Goal: Task Accomplishment & Management: Manage account settings

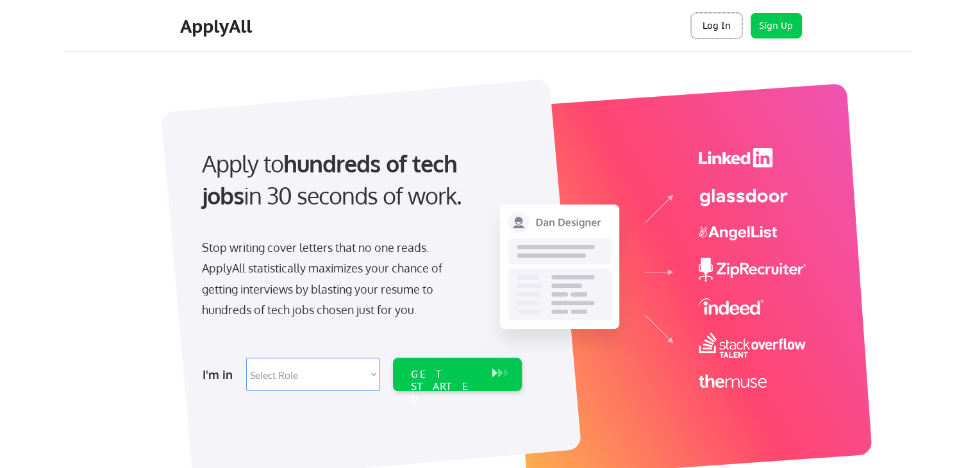
click at [713, 29] on button "Log In" at bounding box center [716, 26] width 51 height 26
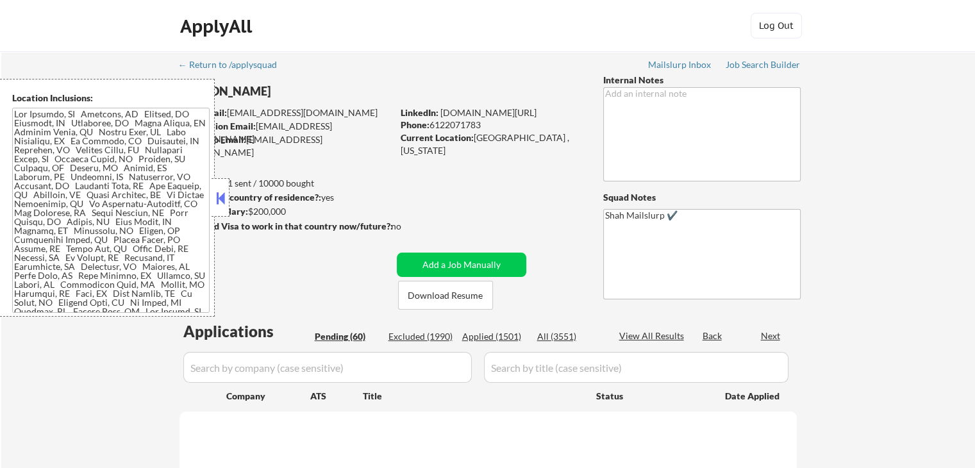
select select ""pending""
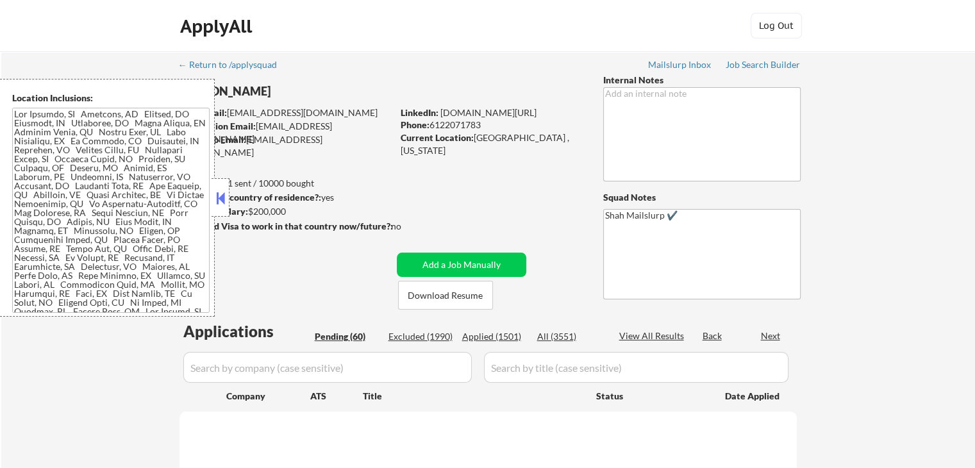
select select ""pending""
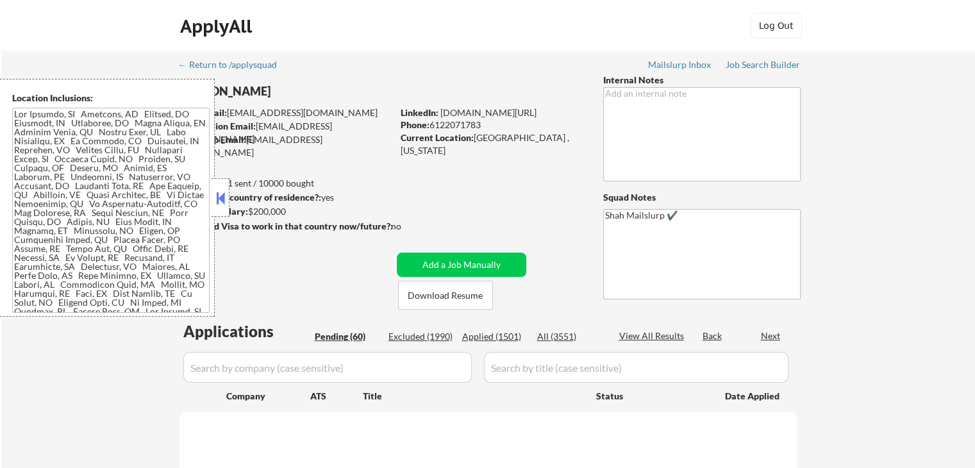
select select ""pending""
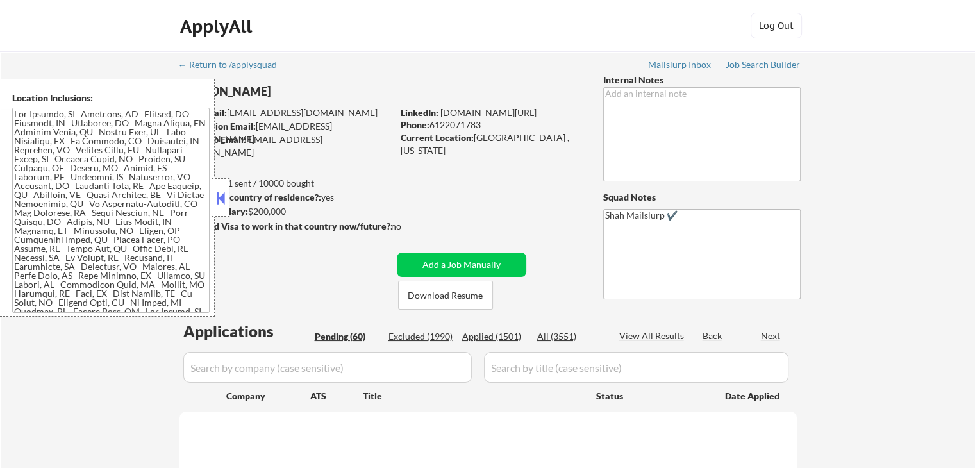
select select ""pending""
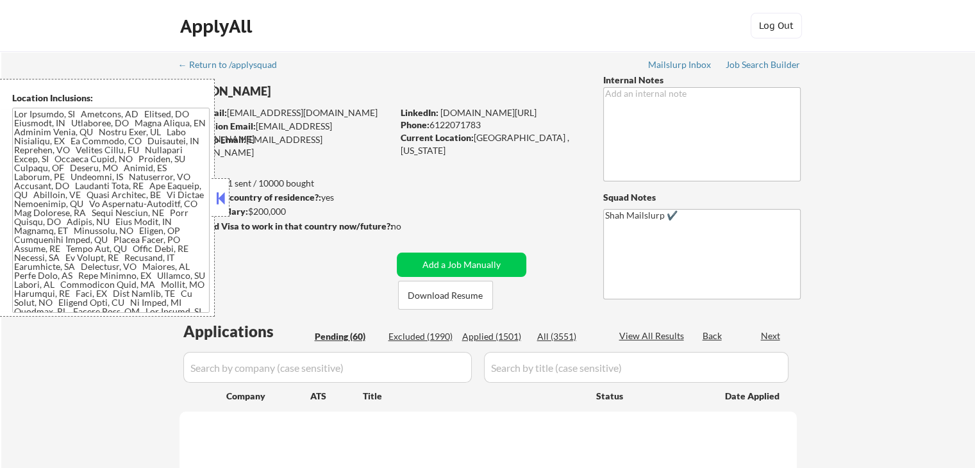
select select ""pending""
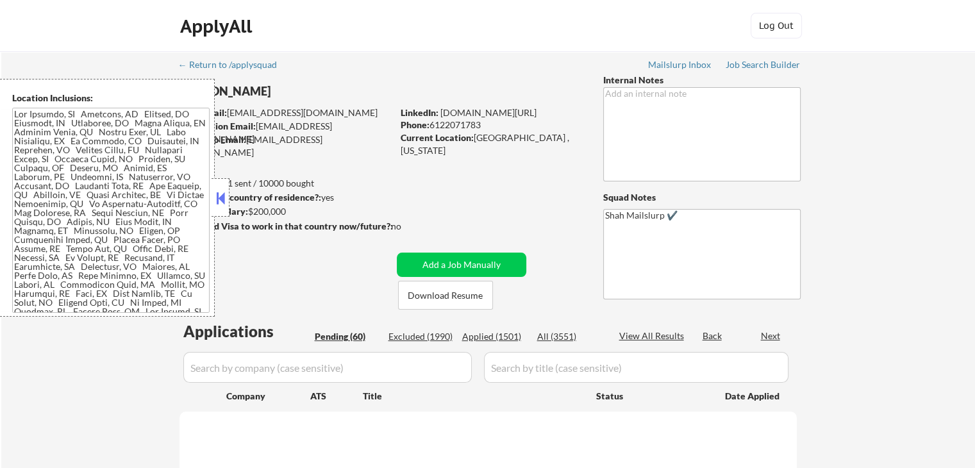
select select ""pending""
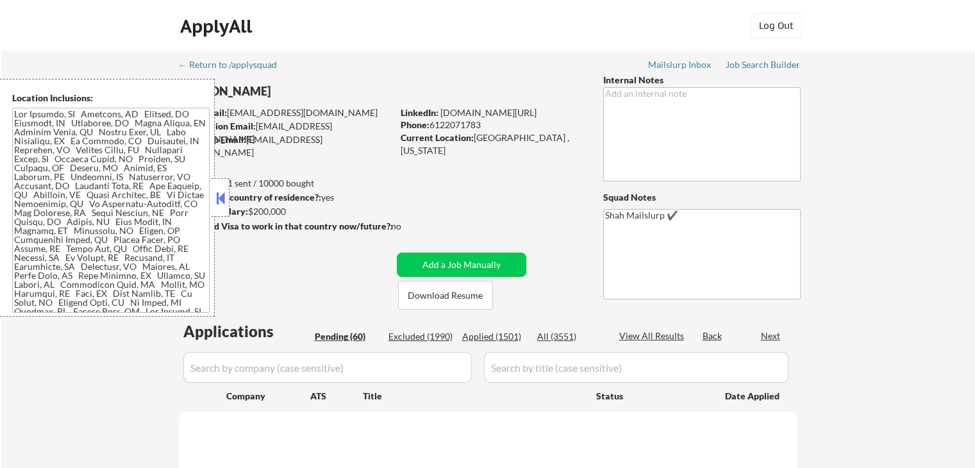
select select ""pending""
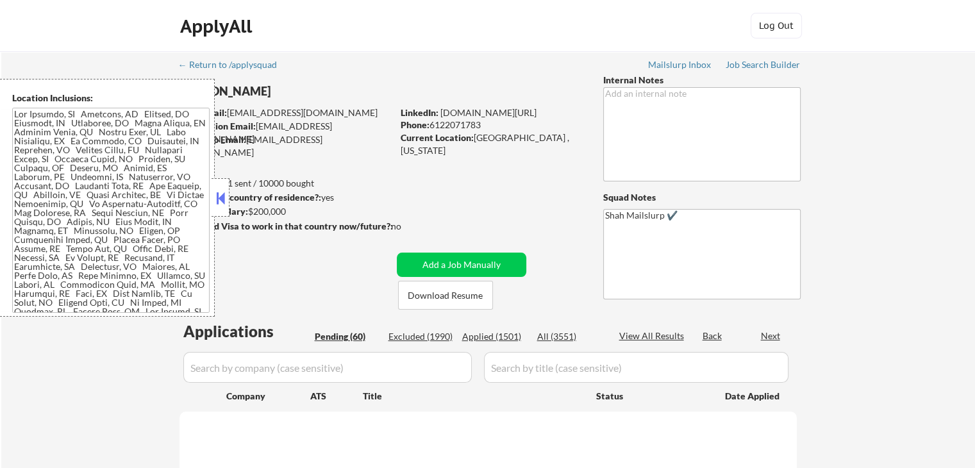
select select ""pending""
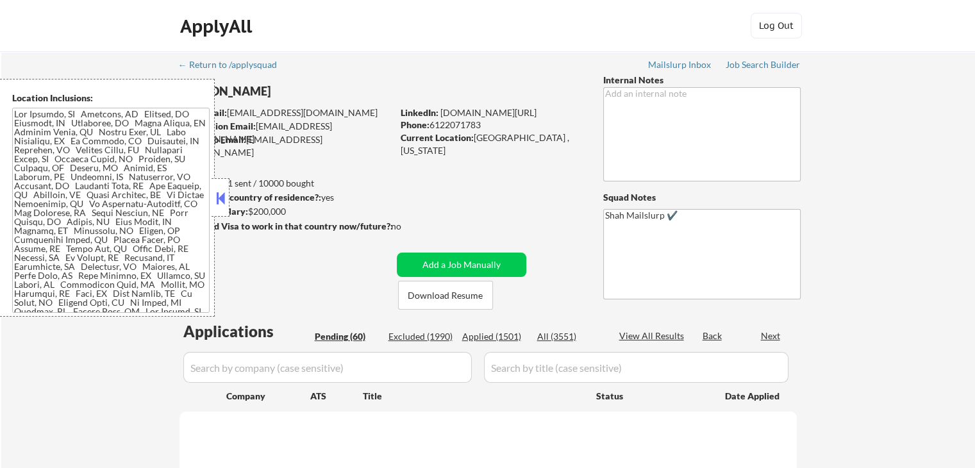
select select ""pending""
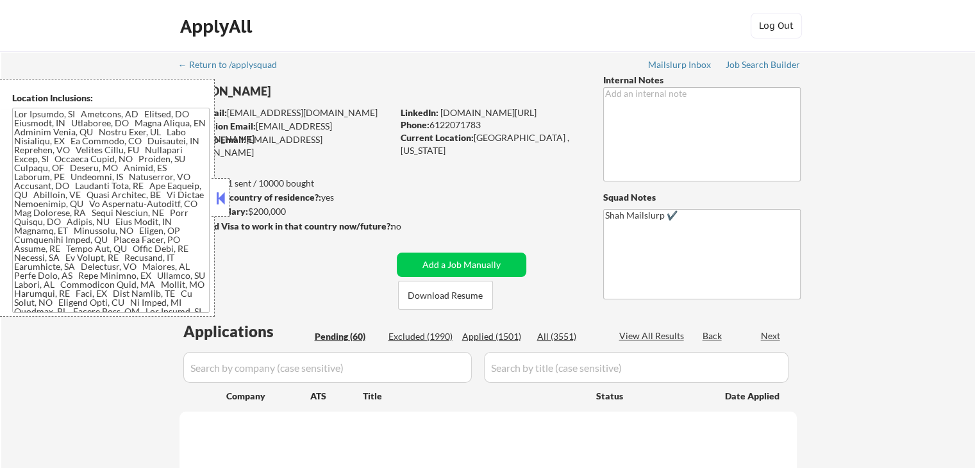
select select ""pending""
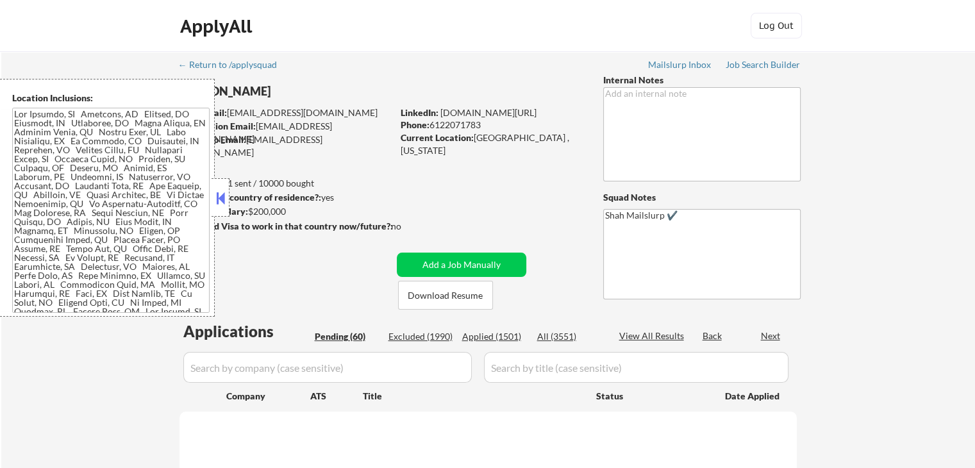
select select ""pending""
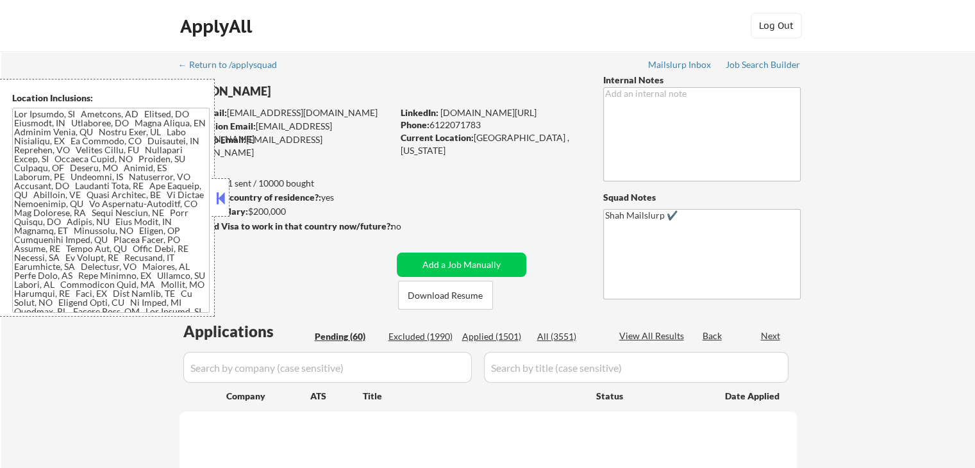
select select ""pending""
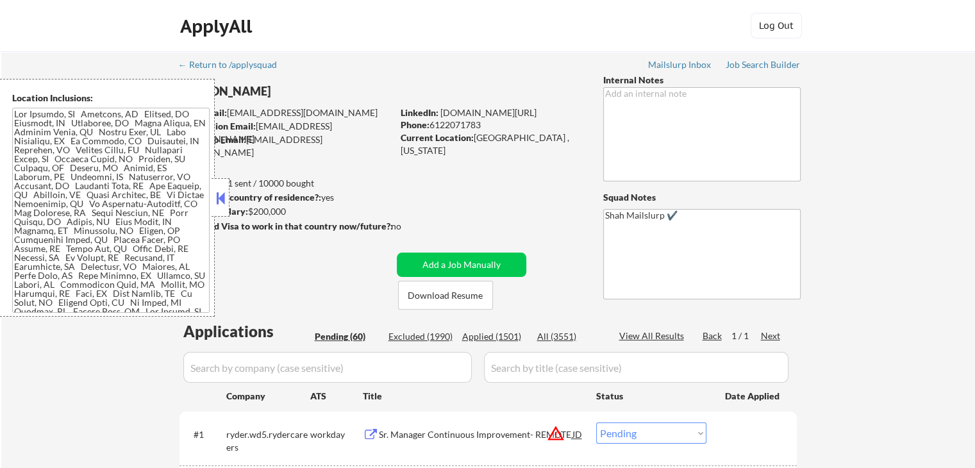
click at [220, 202] on button at bounding box center [220, 197] width 14 height 19
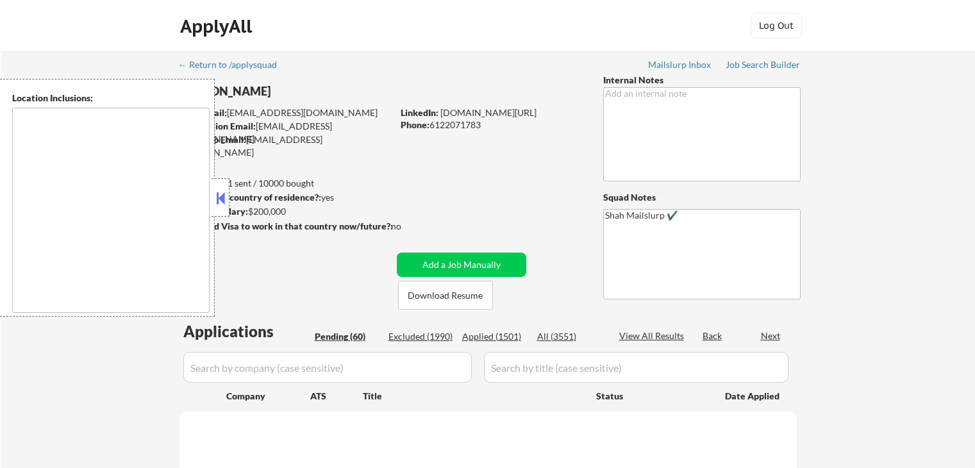
scroll to position [192, 0]
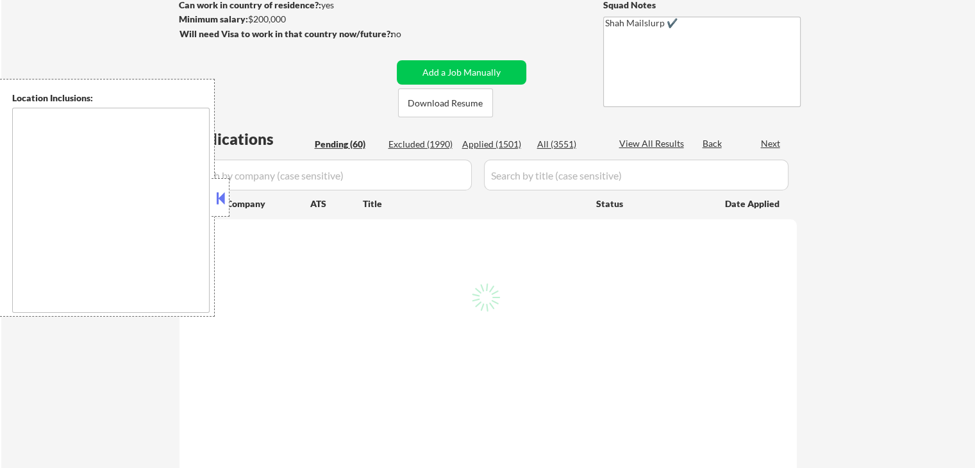
type textarea "Lor Ipsumdo, SI Ametcons, AD Elitsed, DO Eiusmodt, IN Utlaboree, DO Magna Aliqu…"
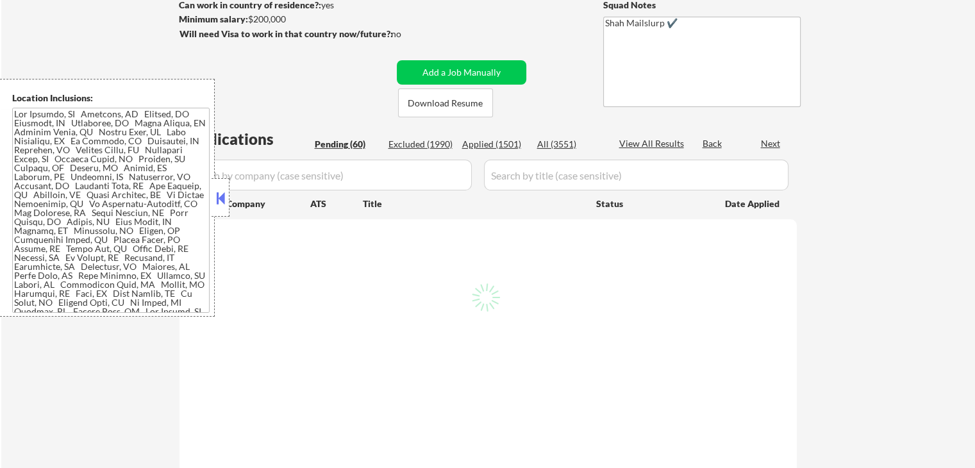
select select ""pending""
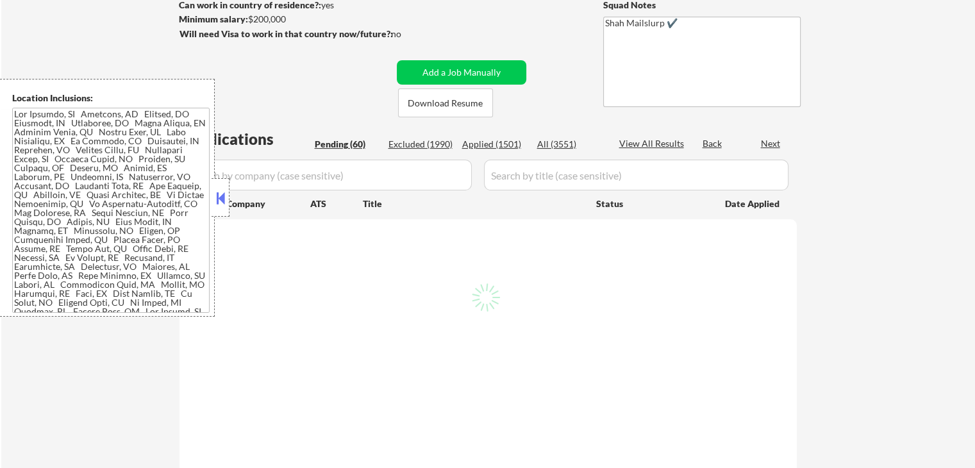
select select ""pending""
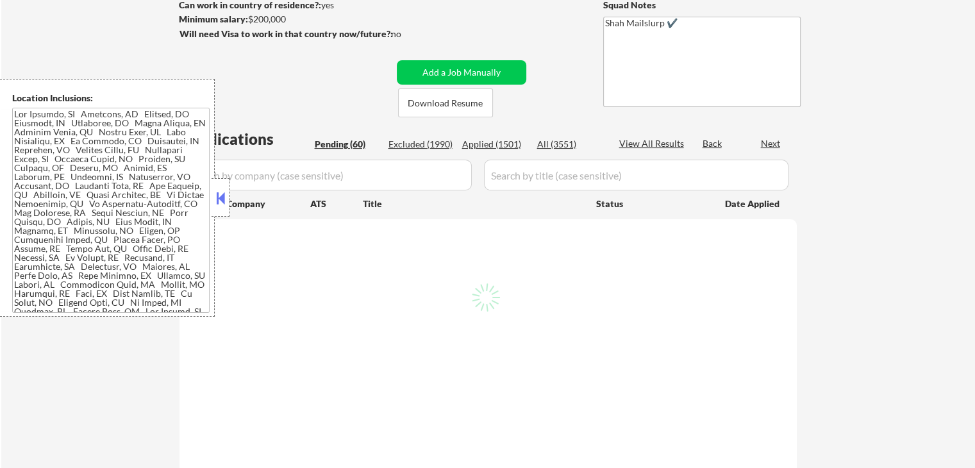
select select ""pending""
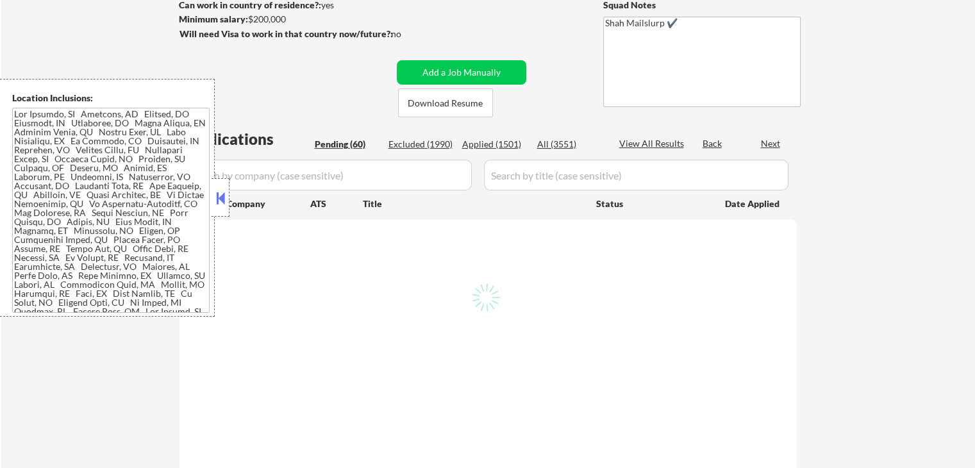
select select ""pending""
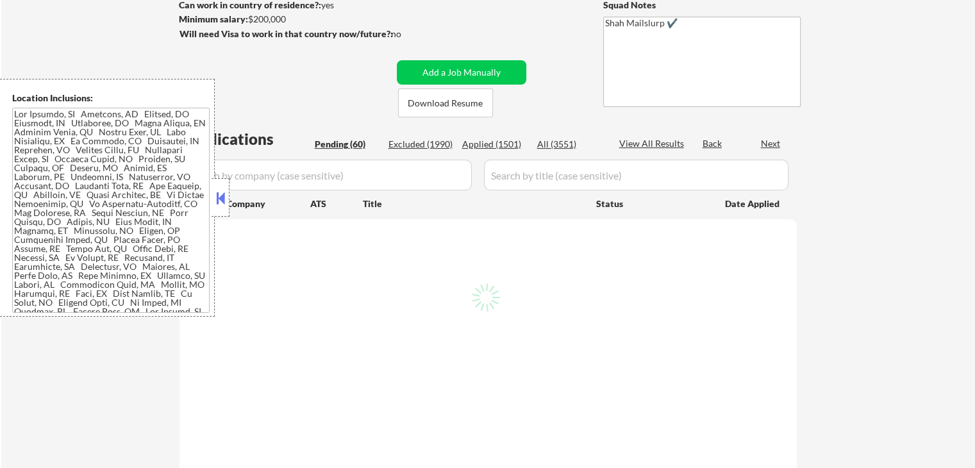
select select ""pending""
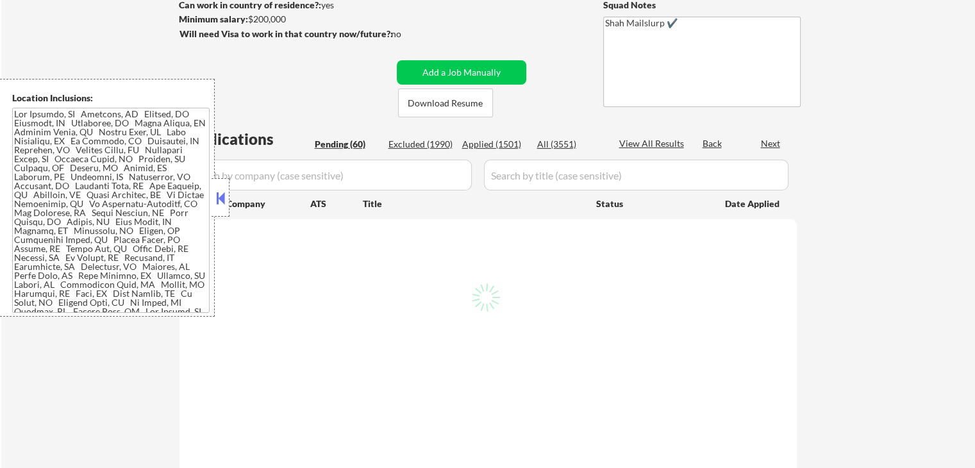
select select ""pending""
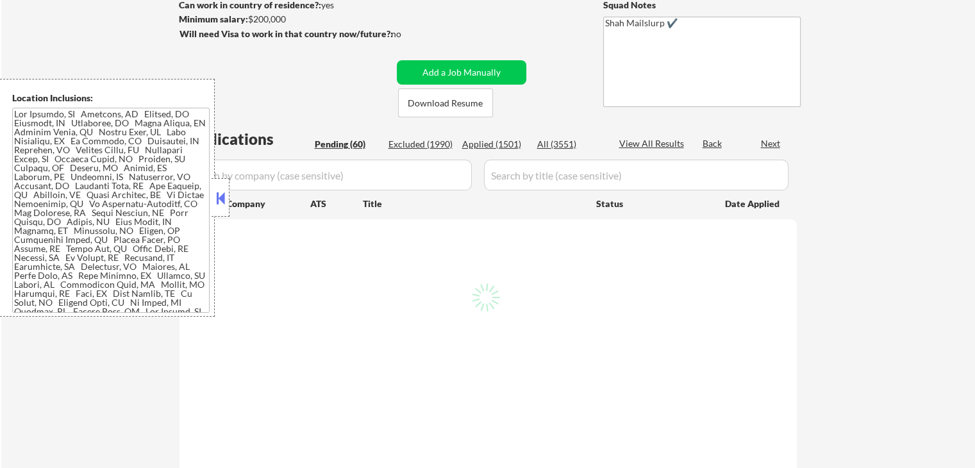
select select ""pending""
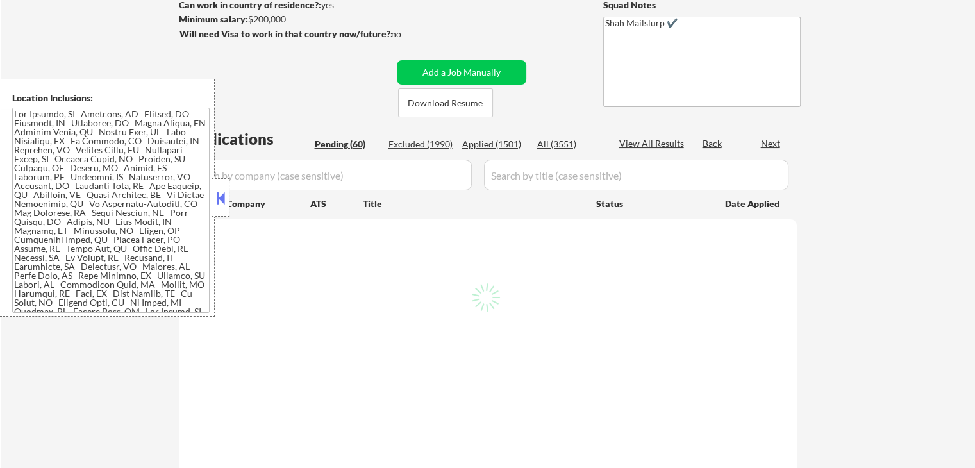
select select ""pending""
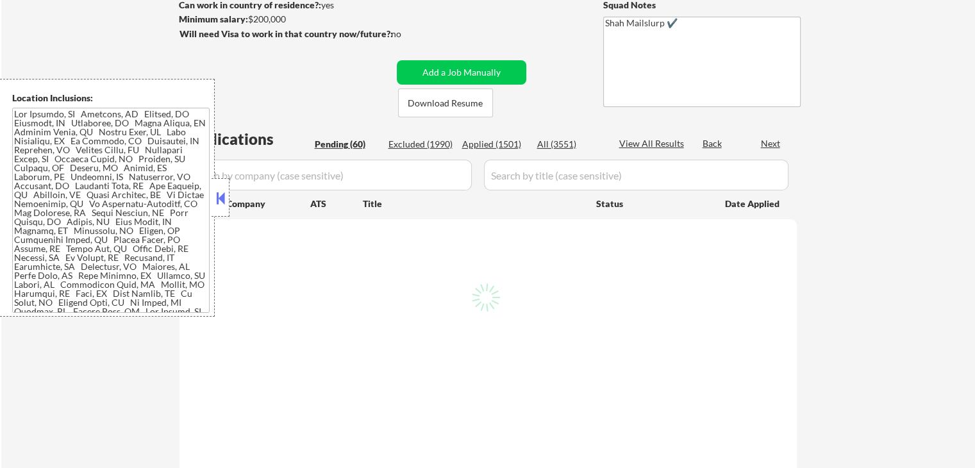
select select ""pending""
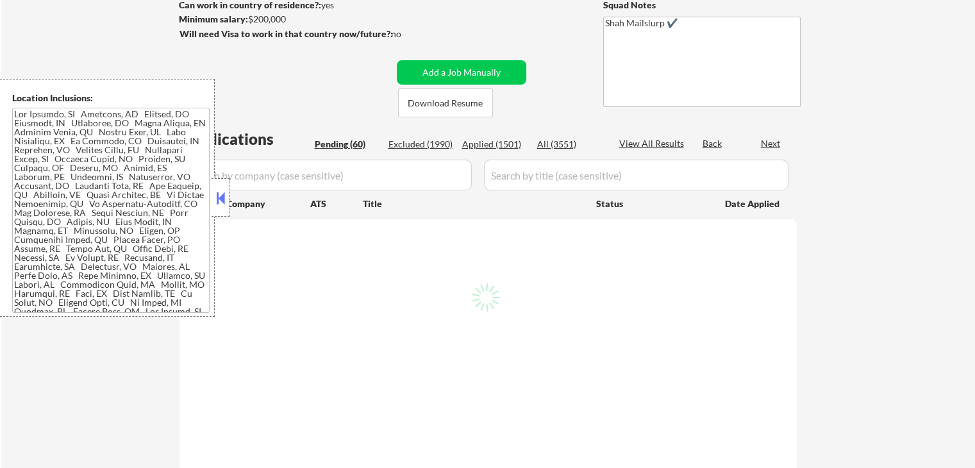
select select ""pending""
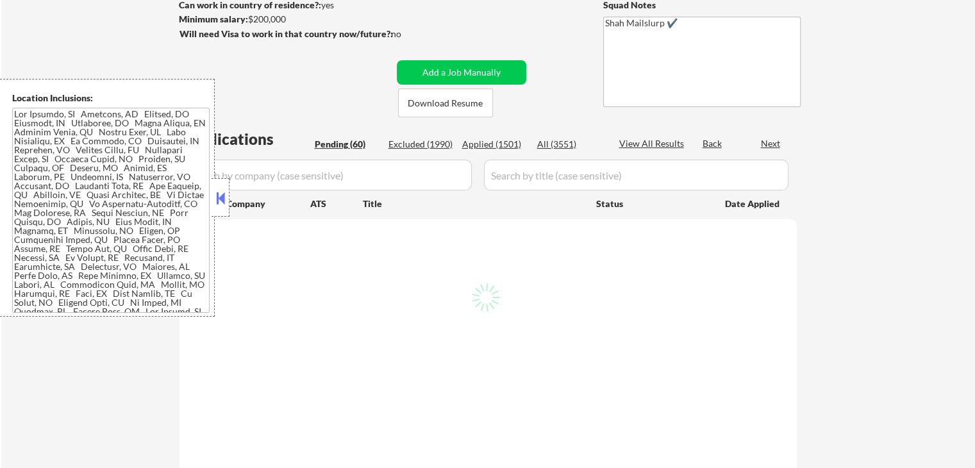
select select ""pending""
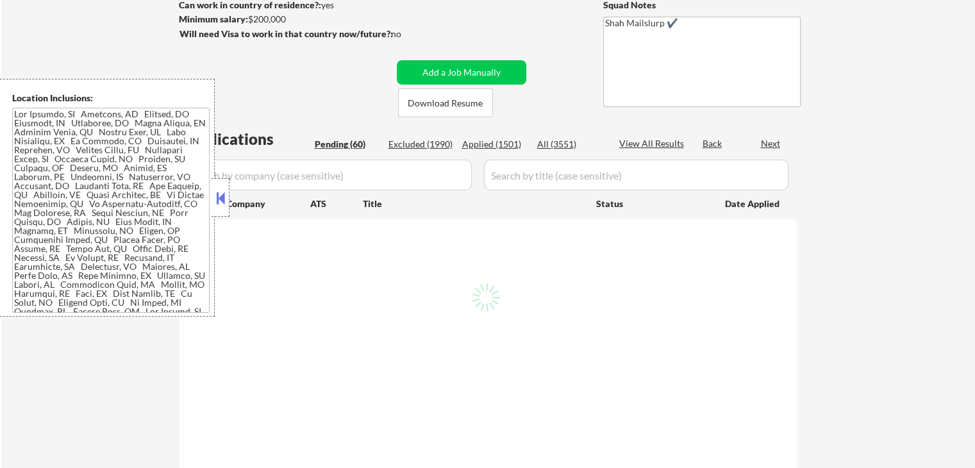
select select ""pending""
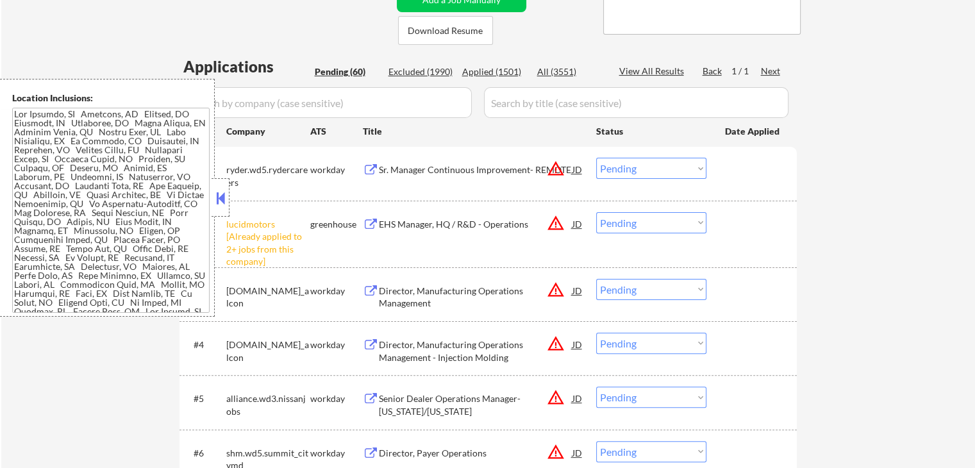
scroll to position [320, 0]
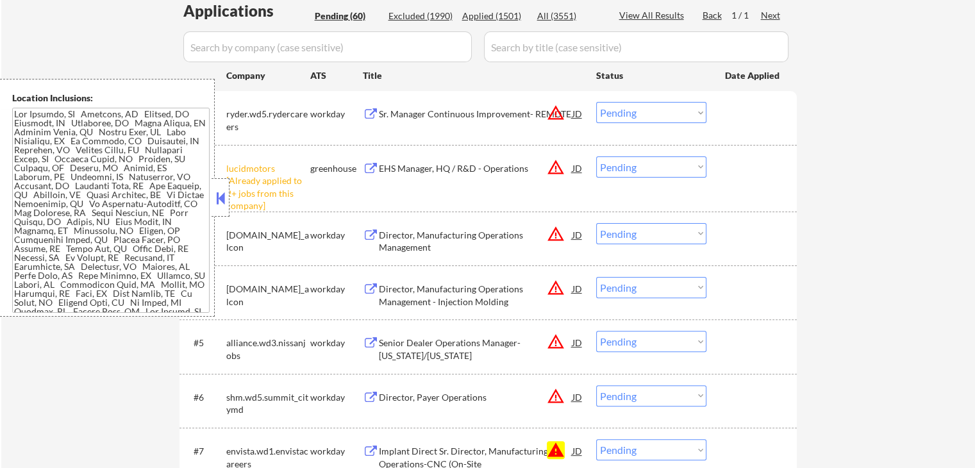
click at [628, 163] on select "Choose an option... Pending Applied Excluded (Questions) Excluded (Expired) Exc…" at bounding box center [651, 166] width 110 height 21
click at [596, 156] on select "Choose an option... Pending Applied Excluded (Questions) Excluded (Expired) Exc…" at bounding box center [651, 166] width 110 height 21
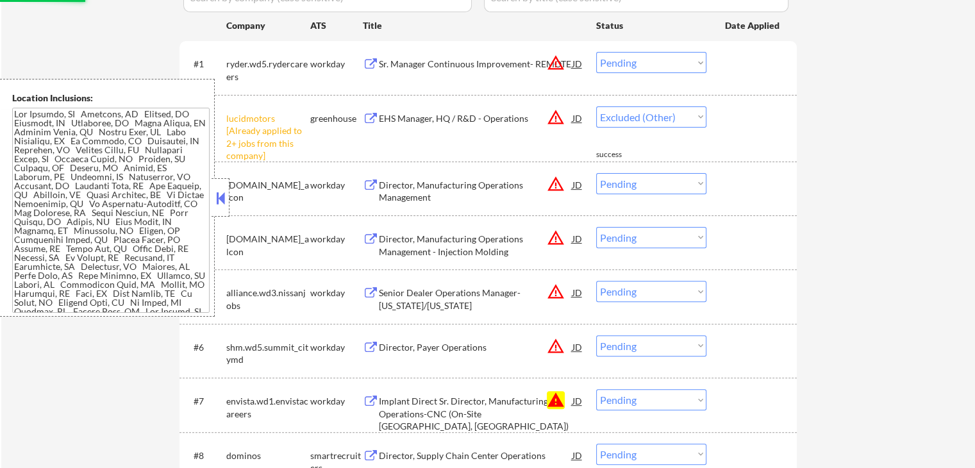
scroll to position [385, 0]
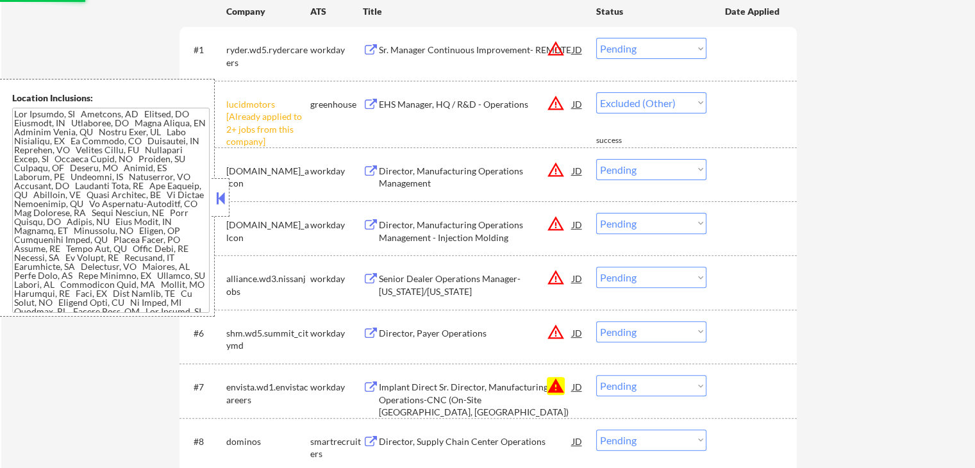
select select ""pending""
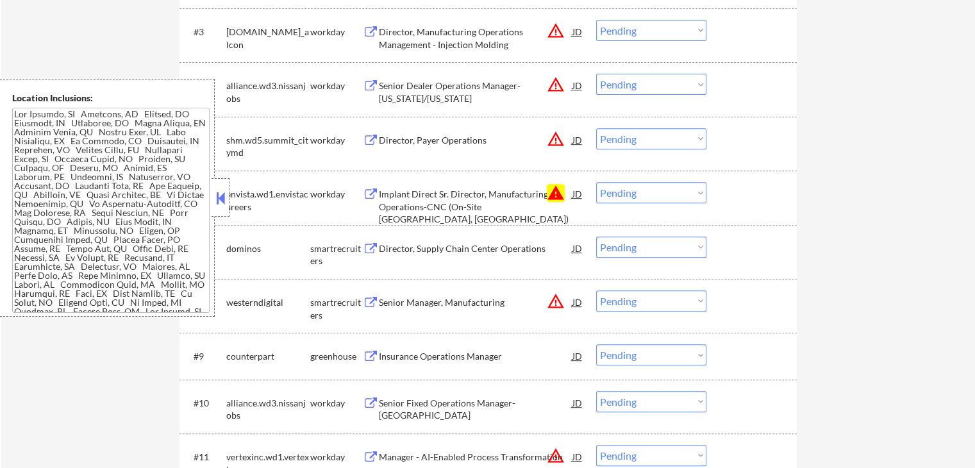
scroll to position [513, 0]
click at [638, 190] on select "Choose an option... Pending Applied Excluded (Questions) Excluded (Expired) Exc…" at bounding box center [651, 190] width 110 height 21
click at [596, 180] on select "Choose an option... Pending Applied Excluded (Questions) Excluded (Expired) Exc…" at bounding box center [651, 190] width 110 height 21
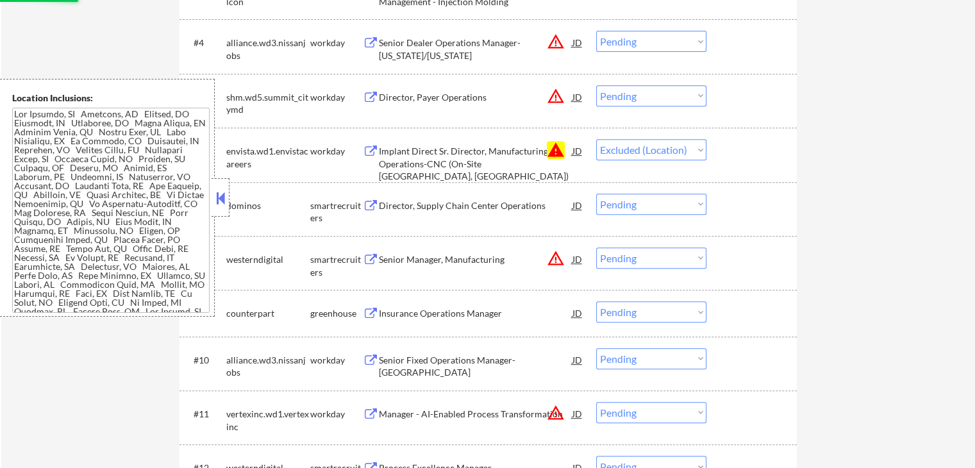
scroll to position [577, 0]
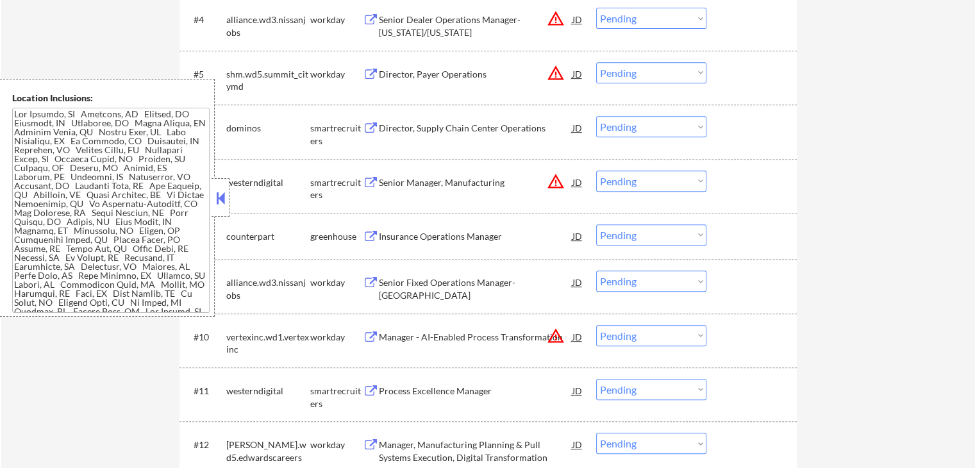
click at [382, 129] on div "Director, Supply Chain Center Operations" at bounding box center [476, 128] width 194 height 13
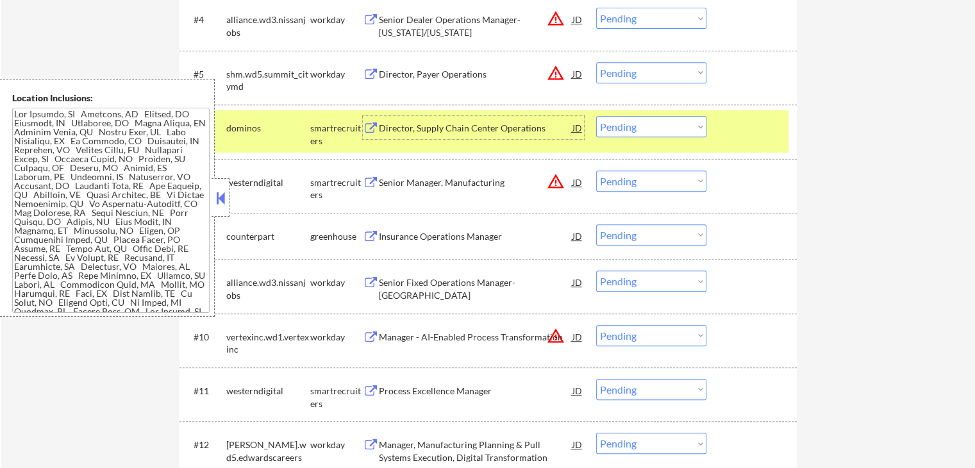
click at [377, 183] on button at bounding box center [371, 183] width 16 height 12
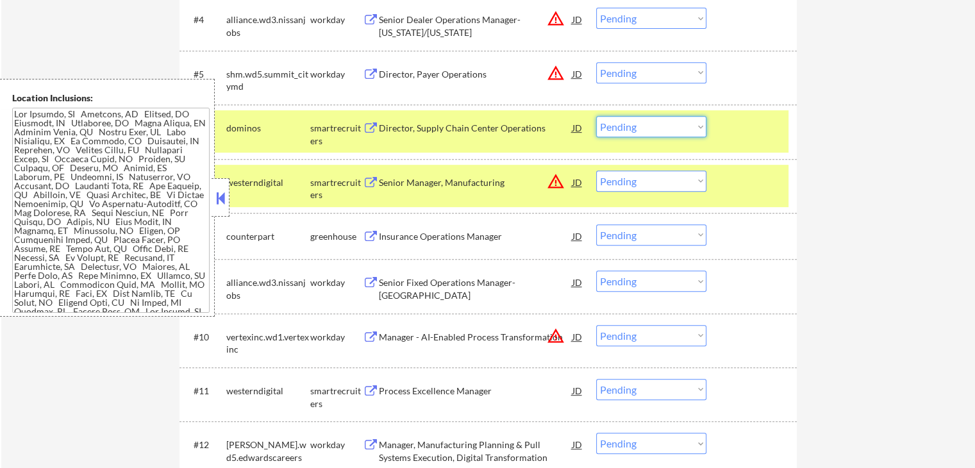
click at [647, 129] on select "Choose an option... Pending Applied Excluded (Questions) Excluded (Expired) Exc…" at bounding box center [651, 126] width 110 height 21
click at [596, 116] on select "Choose an option... Pending Applied Excluded (Questions) Excluded (Expired) Exc…" at bounding box center [651, 126] width 110 height 21
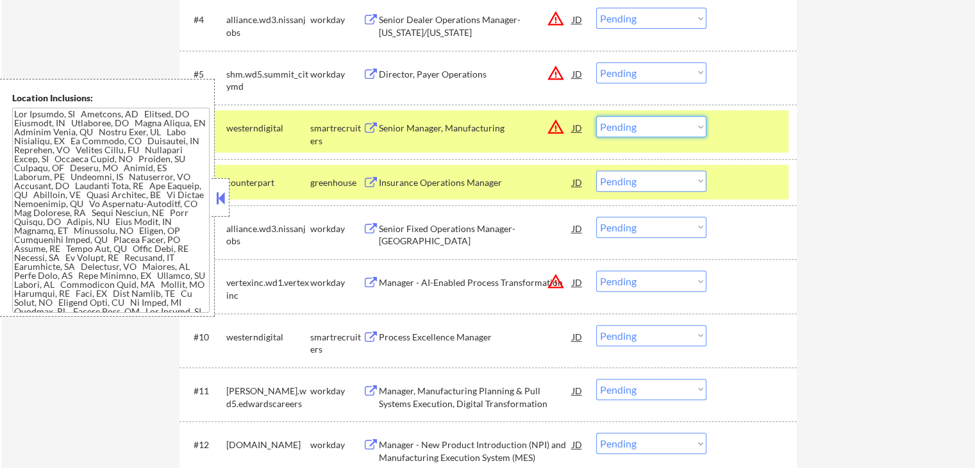
click at [635, 124] on select "Choose an option... Pending Applied Excluded (Questions) Excluded (Expired) Exc…" at bounding box center [651, 126] width 110 height 21
click at [596, 116] on select "Choose an option... Pending Applied Excluded (Questions) Excluded (Expired) Exc…" at bounding box center [651, 126] width 110 height 21
click at [404, 183] on div "Insurance Operations Manager" at bounding box center [476, 182] width 194 height 13
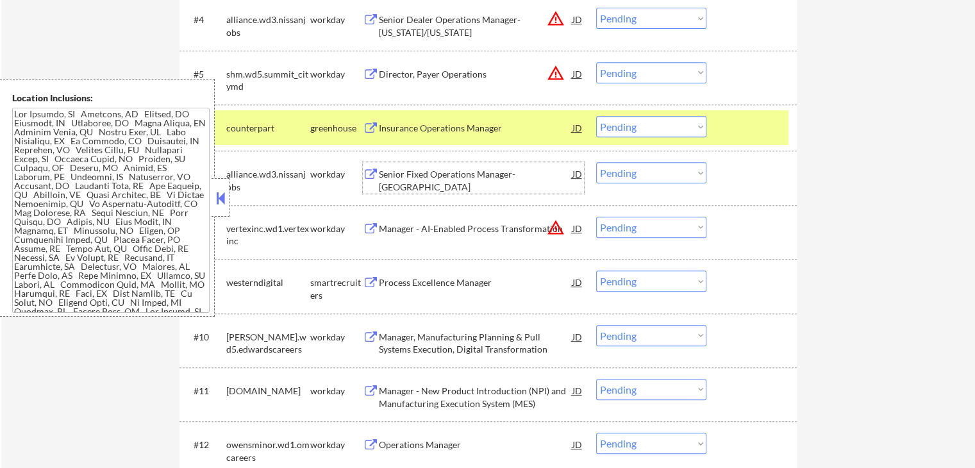
click at [634, 124] on select "Choose an option... Pending Applied Excluded (Questions) Excluded (Expired) Exc…" at bounding box center [651, 126] width 110 height 21
click at [596, 116] on select "Choose an option... Pending Applied Excluded (Questions) Excluded (Expired) Exc…" at bounding box center [651, 126] width 110 height 21
select select ""pending""
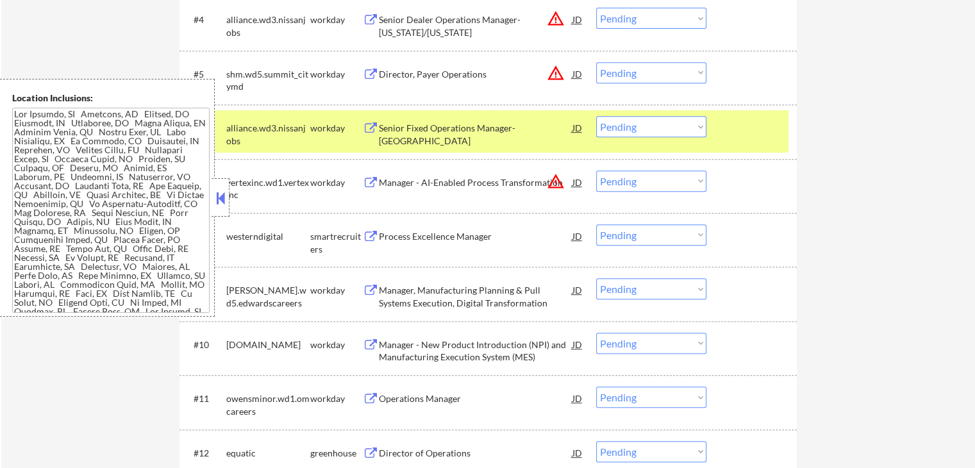
click at [424, 239] on div "Process Excellence Manager" at bounding box center [476, 236] width 194 height 13
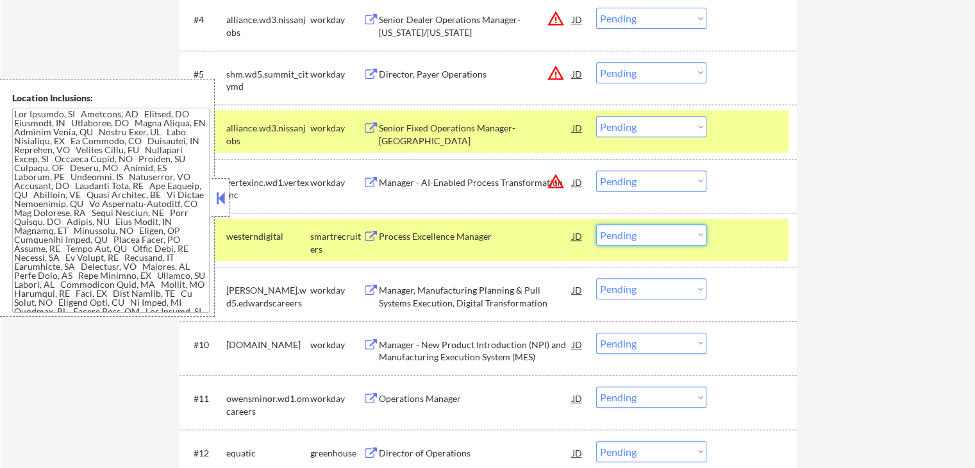
drag, startPoint x: 647, startPoint y: 243, endPoint x: 654, endPoint y: 244, distance: 7.2
click at [648, 243] on select "Choose an option... Pending Applied Excluded (Questions) Excluded (Expired) Exc…" at bounding box center [651, 234] width 110 height 21
click at [596, 224] on select "Choose an option... Pending Applied Excluded (Questions) Excluded (Expired) Exc…" at bounding box center [651, 234] width 110 height 21
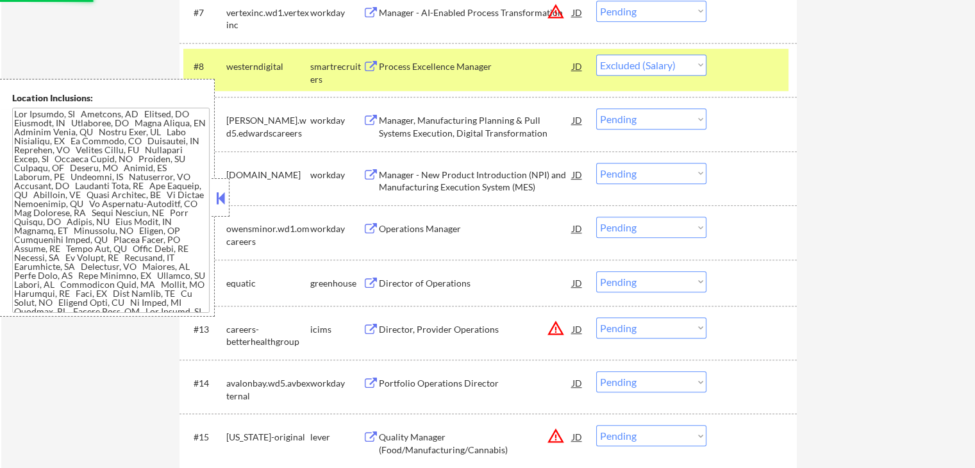
scroll to position [769, 0]
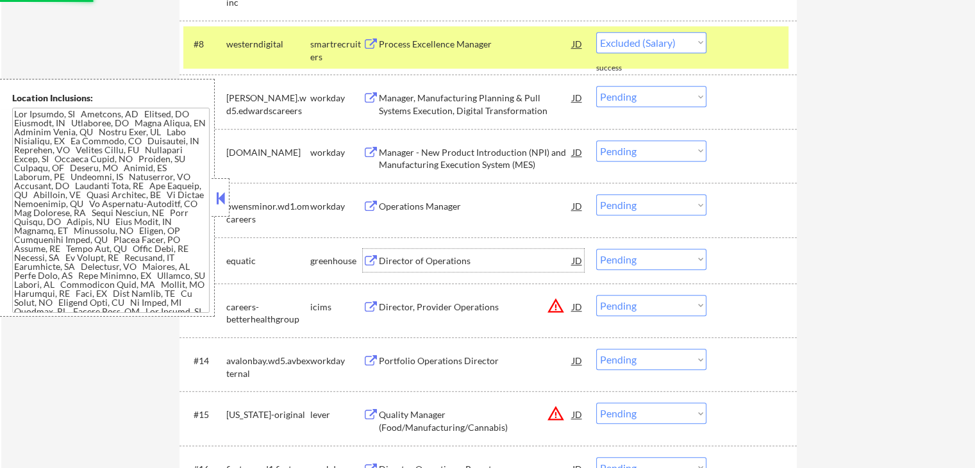
click at [391, 256] on div "Director of Operations" at bounding box center [476, 260] width 194 height 13
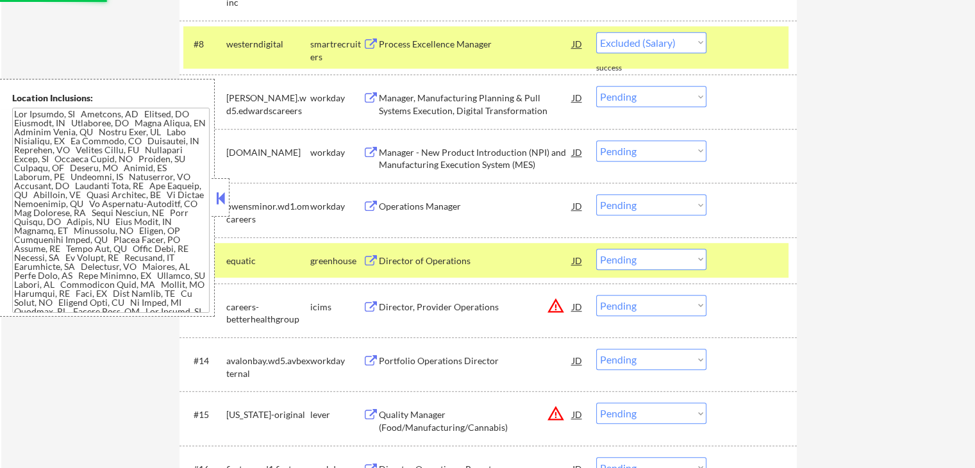
select select ""pending""
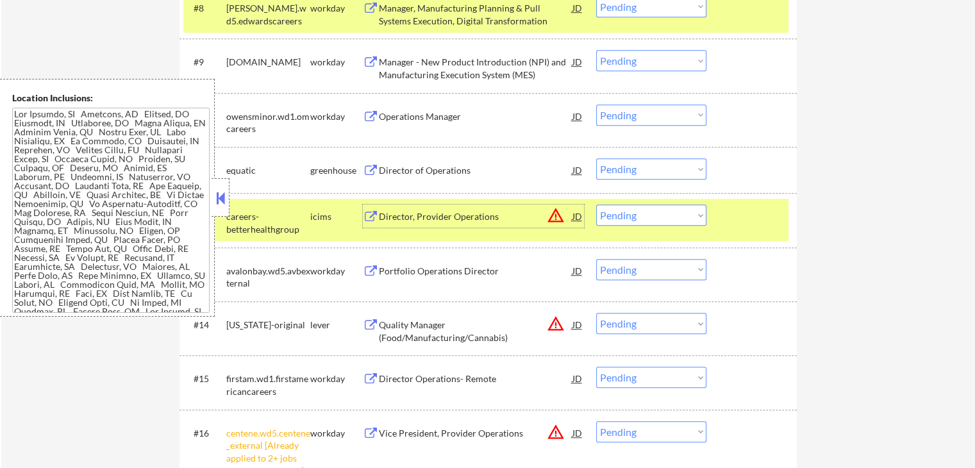
scroll to position [833, 0]
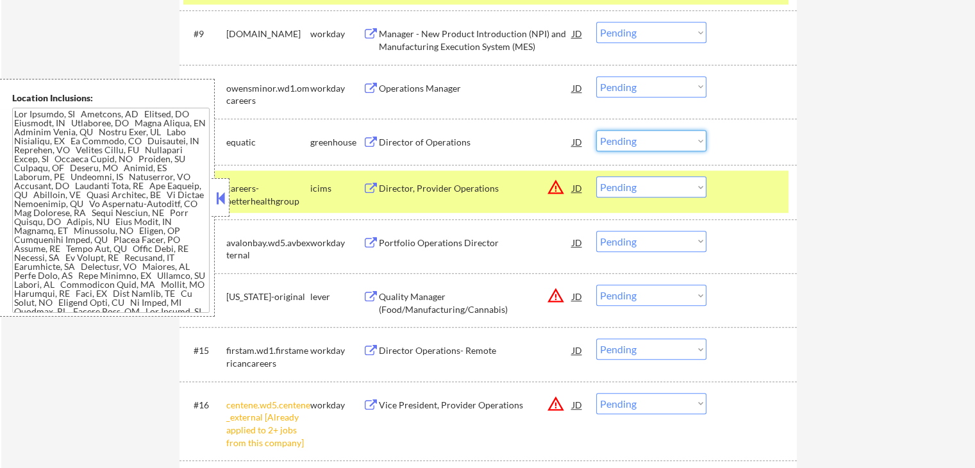
click at [629, 134] on select "Choose an option... Pending Applied Excluded (Questions) Excluded (Expired) Exc…" at bounding box center [651, 140] width 110 height 21
click at [596, 130] on select "Choose an option... Pending Applied Excluded (Questions) Excluded (Expired) Exc…" at bounding box center [651, 140] width 110 height 21
select select ""pending""
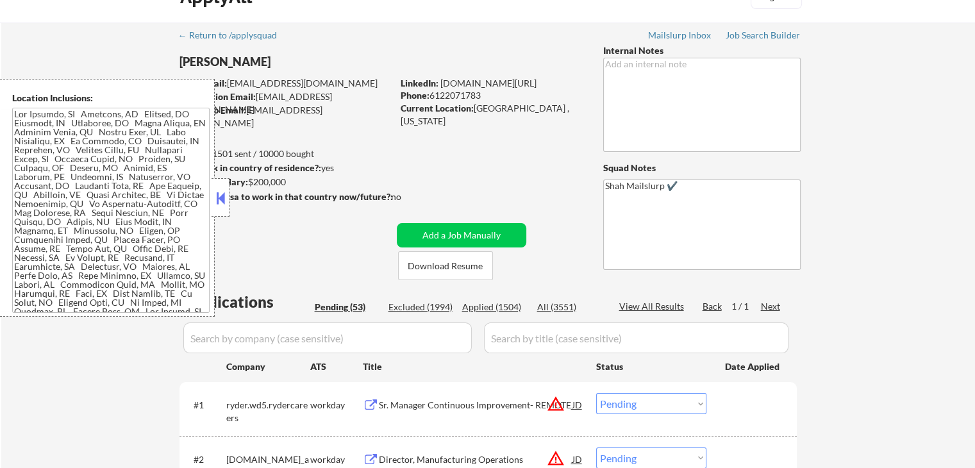
scroll to position [0, 0]
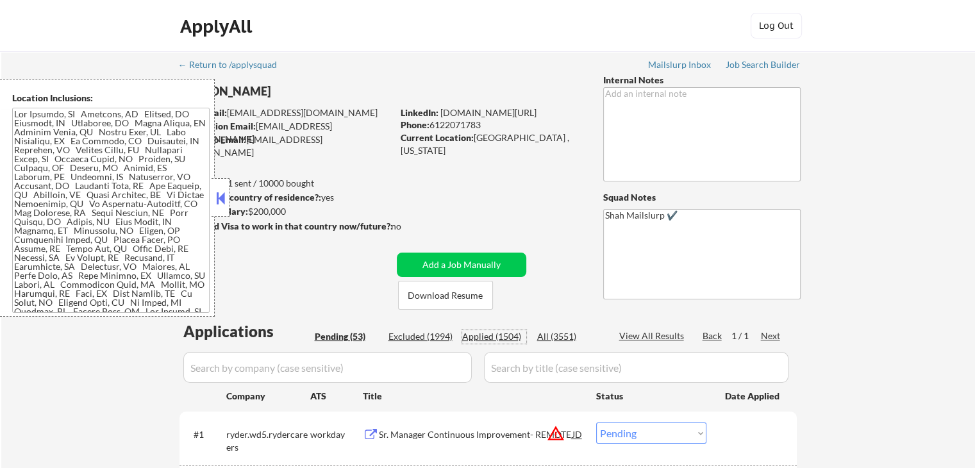
click at [491, 336] on div "Applied (1504)" at bounding box center [494, 336] width 64 height 13
click at [506, 336] on div "Applied (1504)" at bounding box center [494, 336] width 64 height 13
click at [224, 188] on button at bounding box center [220, 197] width 14 height 19
select select ""applied""
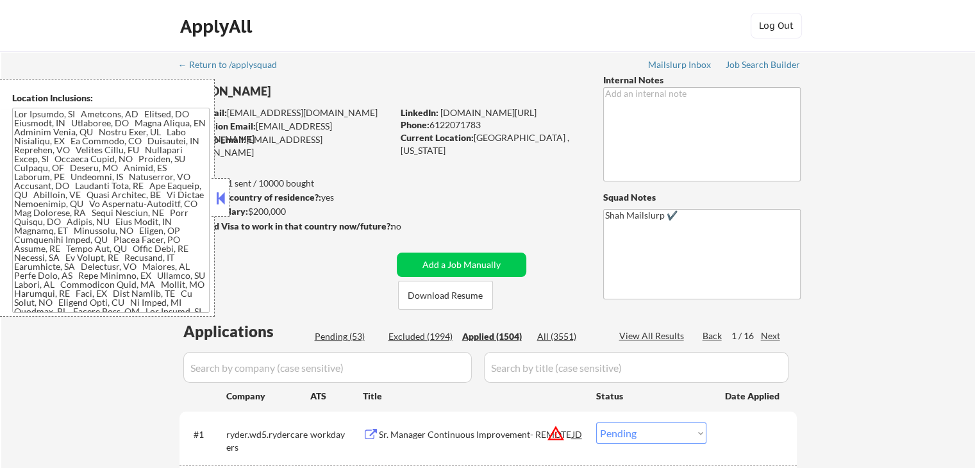
select select ""applied""
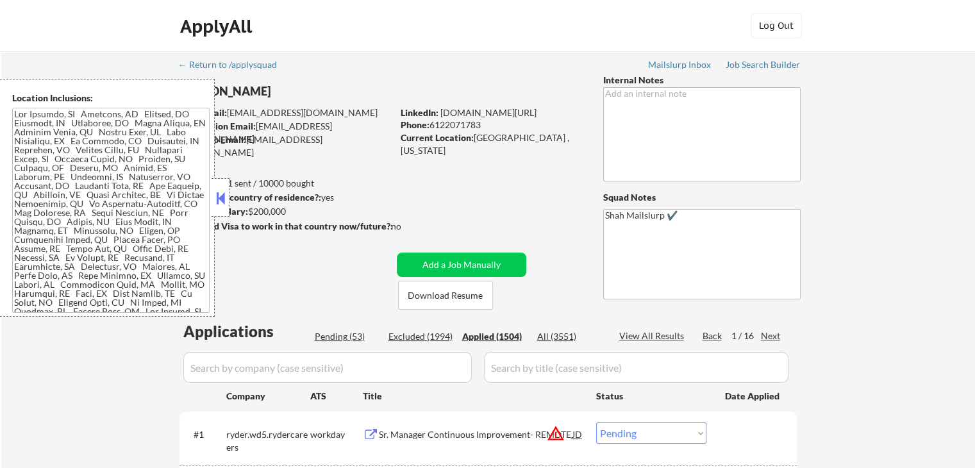
select select ""applied""
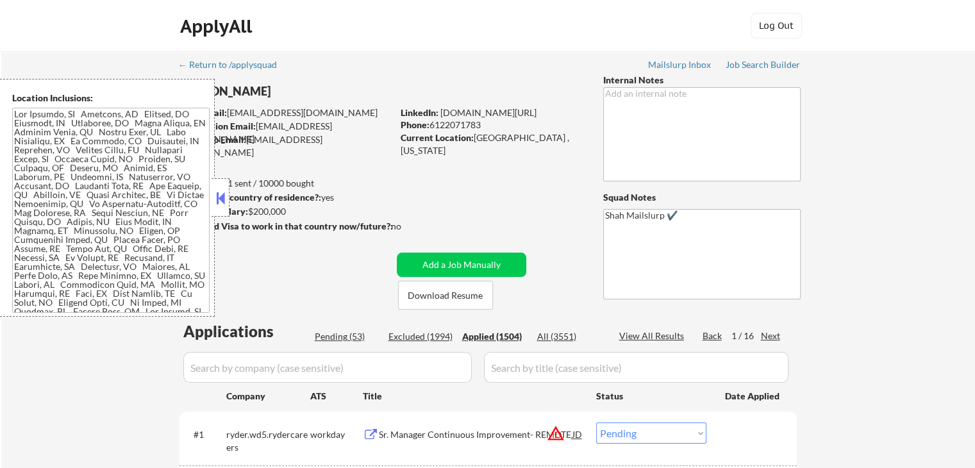
select select ""applied""
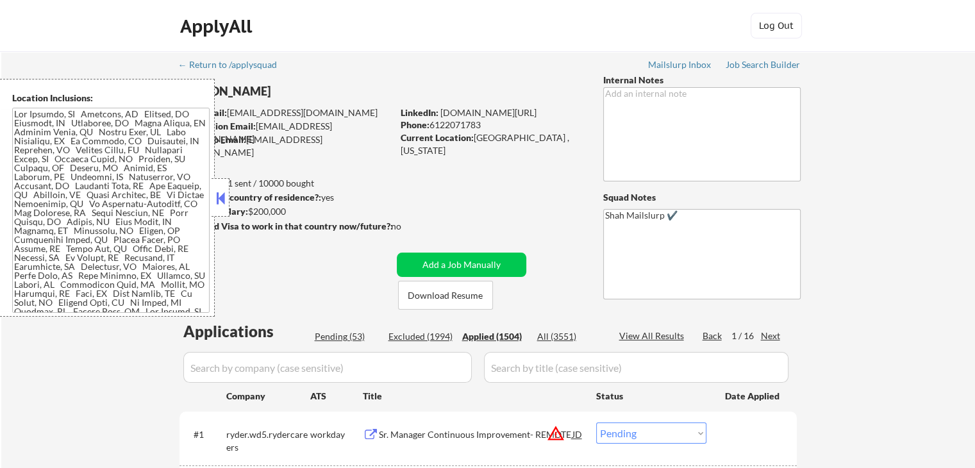
select select ""applied""
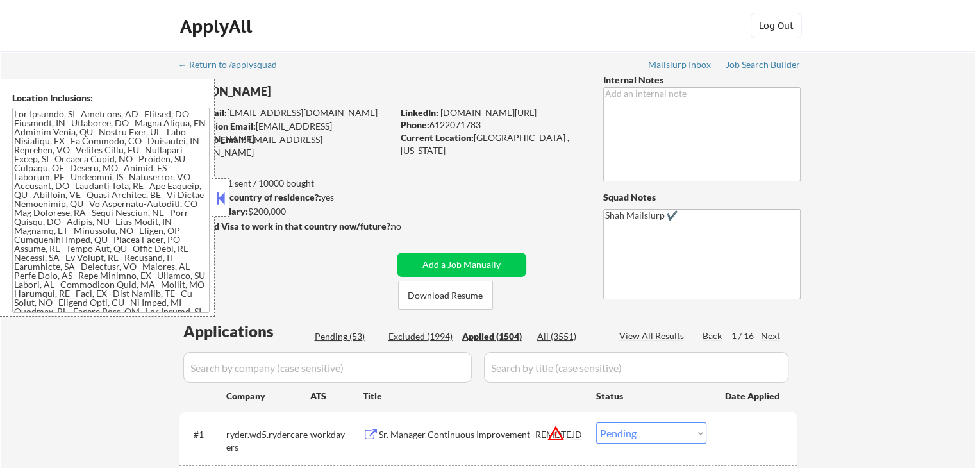
select select ""applied""
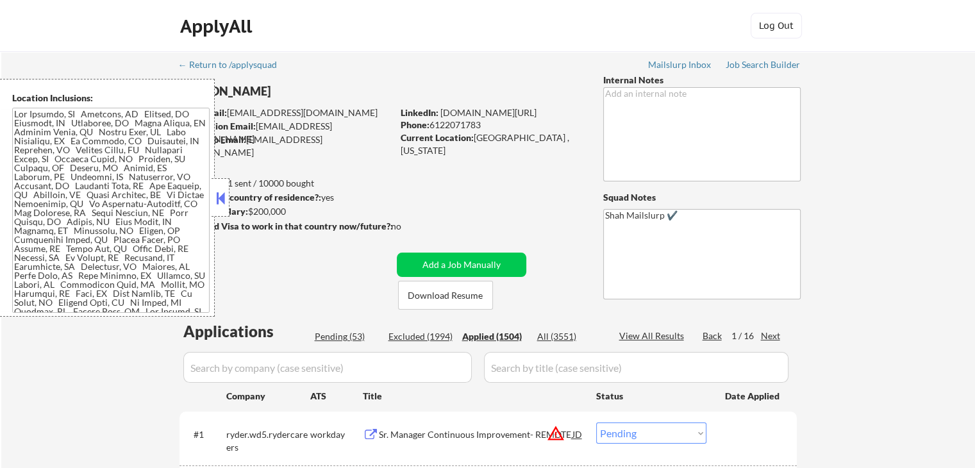
select select ""applied""
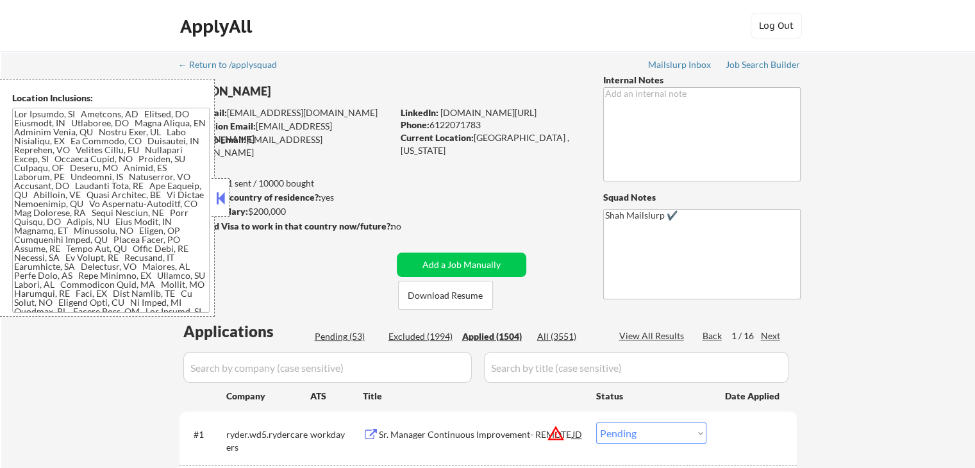
select select ""applied""
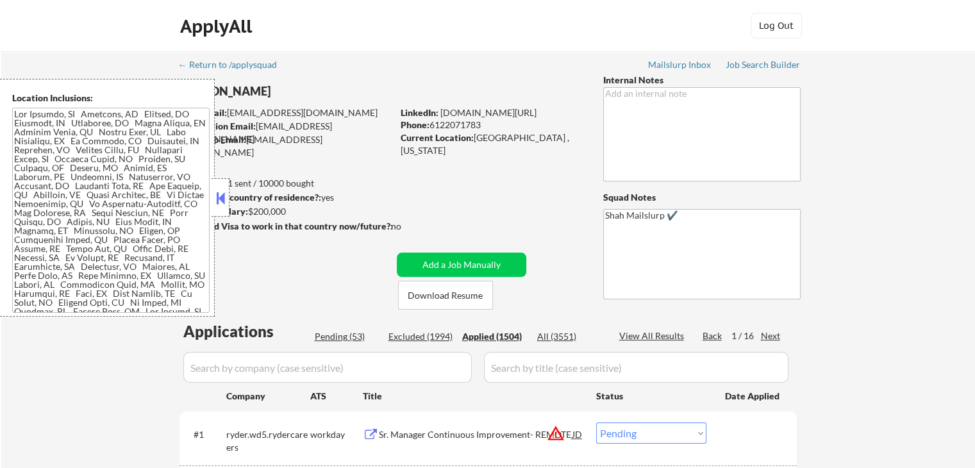
select select ""applied""
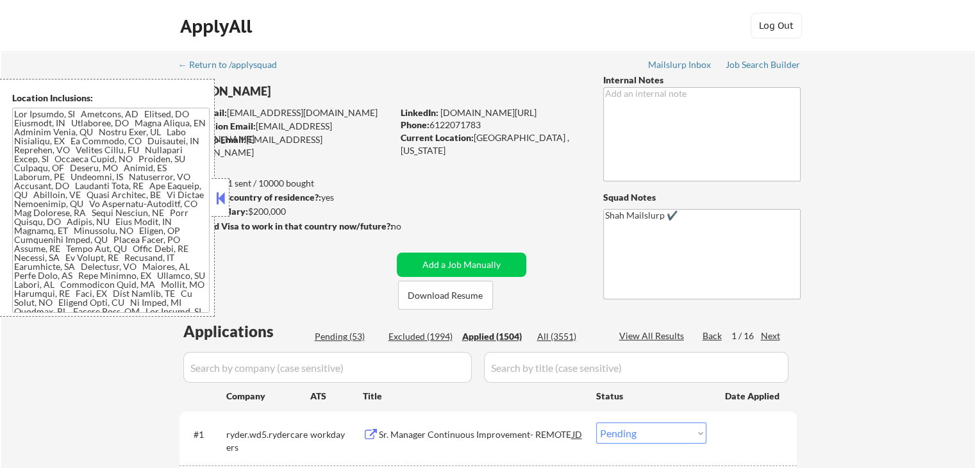
select select ""applied""
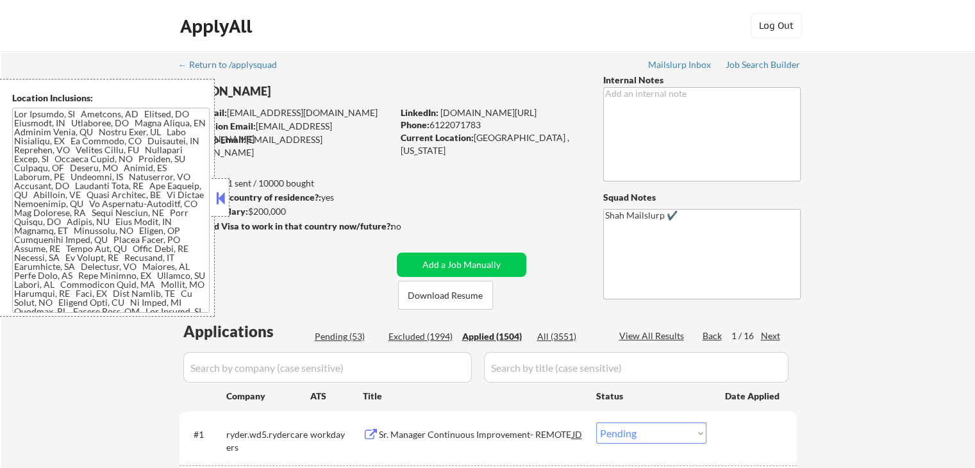
select select ""applied""
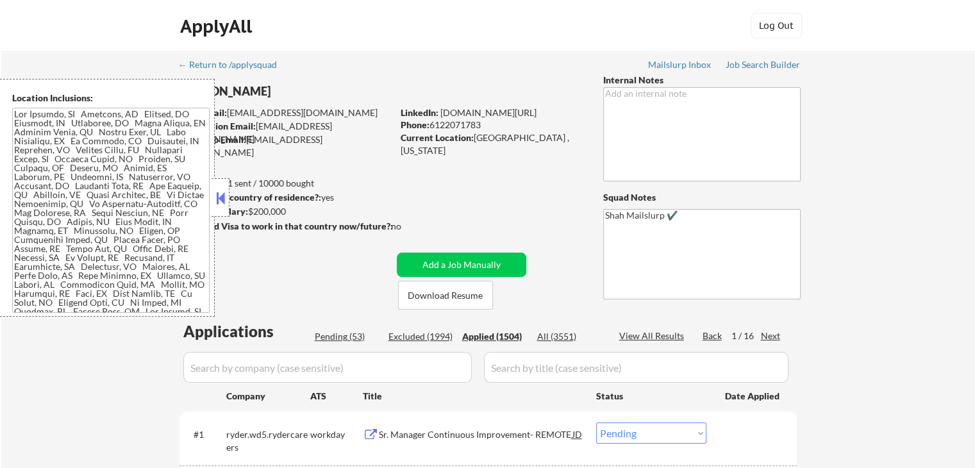
select select ""applied""
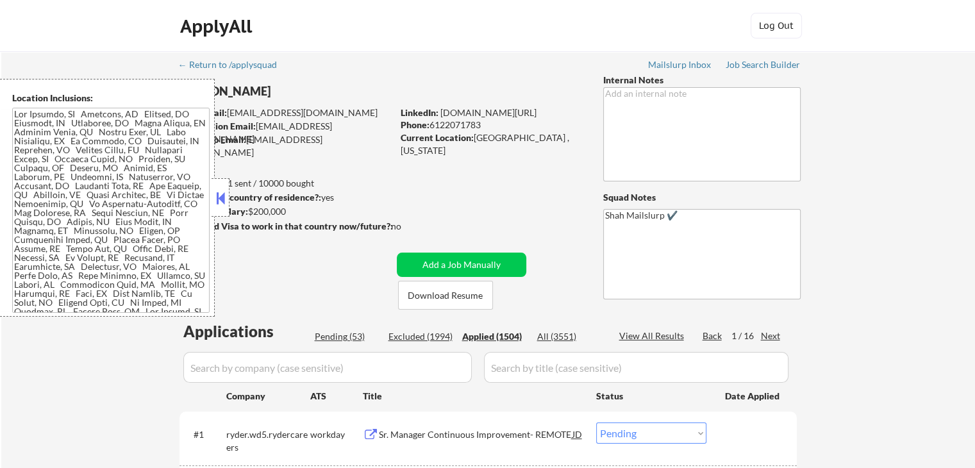
select select ""applied""
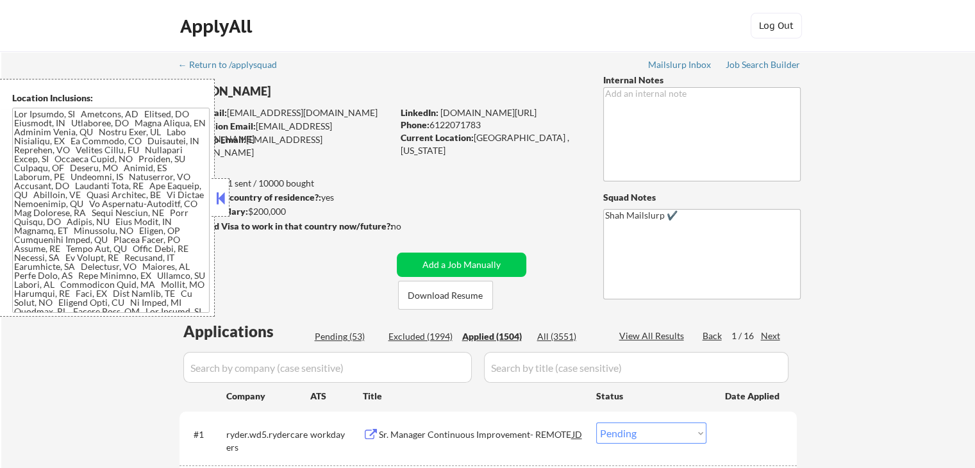
select select ""applied""
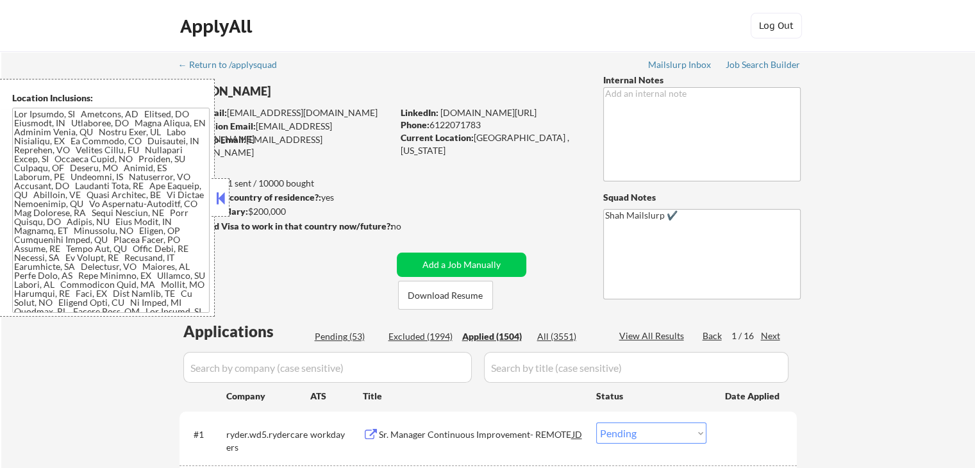
select select ""applied""
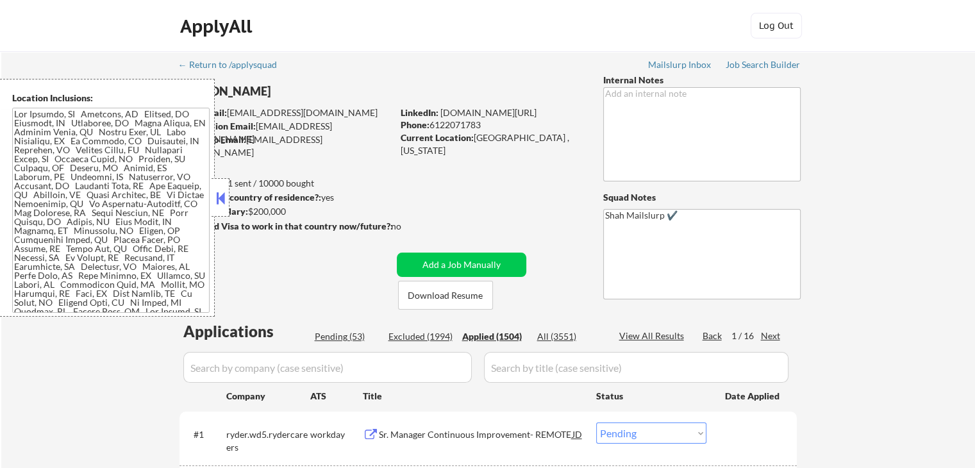
select select ""applied""
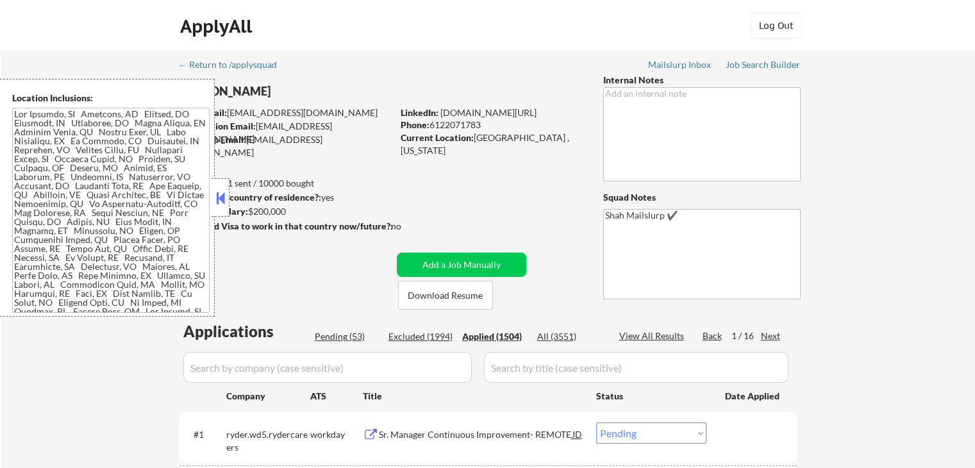
select select ""applied""
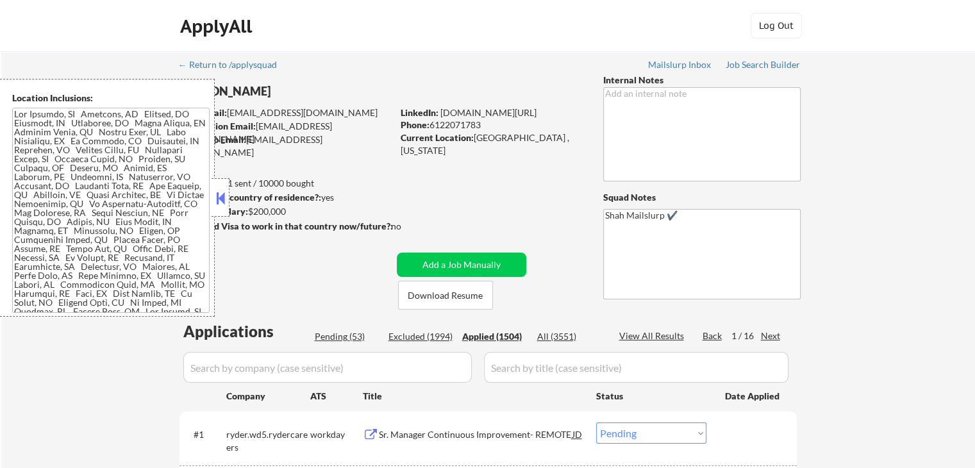
select select ""applied""
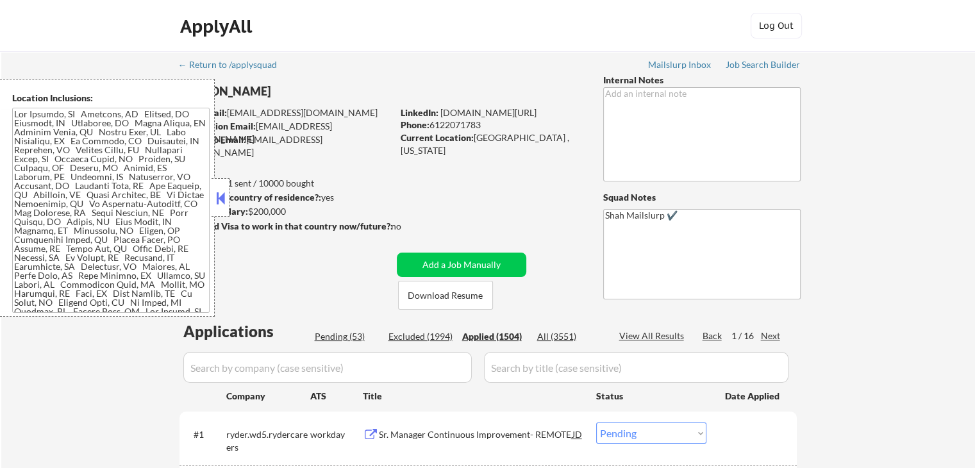
select select ""applied""
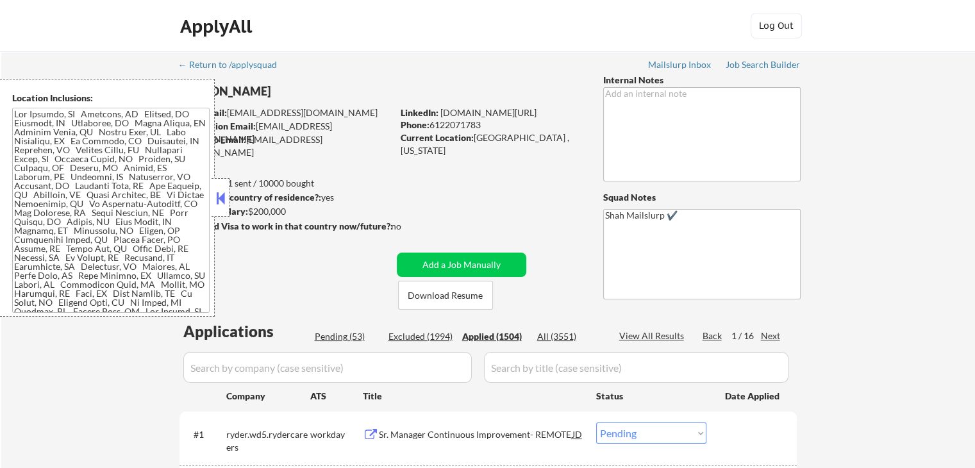
select select ""applied""
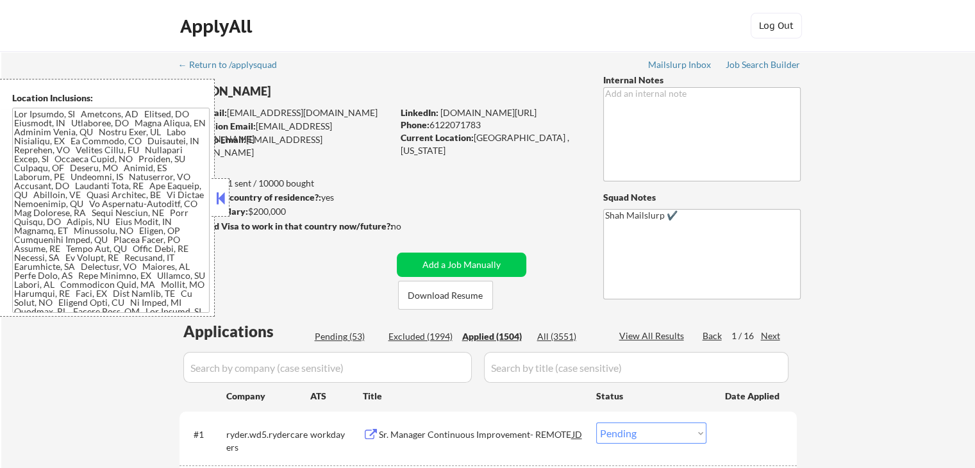
select select ""applied""
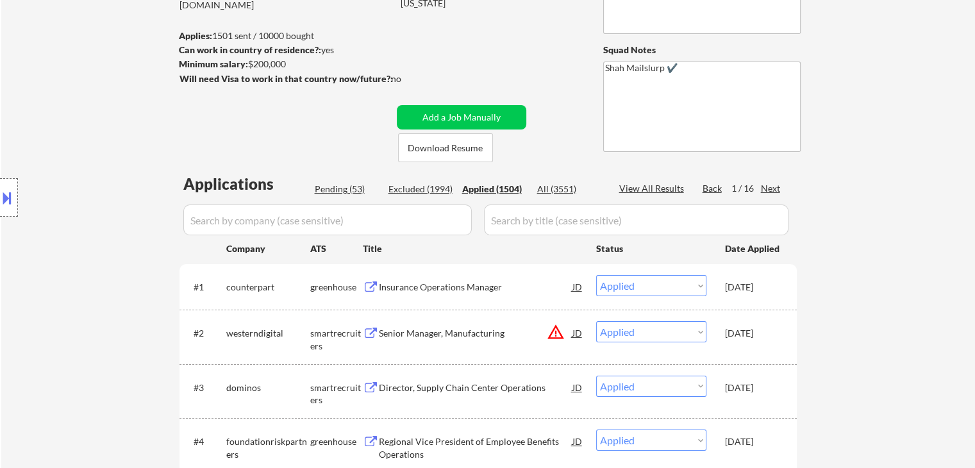
scroll to position [192, 0]
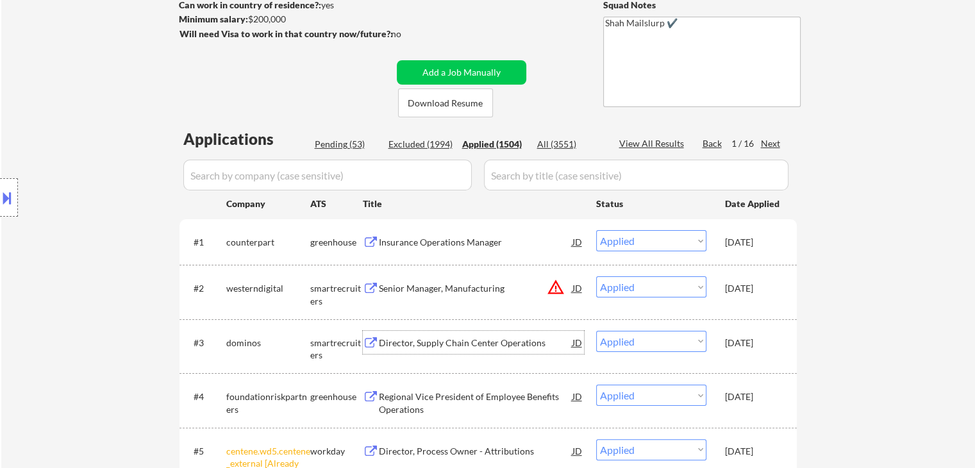
click at [472, 335] on div "Director, Supply Chain Center Operations" at bounding box center [476, 342] width 194 height 23
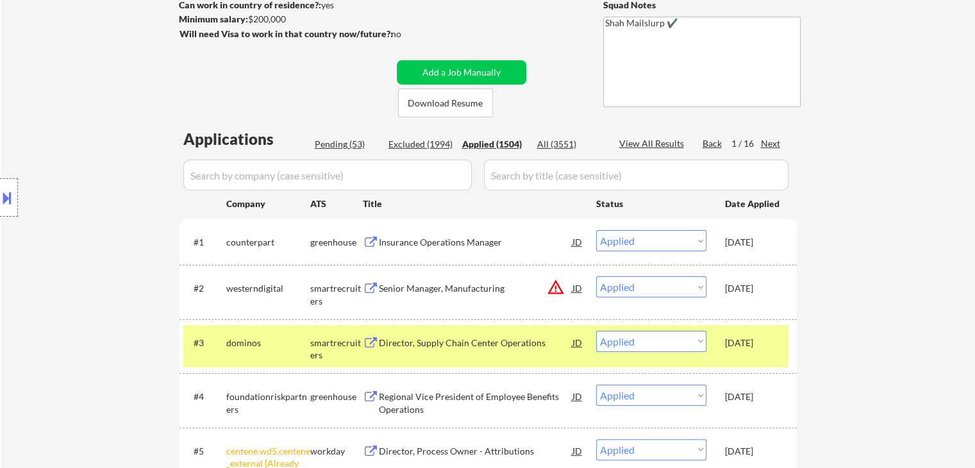
click at [419, 288] on div "Senior Manager, Manufacturing" at bounding box center [476, 288] width 194 height 13
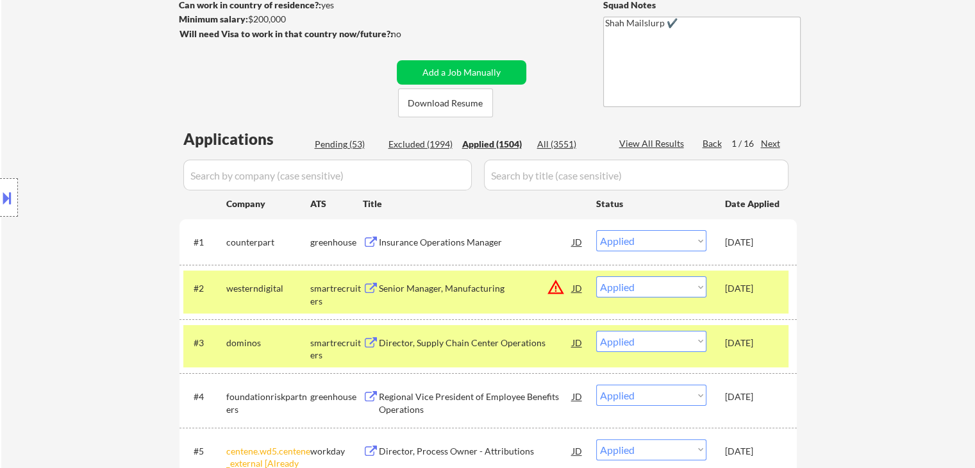
click at [420, 242] on div "Insurance Operations Manager" at bounding box center [476, 242] width 194 height 13
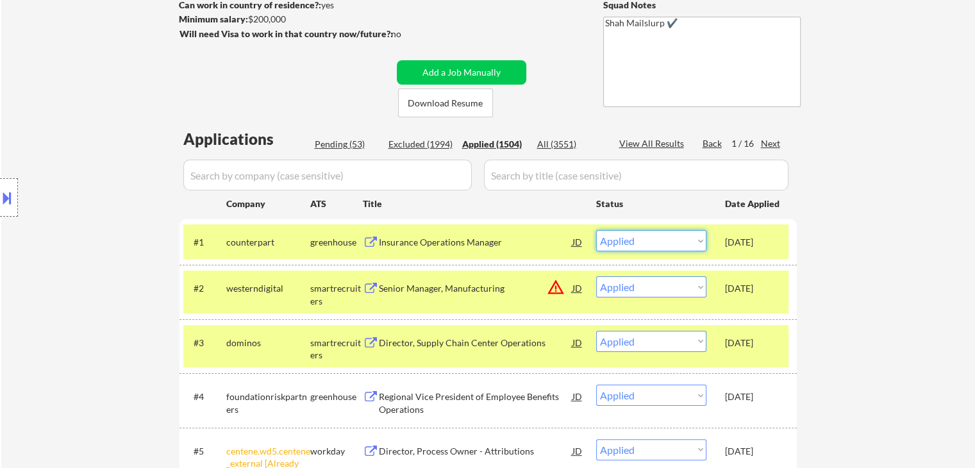
click at [654, 242] on select "Choose an option... Pending Applied Excluded (Questions) Excluded (Expired) Exc…" at bounding box center [651, 240] width 110 height 21
click at [596, 230] on select "Choose an option... Pending Applied Excluded (Questions) Excluded (Expired) Exc…" at bounding box center [651, 240] width 110 height 21
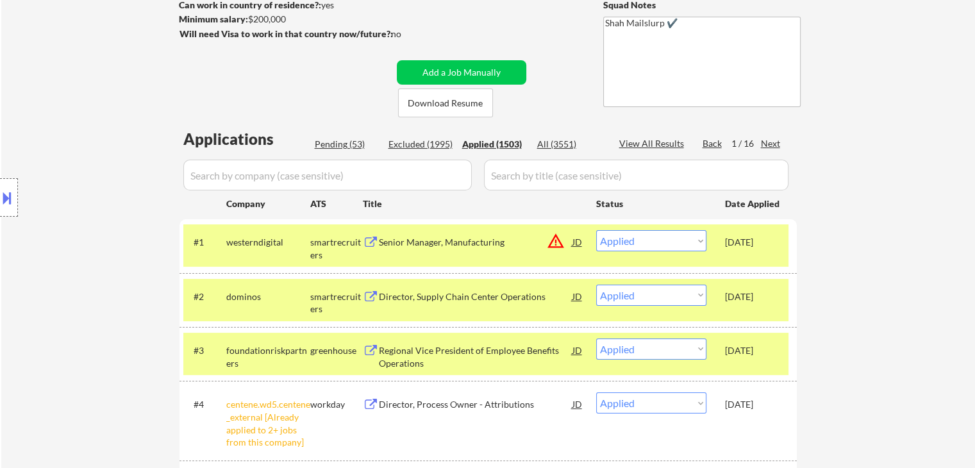
click at [349, 144] on div "Pending (53)" at bounding box center [347, 144] width 64 height 13
select select ""pending""
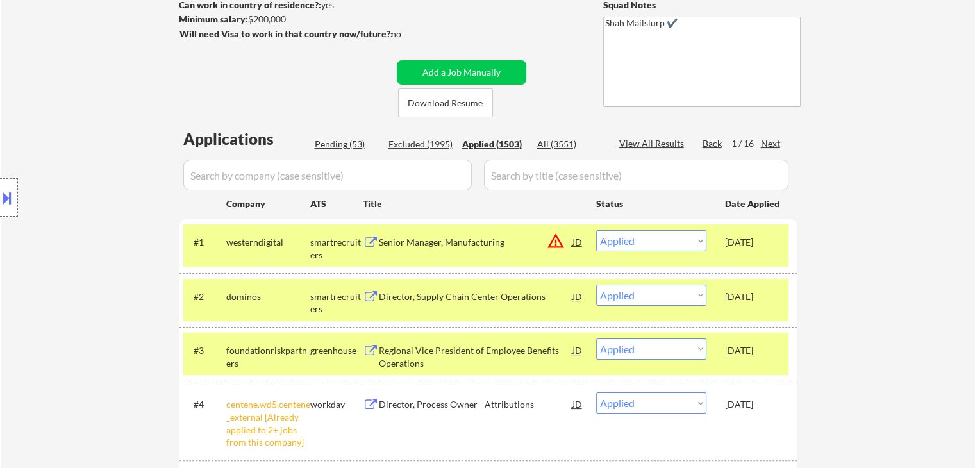
select select ""pending""
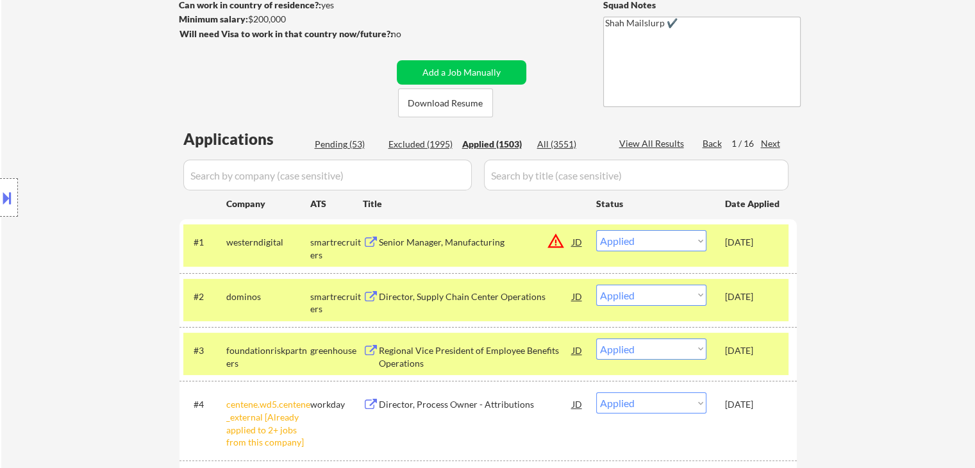
select select ""pending""
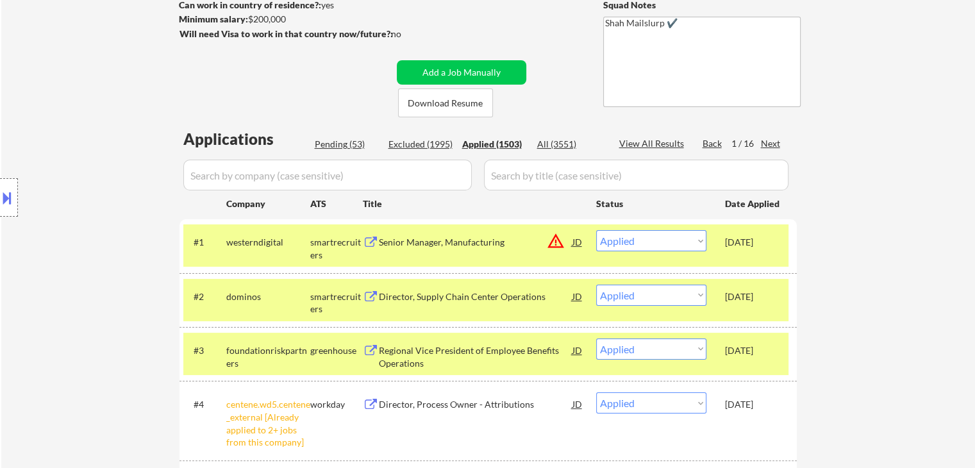
select select ""pending""
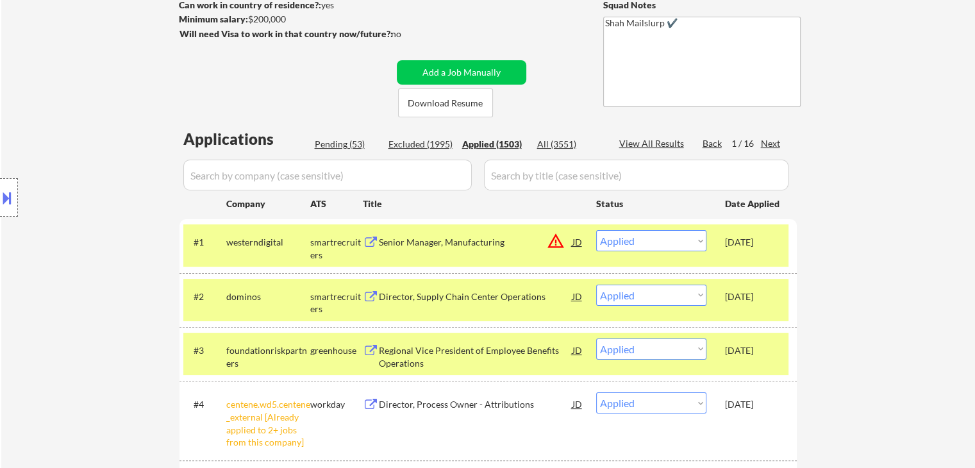
select select ""pending""
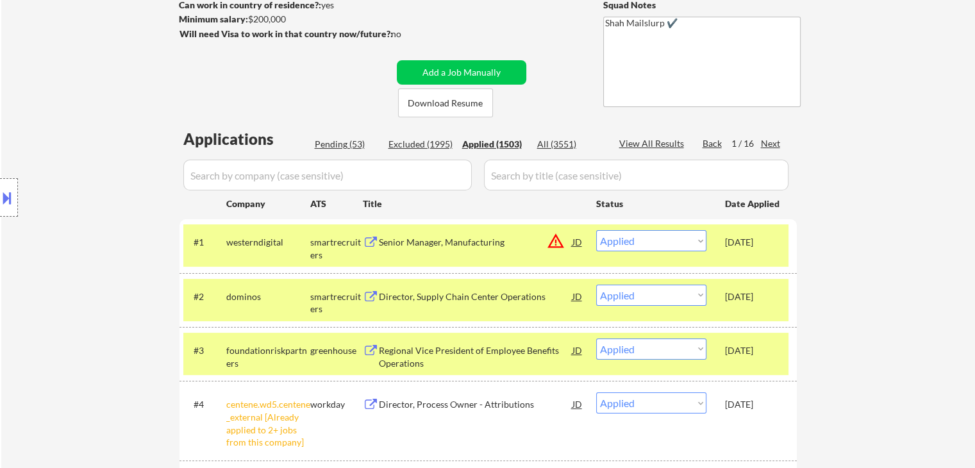
select select ""pending""
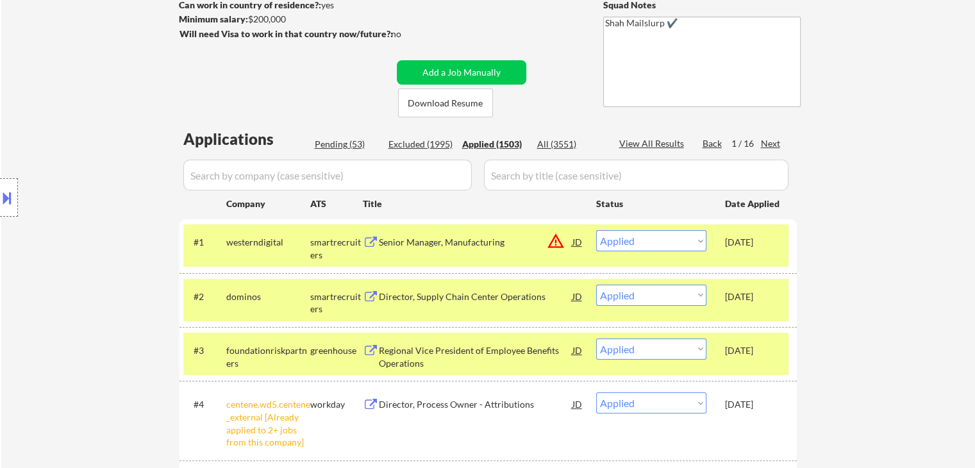
select select ""pending""
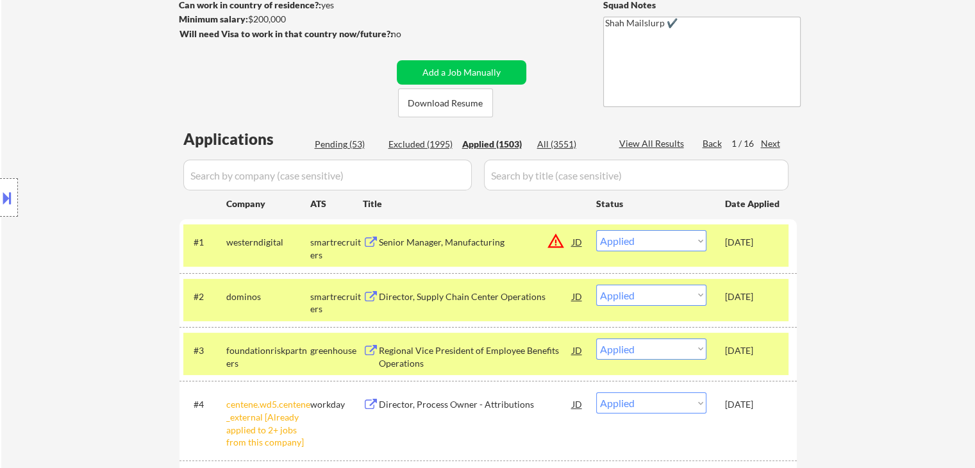
select select ""pending""
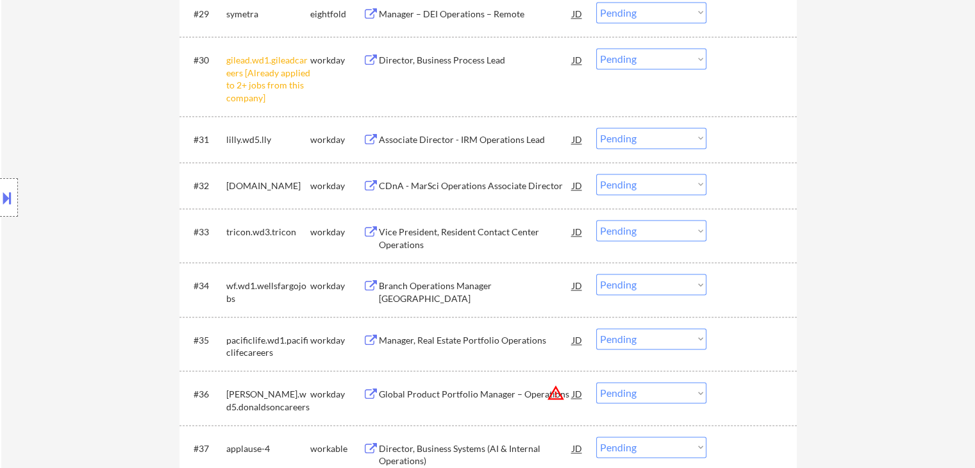
scroll to position [1923, 0]
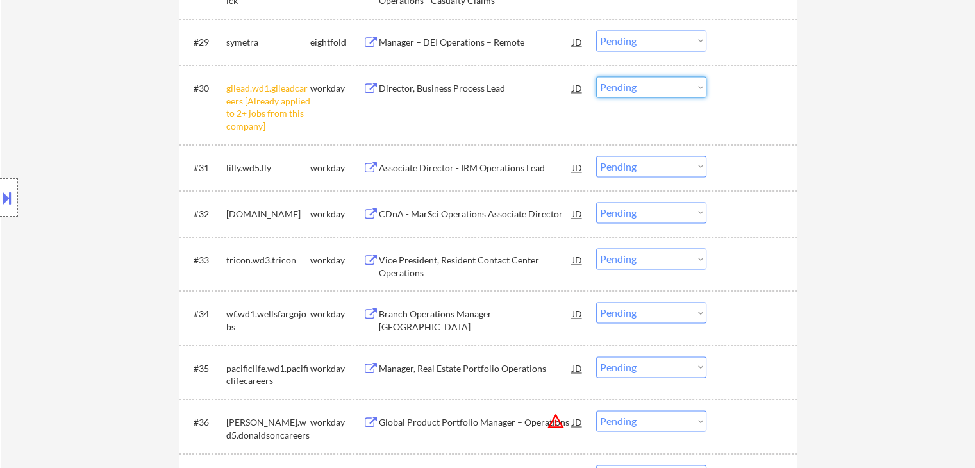
click at [653, 81] on select "Choose an option... Pending Applied Excluded (Questions) Excluded (Expired) Exc…" at bounding box center [651, 86] width 110 height 21
click at [596, 76] on select "Choose an option... Pending Applied Excluded (Questions) Excluded (Expired) Exc…" at bounding box center [651, 86] width 110 height 21
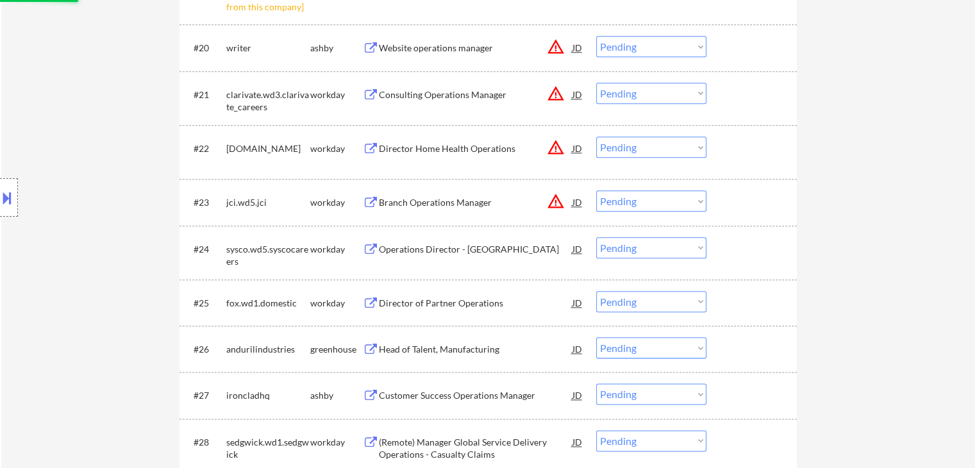
scroll to position [1346, 0]
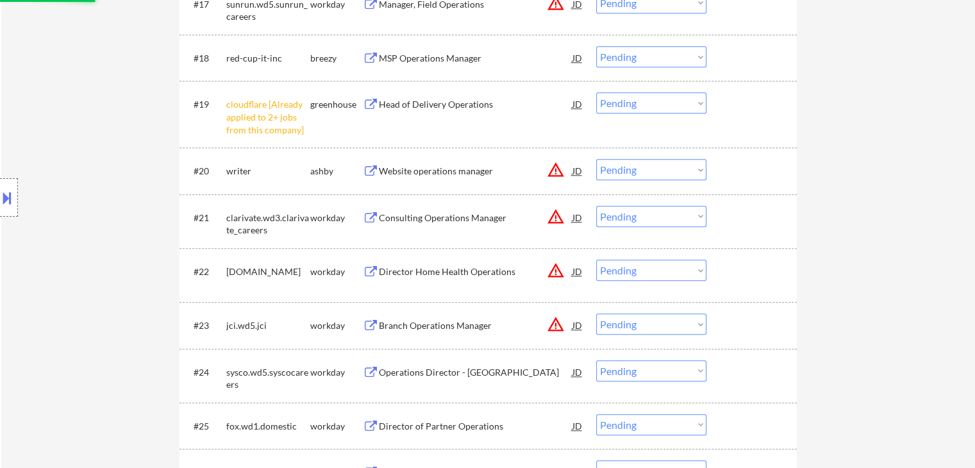
click at [638, 97] on select "Choose an option... Pending Applied Excluded (Questions) Excluded (Expired) Exc…" at bounding box center [651, 102] width 110 height 21
click at [596, 92] on select "Choose an option... Pending Applied Excluded (Questions) Excluded (Expired) Exc…" at bounding box center [651, 102] width 110 height 21
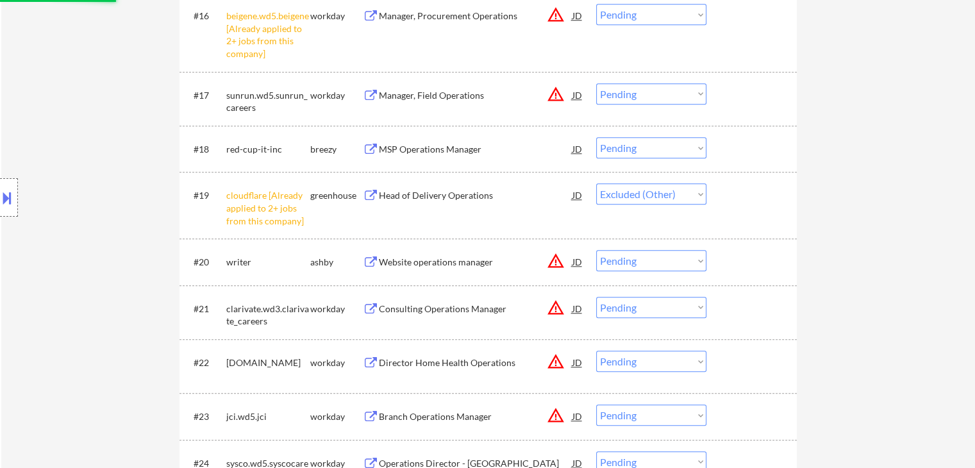
scroll to position [1154, 0]
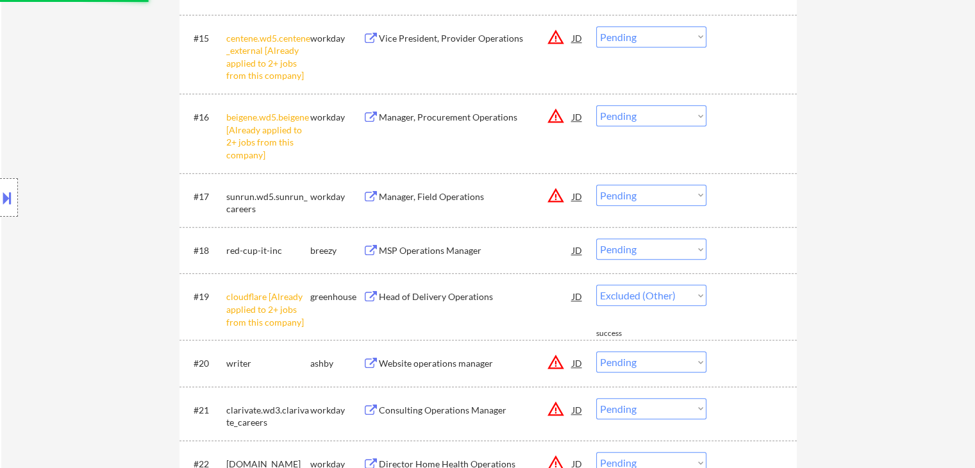
click at [624, 116] on select "Choose an option... Pending Applied Excluded (Questions) Excluded (Expired) Exc…" at bounding box center [651, 115] width 110 height 21
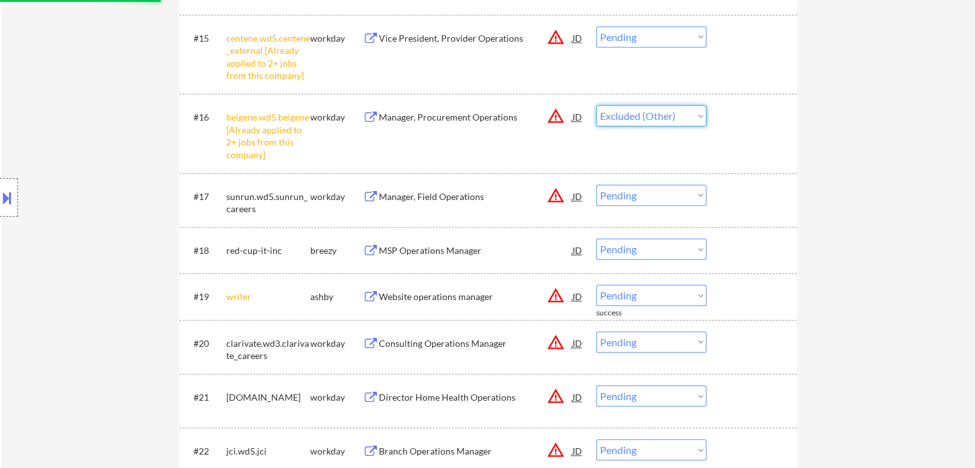
click at [596, 105] on select "Choose an option... Pending Applied Excluded (Questions) Excluded (Expired) Exc…" at bounding box center [651, 115] width 110 height 21
click at [624, 38] on select "Choose an option... Pending Applied Excluded (Questions) Excluded (Expired) Exc…" at bounding box center [651, 36] width 110 height 21
click at [596, 26] on select "Choose an option... Pending Applied Excluded (Questions) Excluded (Expired) Exc…" at bounding box center [651, 36] width 110 height 21
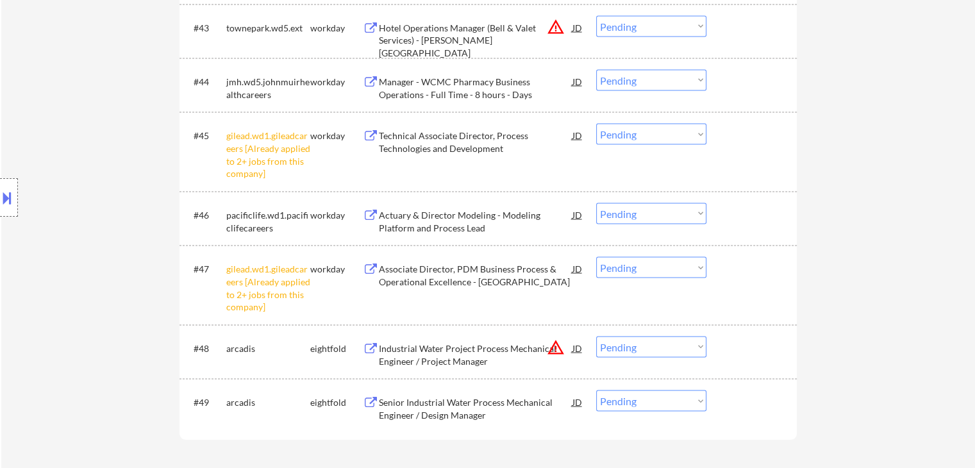
scroll to position [2628, 0]
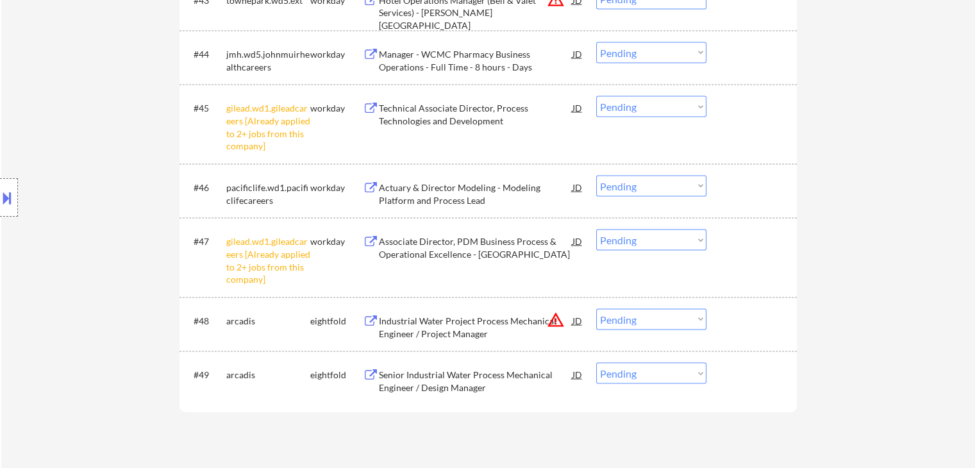
drag, startPoint x: 639, startPoint y: 240, endPoint x: 646, endPoint y: 244, distance: 8.4
click at [639, 240] on select "Choose an option... Pending Applied Excluded (Questions) Excluded (Expired) Exc…" at bounding box center [651, 239] width 110 height 21
click at [596, 229] on select "Choose an option... Pending Applied Excluded (Questions) Excluded (Expired) Exc…" at bounding box center [651, 239] width 110 height 21
click at [644, 106] on select "Choose an option... Pending Applied Excluded (Questions) Excluded (Expired) Exc…" at bounding box center [651, 106] width 110 height 21
click at [596, 96] on select "Choose an option... Pending Applied Excluded (Questions) Excluded (Expired) Exc…" at bounding box center [651, 106] width 110 height 21
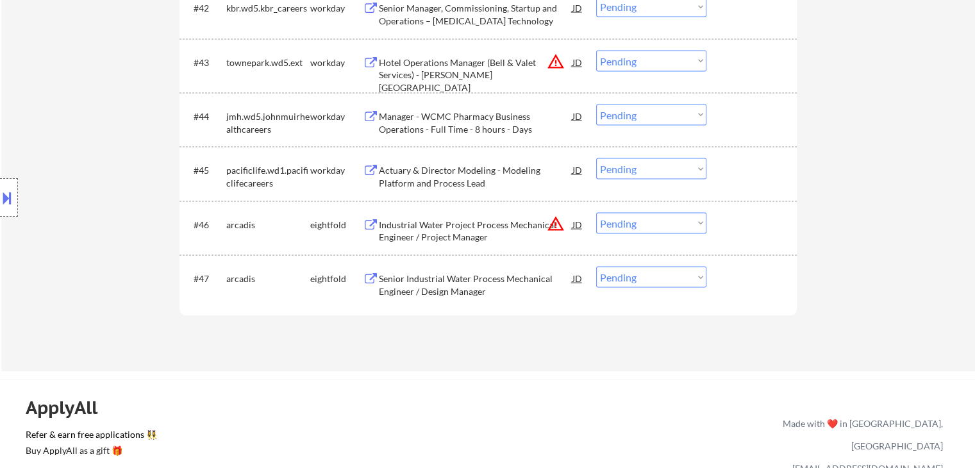
scroll to position [2564, 0]
click at [440, 229] on div "Industrial Water Project Process Mechanical Engineer / Project Manager" at bounding box center [476, 232] width 194 height 25
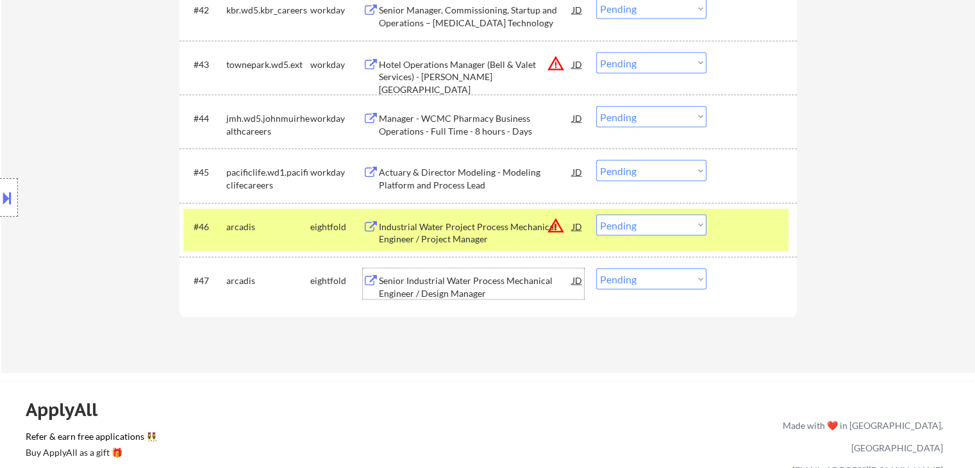
click at [441, 270] on div "Senior Industrial Water Process Mechanical Engineer / Design Manager" at bounding box center [476, 284] width 194 height 31
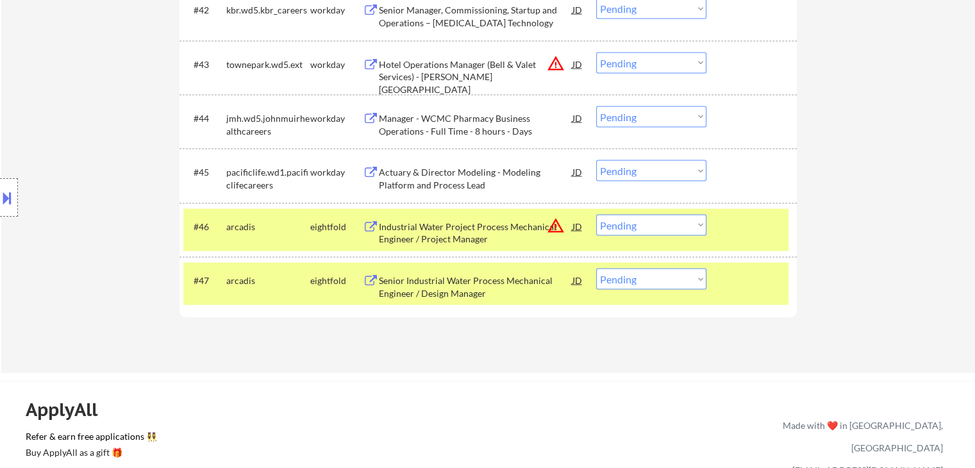
click at [438, 186] on div "Actuary & Director Modeling - Modeling Platform and Process Lead" at bounding box center [476, 178] width 194 height 25
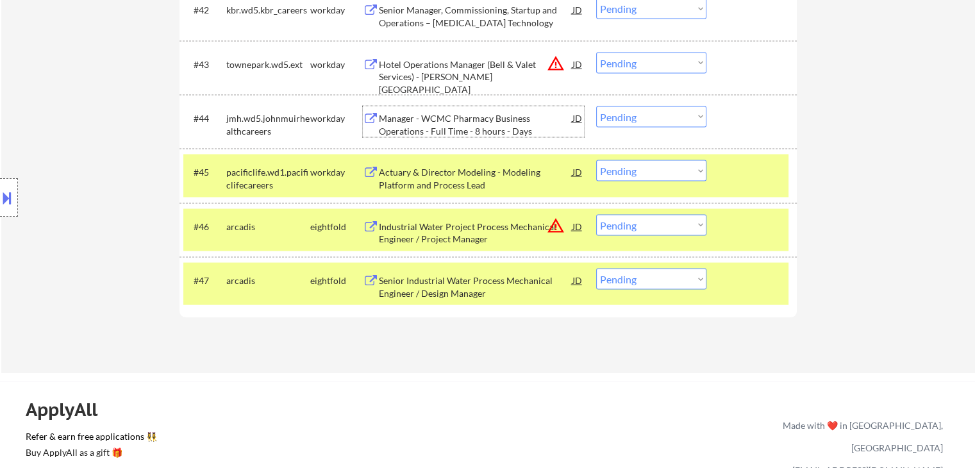
click at [420, 113] on div "Manager - WCMC Pharmacy Business Operations - Full Time - 8 hours - Days" at bounding box center [476, 124] width 194 height 25
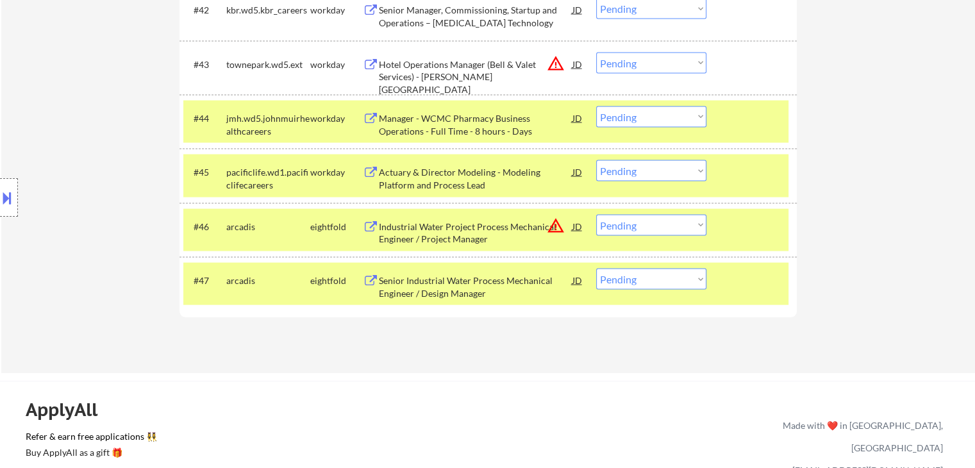
click at [428, 67] on div "Hotel Operations Manager (Bell & Valet Services) - Gaylord Texan Resort" at bounding box center [476, 77] width 194 height 38
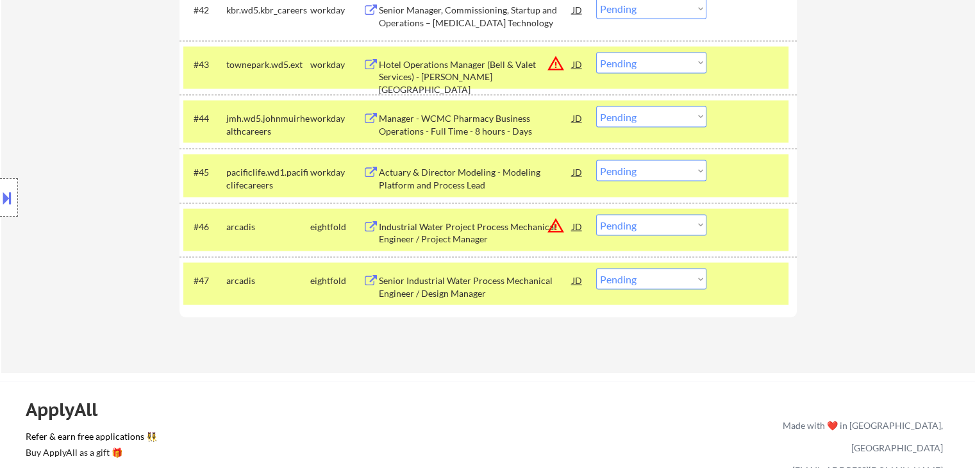
click at [414, 14] on div "Senior Manager, Commissioning, Startup and Operations – Ammonia Technology" at bounding box center [476, 16] width 194 height 25
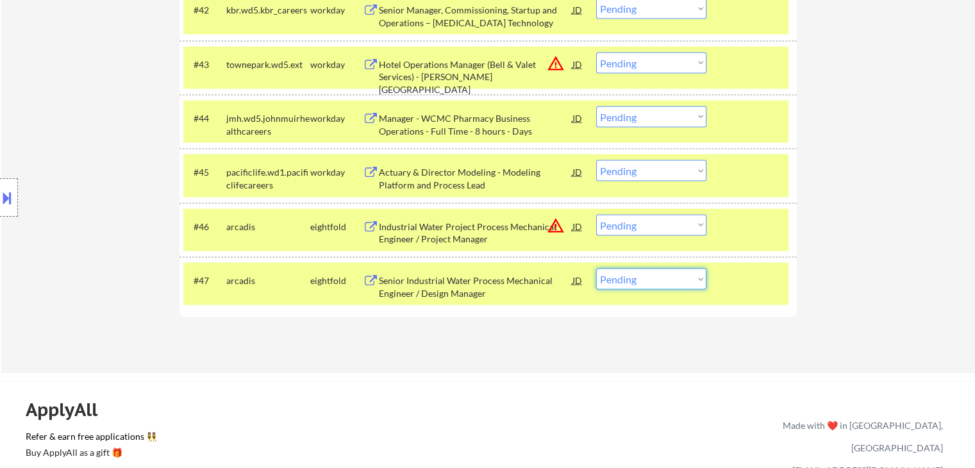
click at [655, 283] on select "Choose an option... Pending Applied Excluded (Questions) Excluded (Expired) Exc…" at bounding box center [651, 279] width 110 height 21
click at [596, 269] on select "Choose an option... Pending Applied Excluded (Questions) Excluded (Expired) Exc…" at bounding box center [651, 279] width 110 height 21
drag, startPoint x: 647, startPoint y: 222, endPoint x: 649, endPoint y: 229, distance: 6.7
click at [647, 222] on select "Choose an option... Pending Applied Excluded (Questions) Excluded (Expired) Exc…" at bounding box center [651, 225] width 110 height 21
click at [596, 215] on select "Choose an option... Pending Applied Excluded (Questions) Excluded (Expired) Exc…" at bounding box center [651, 225] width 110 height 21
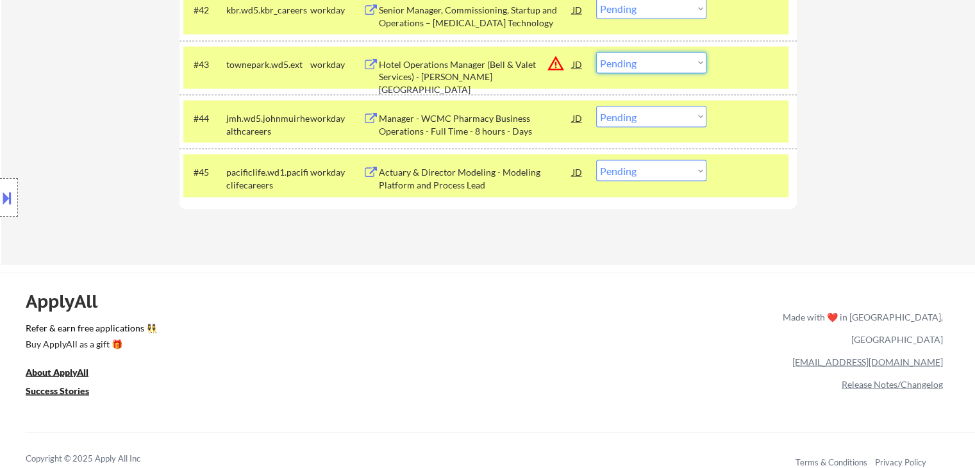
click at [633, 56] on select "Choose an option... Pending Applied Excluded (Questions) Excluded (Expired) Exc…" at bounding box center [651, 63] width 110 height 21
click at [596, 53] on select "Choose an option... Pending Applied Excluded (Questions) Excluded (Expired) Exc…" at bounding box center [651, 63] width 110 height 21
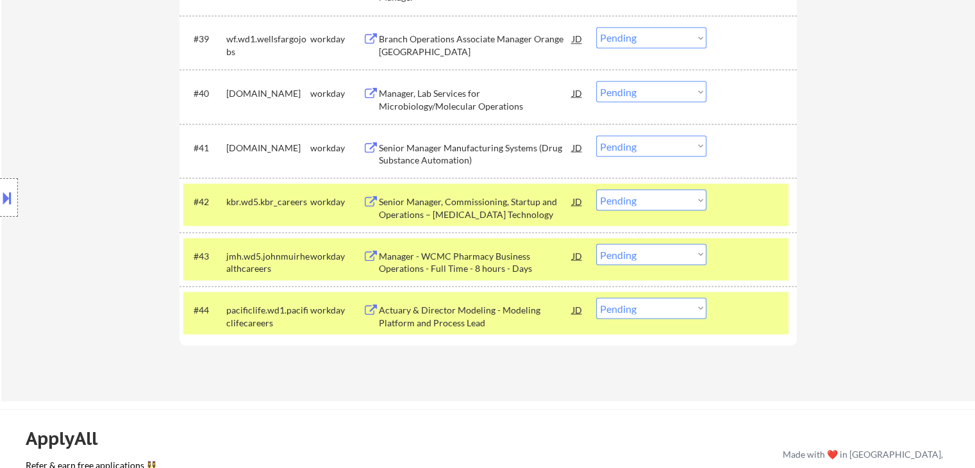
scroll to position [2308, 0]
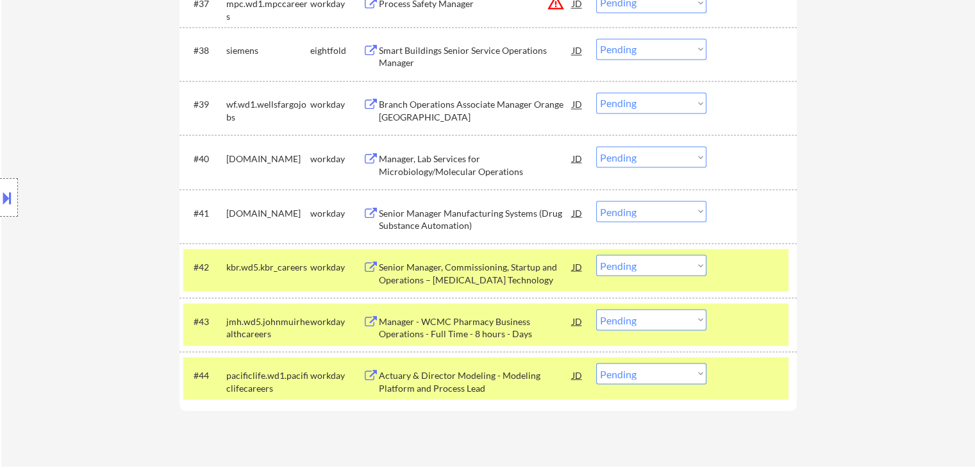
click at [436, 223] on div "Senior Manager Manufacturing Systems (Drug Substance Automation)" at bounding box center [476, 218] width 194 height 25
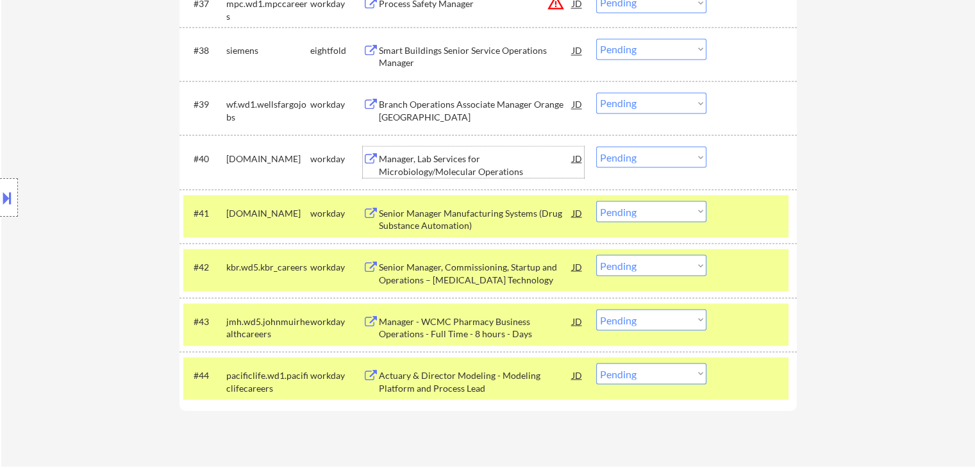
click at [419, 171] on div "Manager, Lab Services for Microbiology/Molecular Operations" at bounding box center [476, 164] width 194 height 25
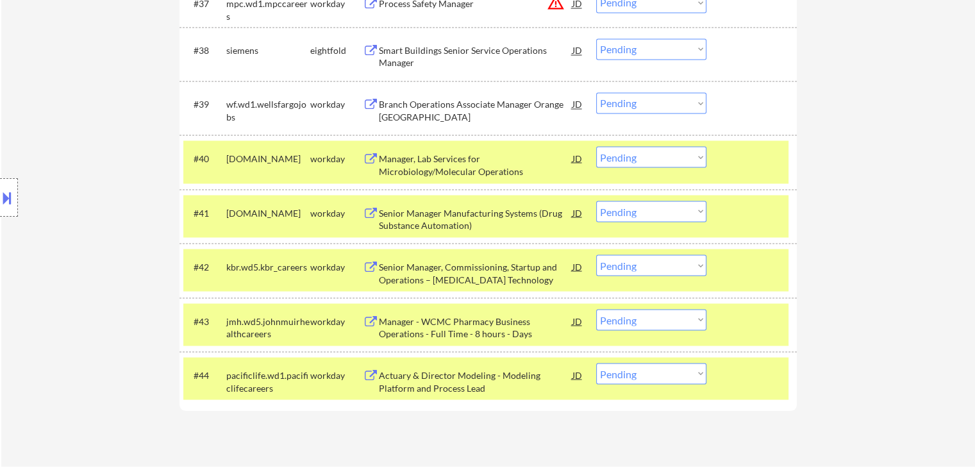
click at [403, 114] on div "Branch Operations Associate Manager Orange North Tustin" at bounding box center [476, 110] width 194 height 25
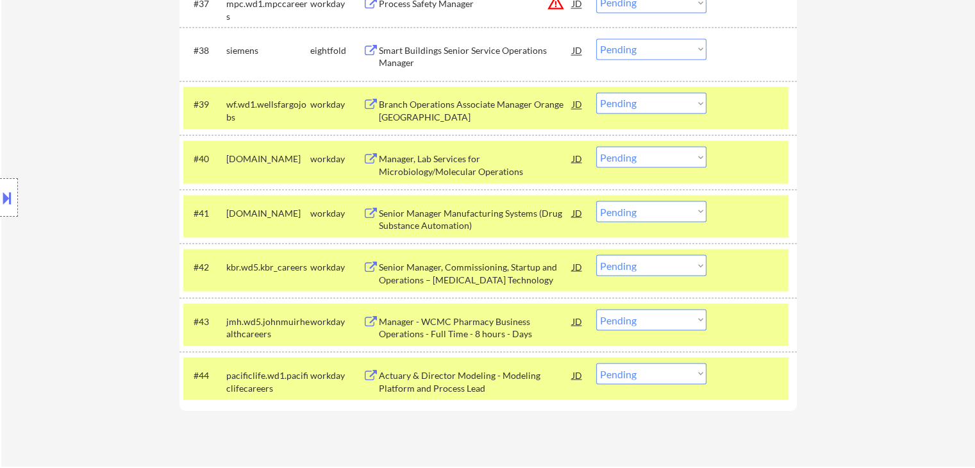
click at [382, 58] on div "Smart Buildings Senior Service Operations Manager" at bounding box center [476, 56] width 194 height 25
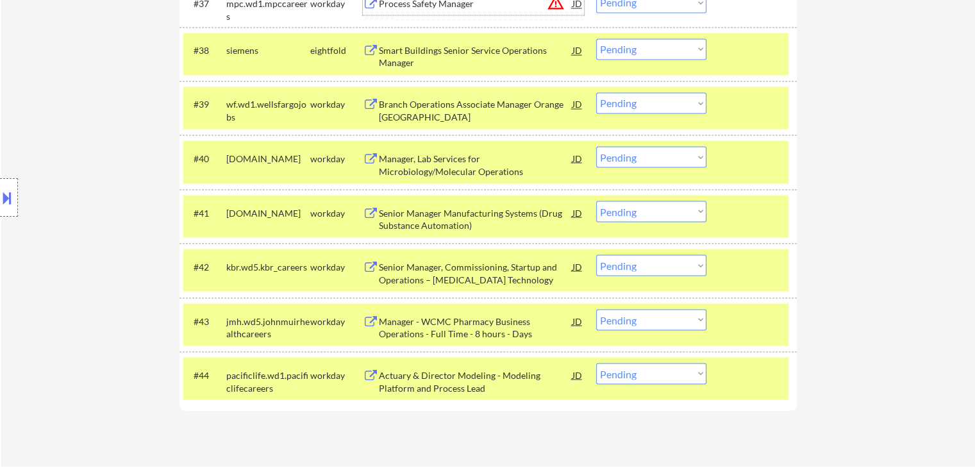
click at [404, 6] on div "Process Safety Manager" at bounding box center [476, 3] width 194 height 13
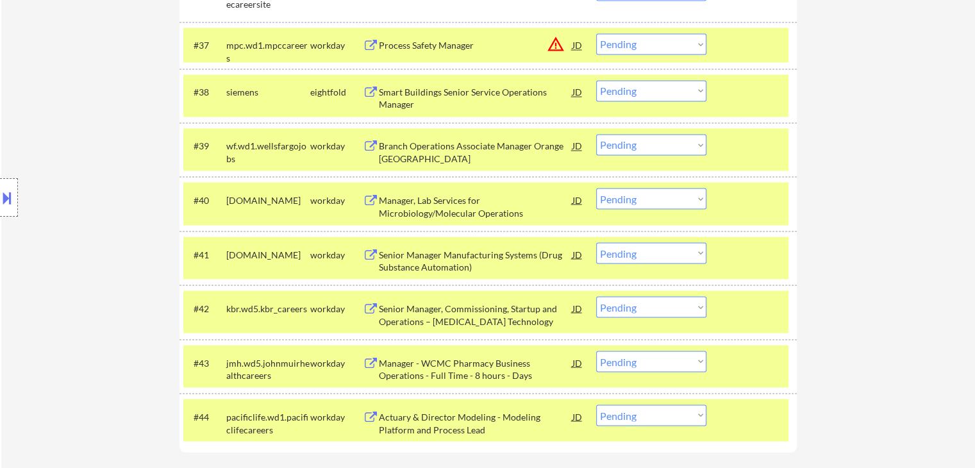
scroll to position [2243, 0]
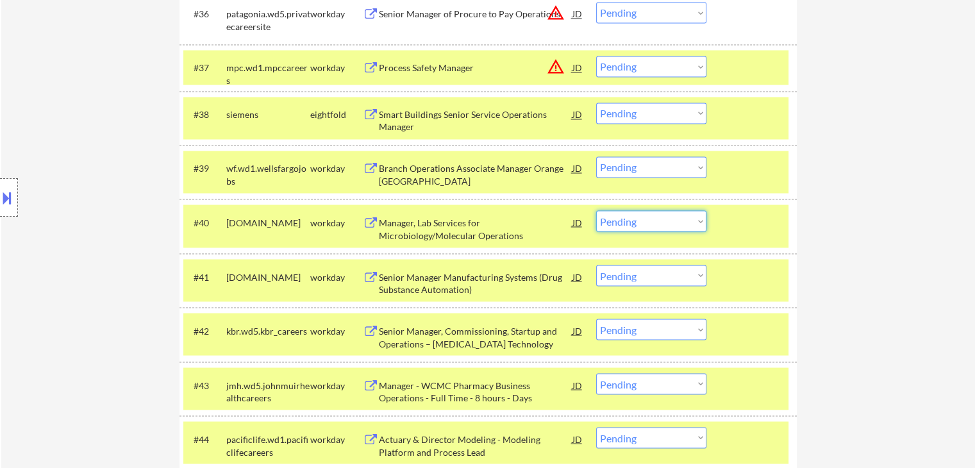
click at [644, 224] on select "Choose an option... Pending Applied Excluded (Questions) Excluded (Expired) Exc…" at bounding box center [651, 220] width 110 height 21
click at [596, 210] on select "Choose an option... Pending Applied Excluded (Questions) Excluded (Expired) Exc…" at bounding box center [651, 220] width 110 height 21
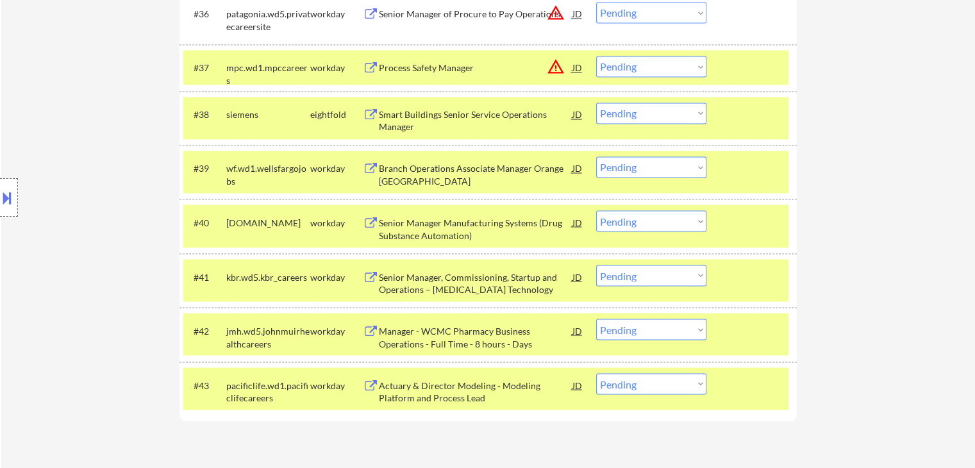
click at [638, 165] on select "Choose an option... Pending Applied Excluded (Questions) Excluded (Expired) Exc…" at bounding box center [651, 166] width 110 height 21
click at [596, 156] on select "Choose an option... Pending Applied Excluded (Questions) Excluded (Expired) Exc…" at bounding box center [651, 166] width 110 height 21
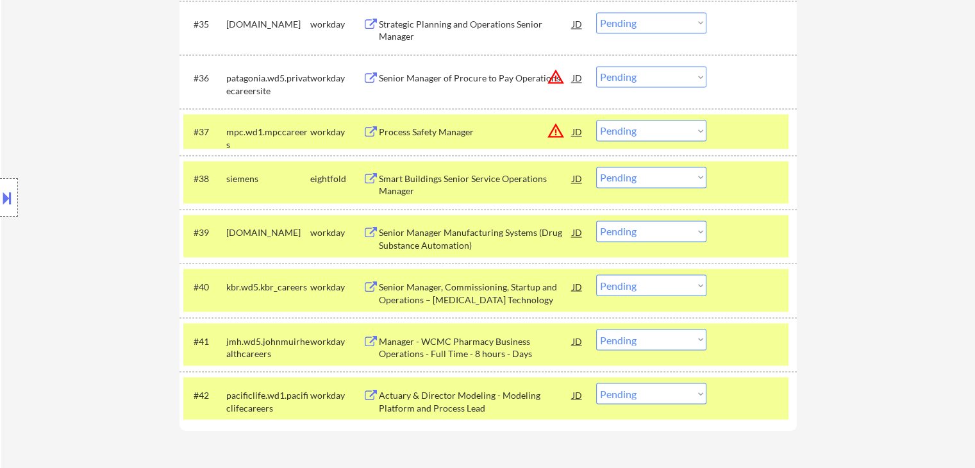
scroll to position [2051, 0]
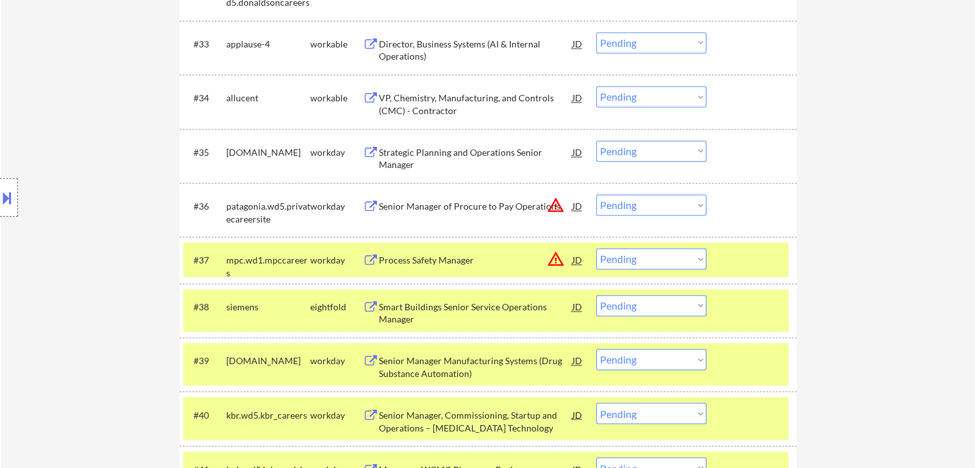
click at [449, 206] on div "Senior Manager of Procure to Pay Operations" at bounding box center [476, 206] width 194 height 13
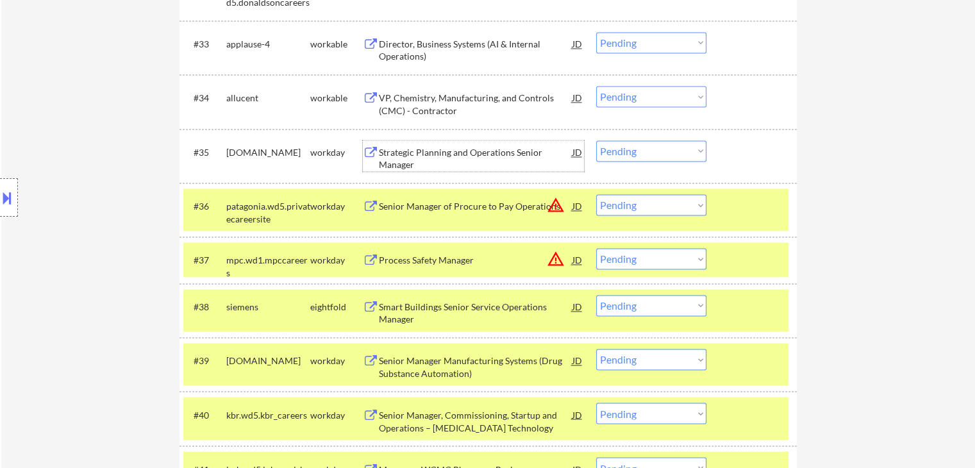
click at [410, 147] on div "Strategic Planning and Operations Senior Manager" at bounding box center [476, 158] width 194 height 25
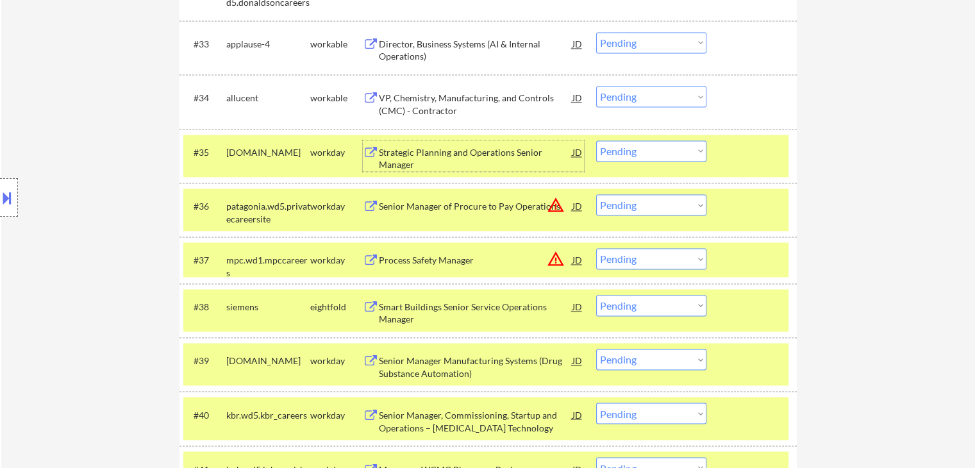
click at [636, 201] on select "Choose an option... Pending Applied Excluded (Questions) Excluded (Expired) Exc…" at bounding box center [651, 204] width 110 height 21
click at [596, 194] on select "Choose an option... Pending Applied Excluded (Questions) Excluded (Expired) Exc…" at bounding box center [651, 204] width 110 height 21
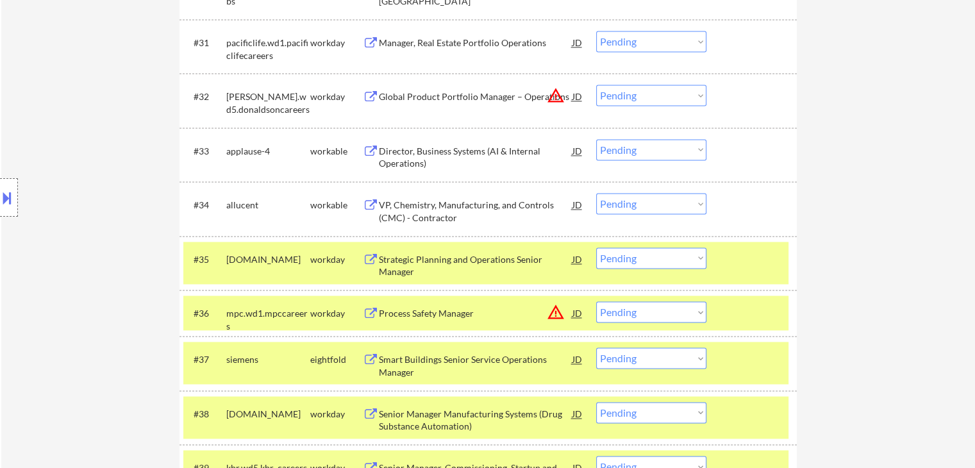
scroll to position [1923, 0]
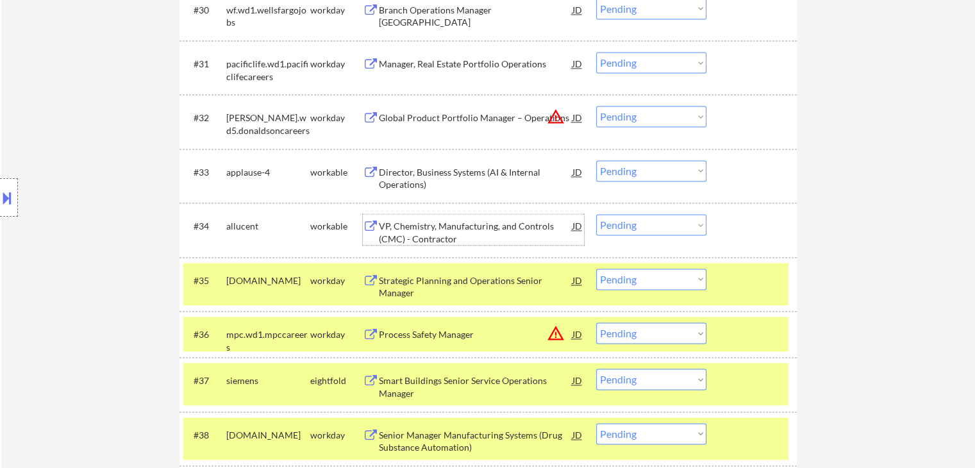
click at [441, 235] on div "VP, Chemistry, Manufacturing, and Controls (CMC) - Contractor" at bounding box center [476, 232] width 194 height 25
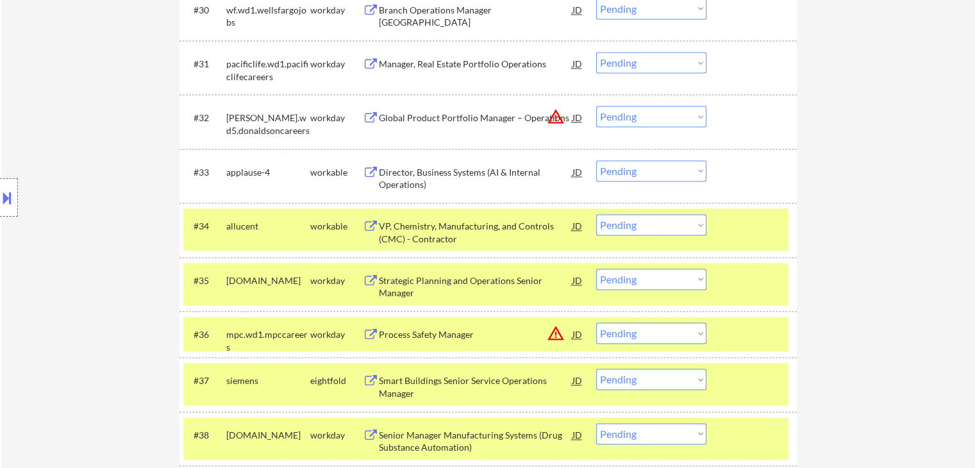
click at [413, 167] on div "Director, Business Systems (AI & Internal Operations)" at bounding box center [476, 178] width 194 height 25
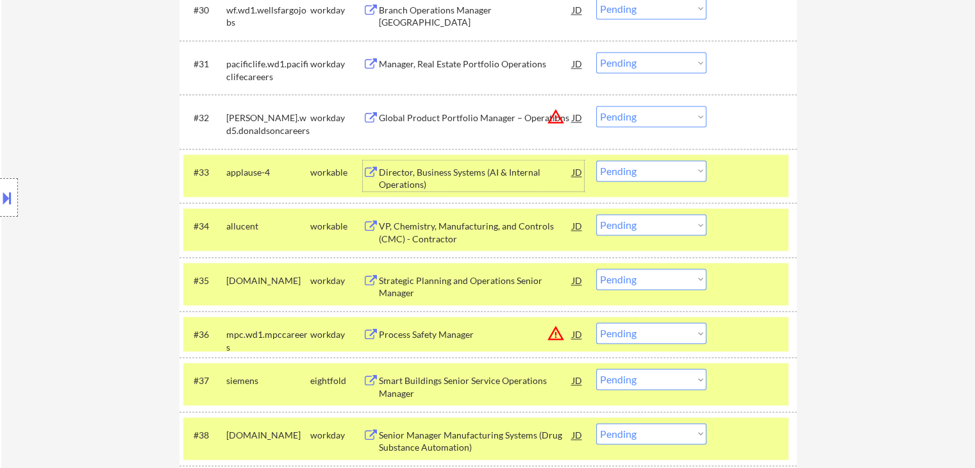
click at [629, 173] on select "Choose an option... Pending Applied Excluded (Questions) Excluded (Expired) Exc…" at bounding box center [651, 170] width 110 height 21
click at [596, 160] on select "Choose an option... Pending Applied Excluded (Questions) Excluded (Expired) Exc…" at bounding box center [651, 170] width 110 height 21
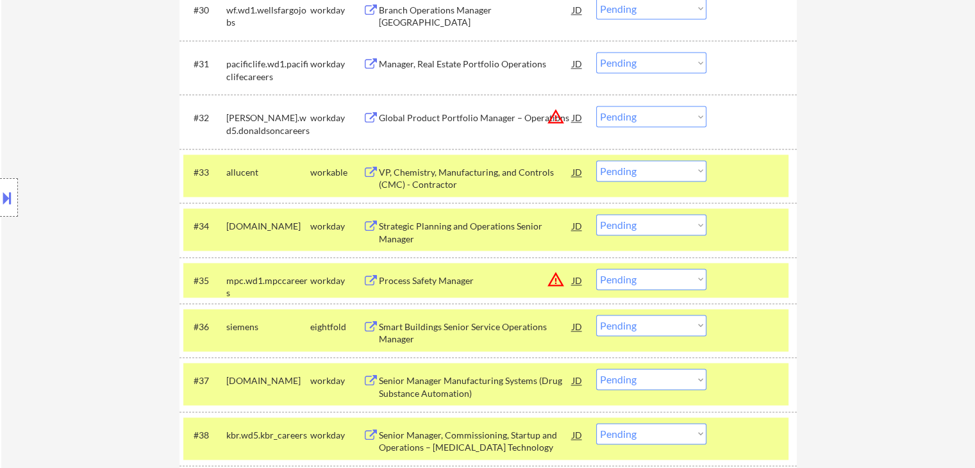
click at [577, 171] on div "JD" at bounding box center [577, 171] width 13 height 23
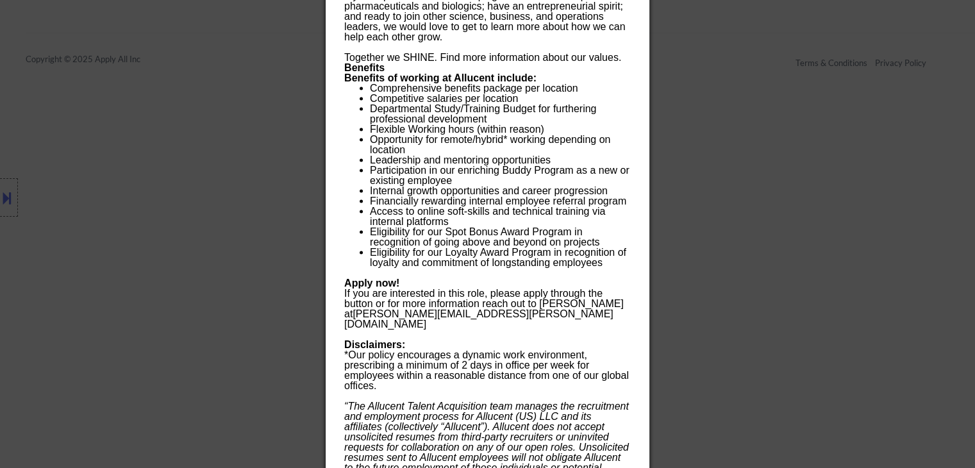
scroll to position [2747, 0]
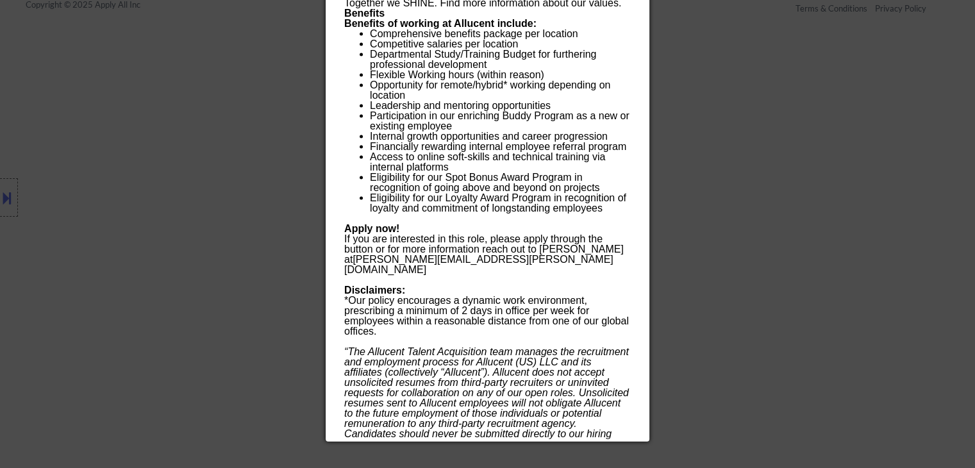
click at [861, 204] on div at bounding box center [487, 234] width 975 height 468
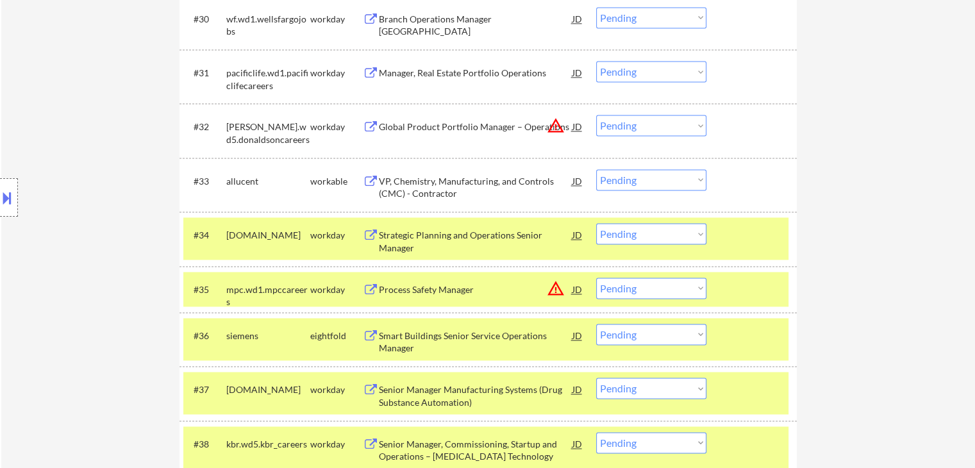
scroll to position [1913, 0]
click at [617, 180] on select "Choose an option... Pending Applied Excluded (Questions) Excluded (Expired) Exc…" at bounding box center [651, 180] width 110 height 21
click at [596, 170] on select "Choose an option... Pending Applied Excluded (Questions) Excluded (Expired) Exc…" at bounding box center [651, 180] width 110 height 21
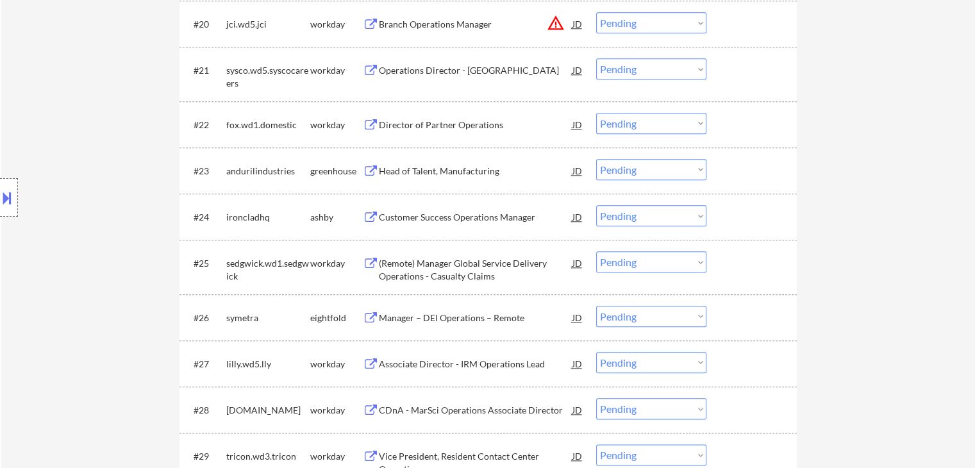
scroll to position [1401, 0]
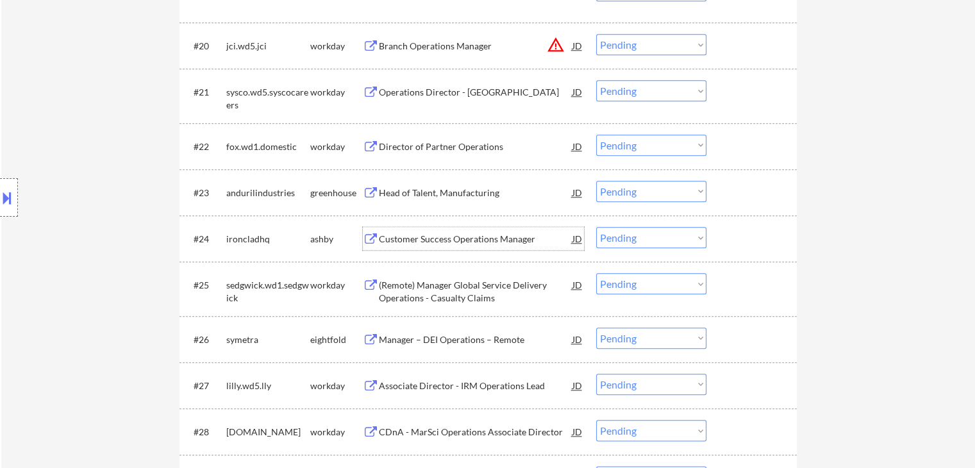
click at [403, 242] on div "Customer Success Operations Manager" at bounding box center [476, 239] width 194 height 13
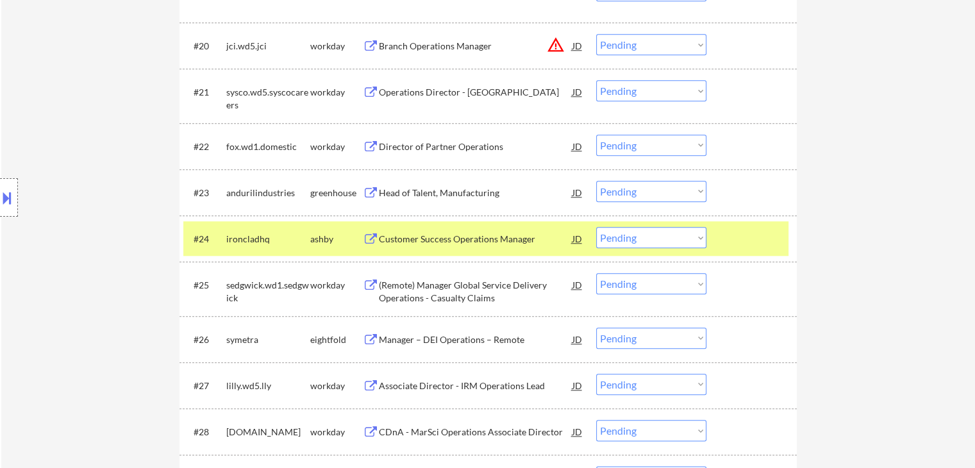
click at [388, 193] on div "Head of Talent, Manufacturing" at bounding box center [476, 193] width 194 height 13
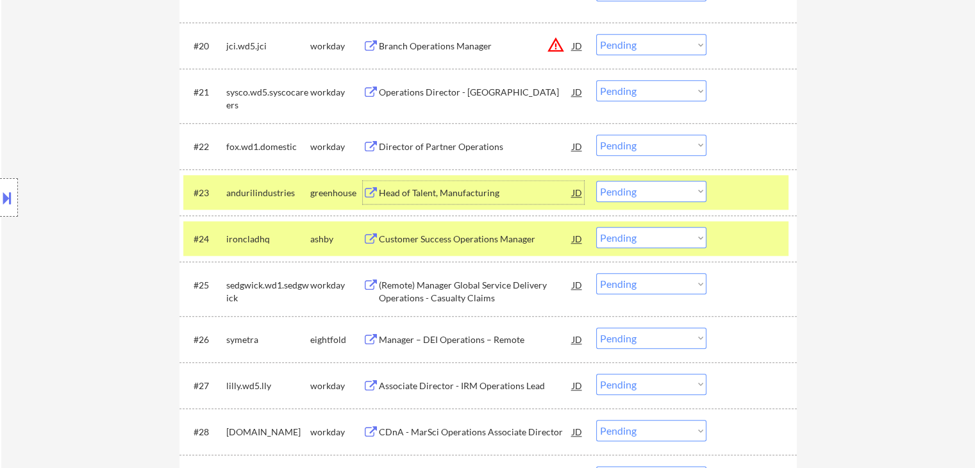
click at [660, 244] on select "Choose an option... Pending Applied Excluded (Questions) Excluded (Expired) Exc…" at bounding box center [651, 237] width 110 height 21
click at [596, 227] on select "Choose an option... Pending Applied Excluded (Questions) Excluded (Expired) Exc…" at bounding box center [651, 237] width 110 height 21
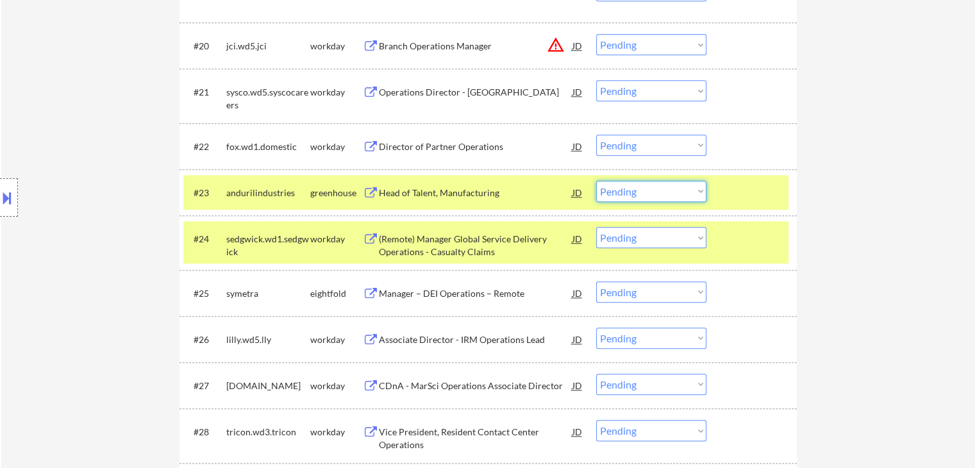
click at [645, 189] on select "Choose an option... Pending Applied Excluded (Questions) Excluded (Expired) Exc…" at bounding box center [651, 191] width 110 height 21
click at [596, 181] on select "Choose an option... Pending Applied Excluded (Questions) Excluded (Expired) Exc…" at bounding box center [651, 191] width 110 height 21
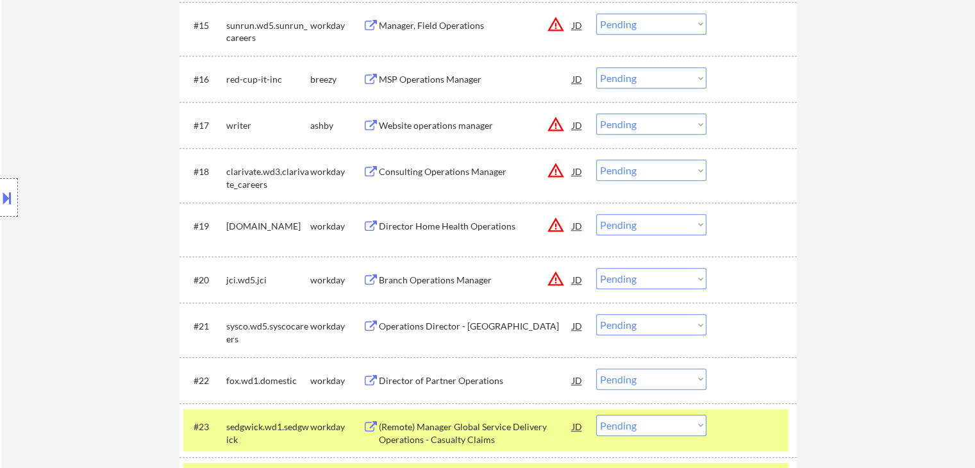
scroll to position [1144, 0]
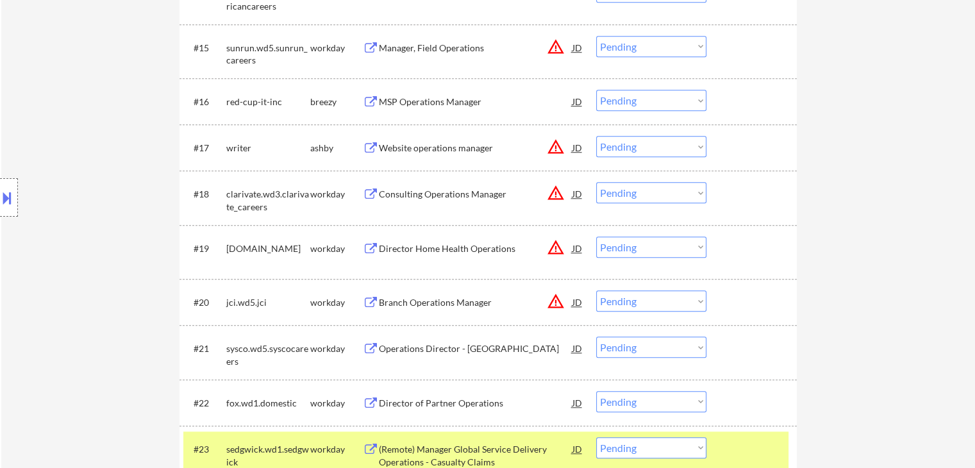
click at [394, 149] on div "Website operations manager" at bounding box center [476, 148] width 194 height 13
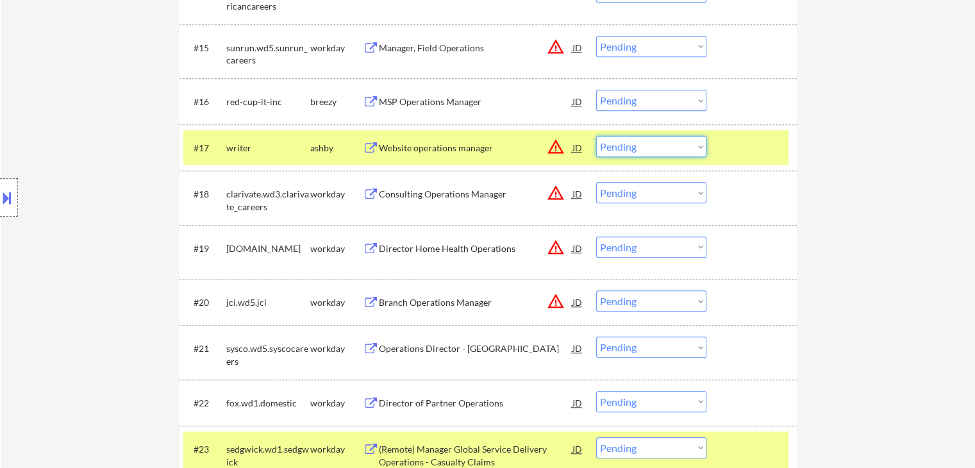
click at [661, 153] on select "Choose an option... Pending Applied Excluded (Questions) Excluded (Expired) Exc…" at bounding box center [651, 146] width 110 height 21
click at [596, 136] on select "Choose an option... Pending Applied Excluded (Questions) Excluded (Expired) Exc…" at bounding box center [651, 146] width 110 height 21
click at [428, 102] on div "MSP Operations Manager" at bounding box center [476, 102] width 194 height 13
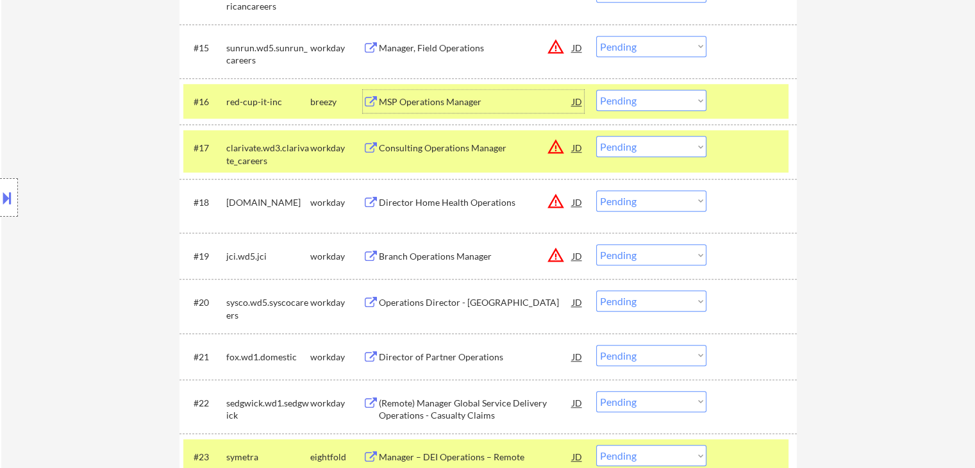
drag, startPoint x: 645, startPoint y: 101, endPoint x: 644, endPoint y: 107, distance: 6.5
click at [645, 101] on select "Choose an option... Pending Applied Excluded (Questions) Excluded (Expired) Exc…" at bounding box center [651, 100] width 110 height 21
click at [596, 90] on select "Choose an option... Pending Applied Excluded (Questions) Excluded (Expired) Exc…" at bounding box center [651, 100] width 110 height 21
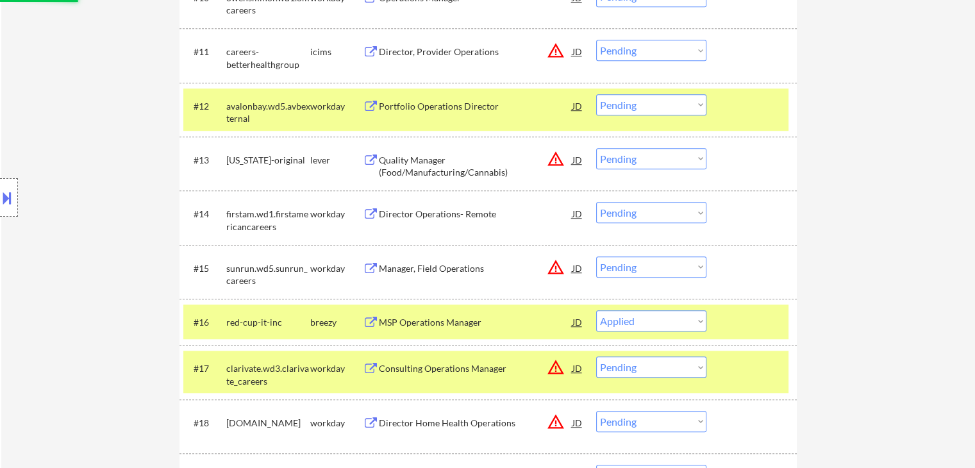
scroll to position [888, 0]
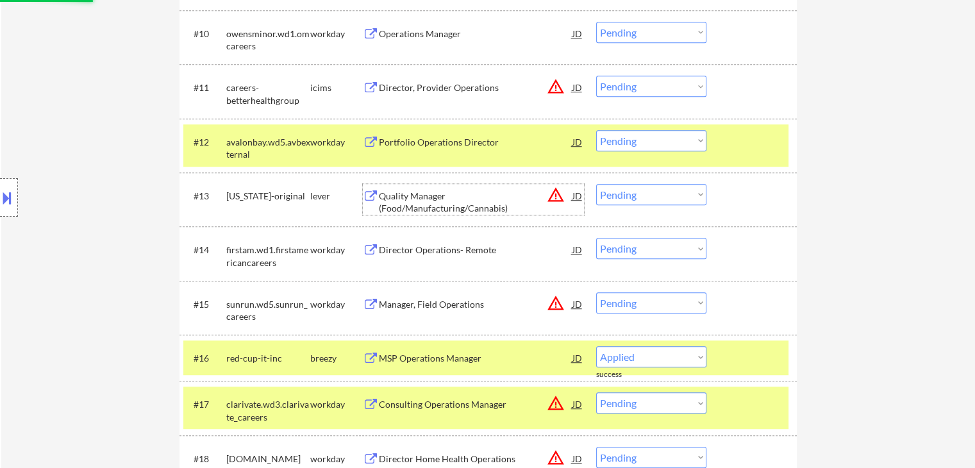
click at [421, 204] on div "Quality Manager (Food/Manufacturing/Cannabis)" at bounding box center [476, 202] width 194 height 25
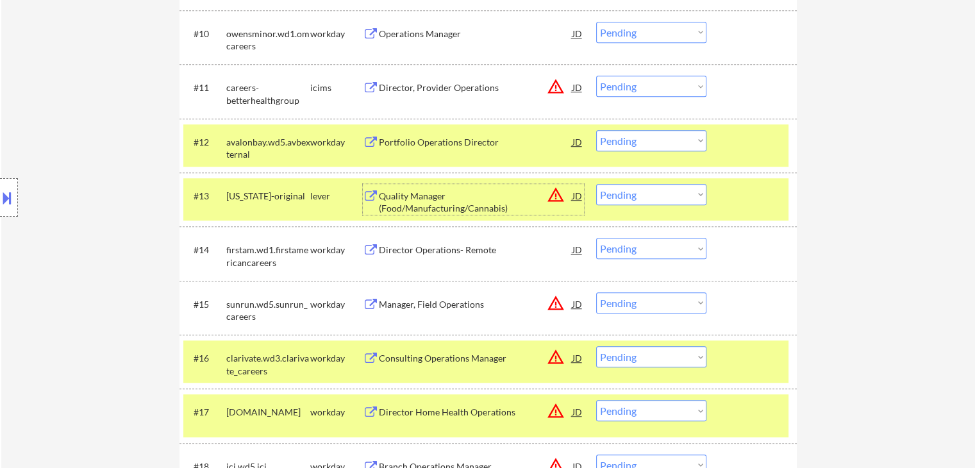
click at [645, 196] on select "Choose an option... Pending Applied Excluded (Questions) Excluded (Expired) Exc…" at bounding box center [651, 194] width 110 height 21
click at [596, 184] on select "Choose an option... Pending Applied Excluded (Questions) Excluded (Expired) Exc…" at bounding box center [651, 194] width 110 height 21
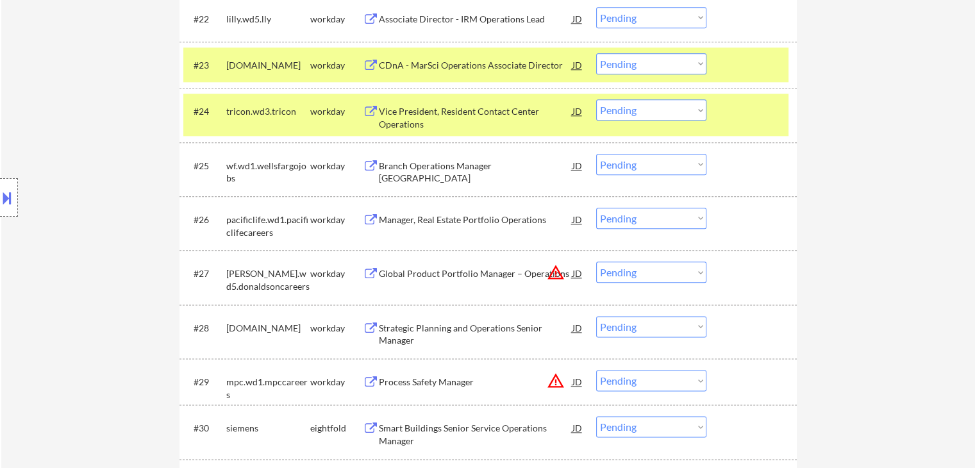
scroll to position [1593, 0]
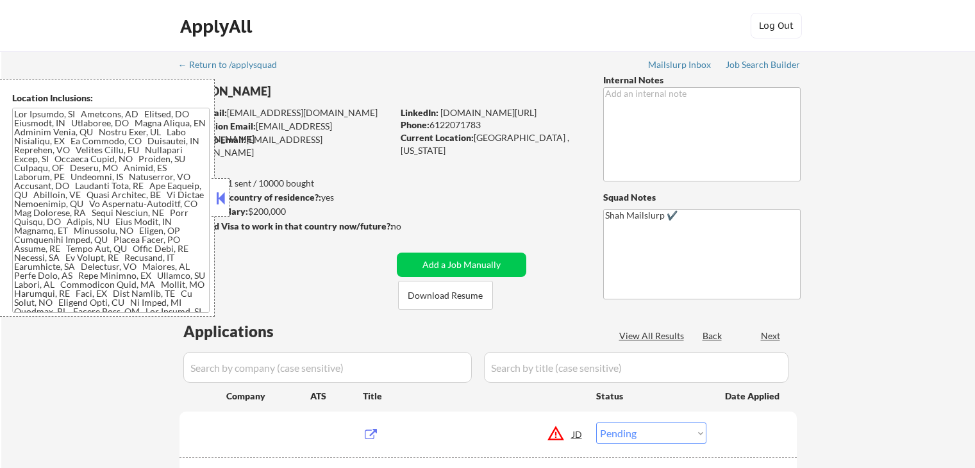
select select ""pending""
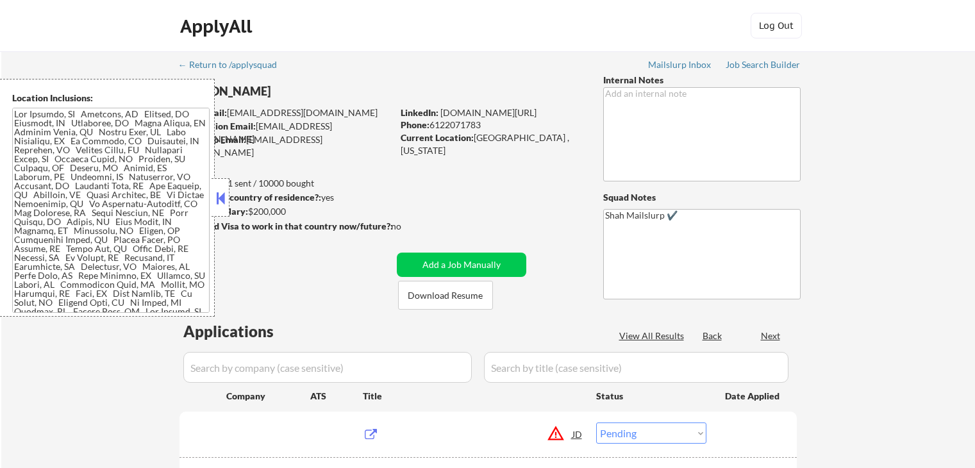
select select ""pending""
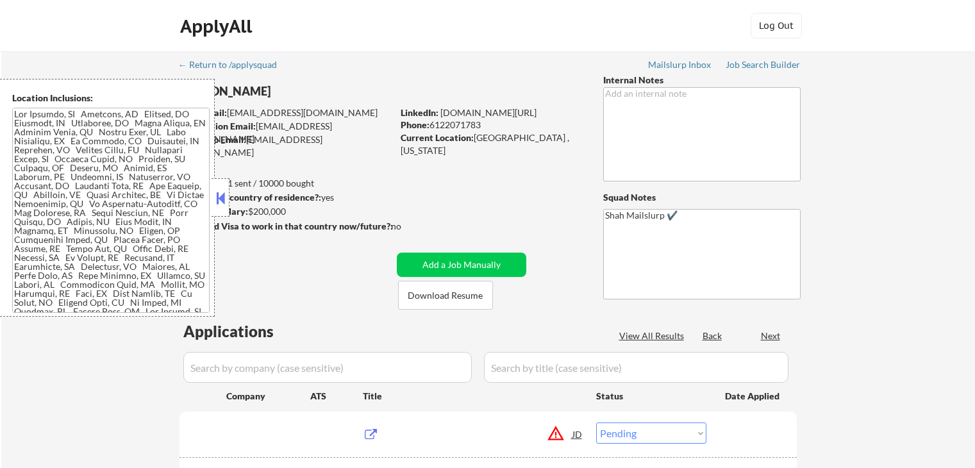
select select ""pending""
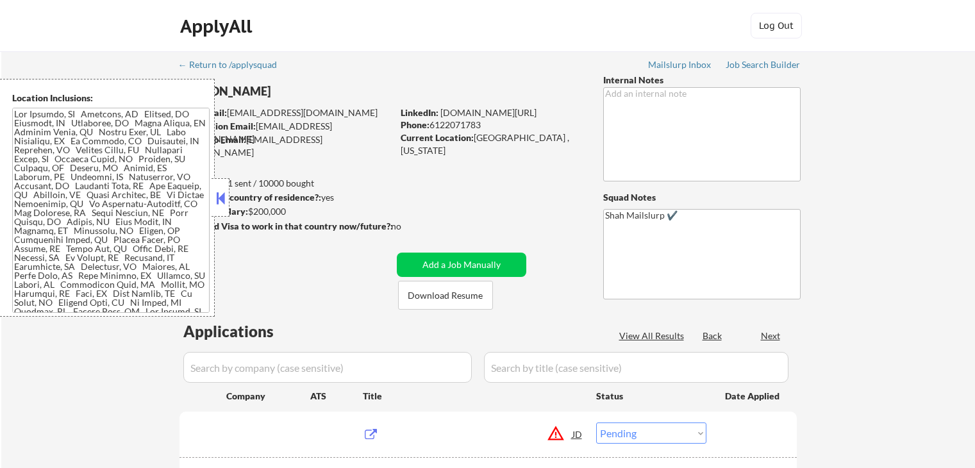
select select ""pending""
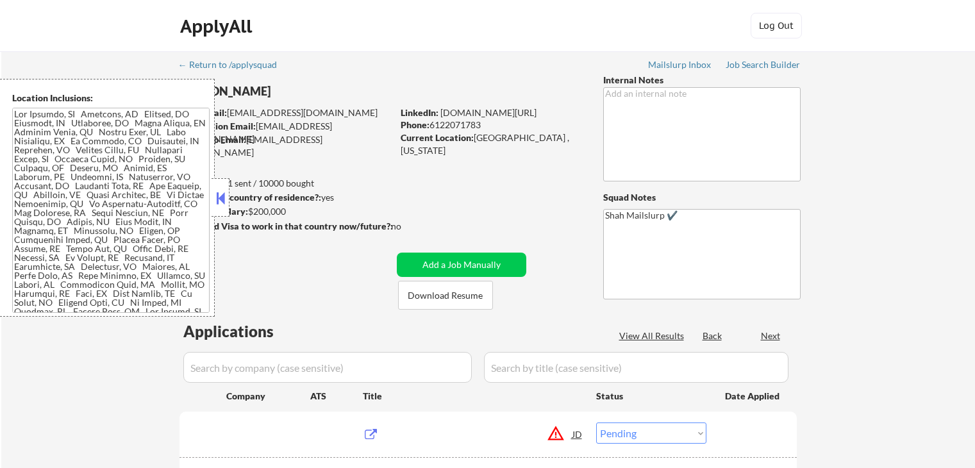
select select ""pending""
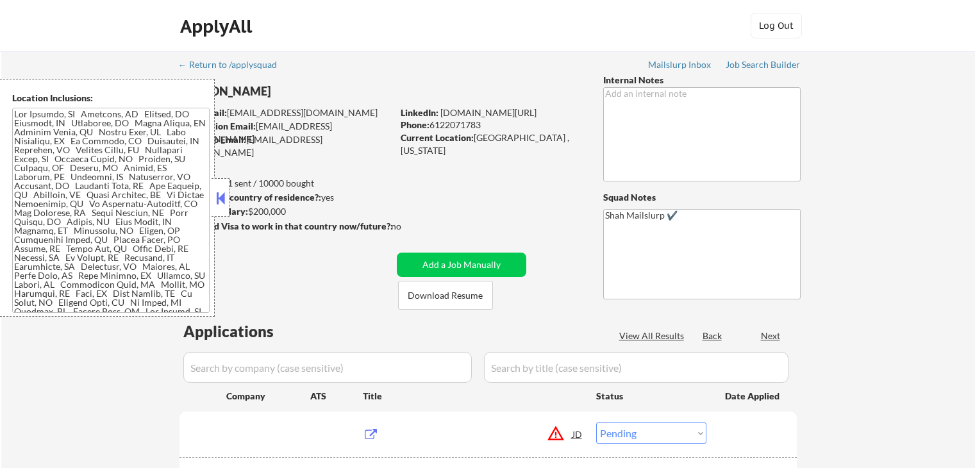
select select ""pending""
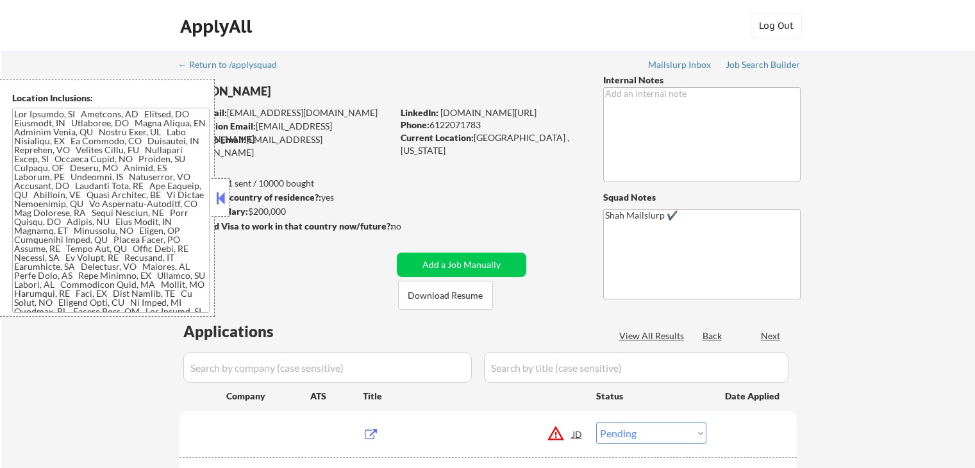
select select ""pending""
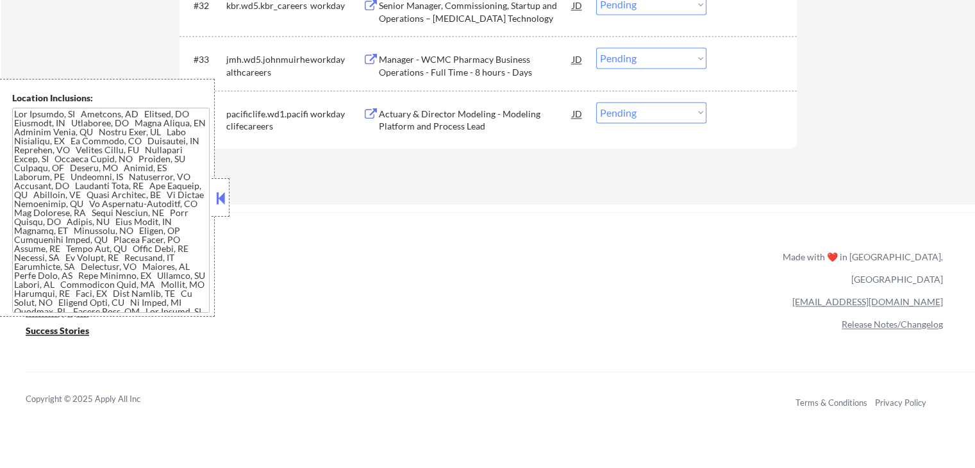
scroll to position [2004, 0]
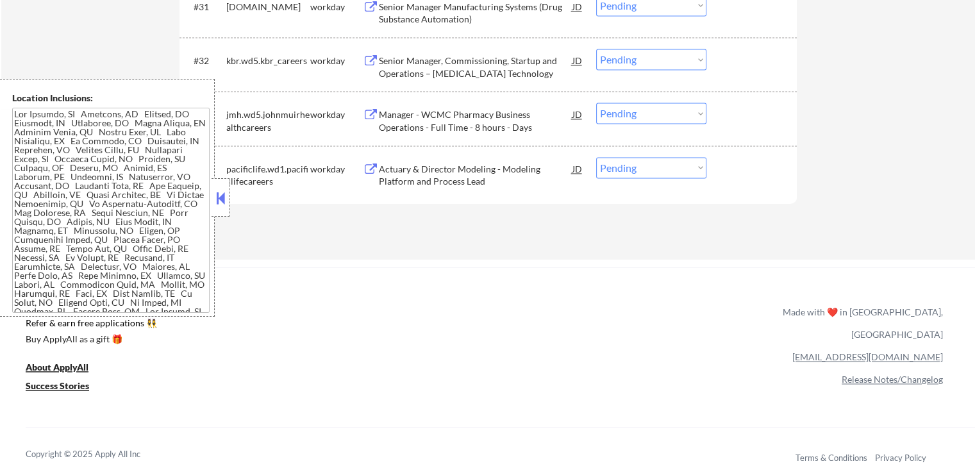
click at [451, 178] on div "Actuary & Director Modeling - Modeling Platform and Process Lead" at bounding box center [476, 175] width 194 height 25
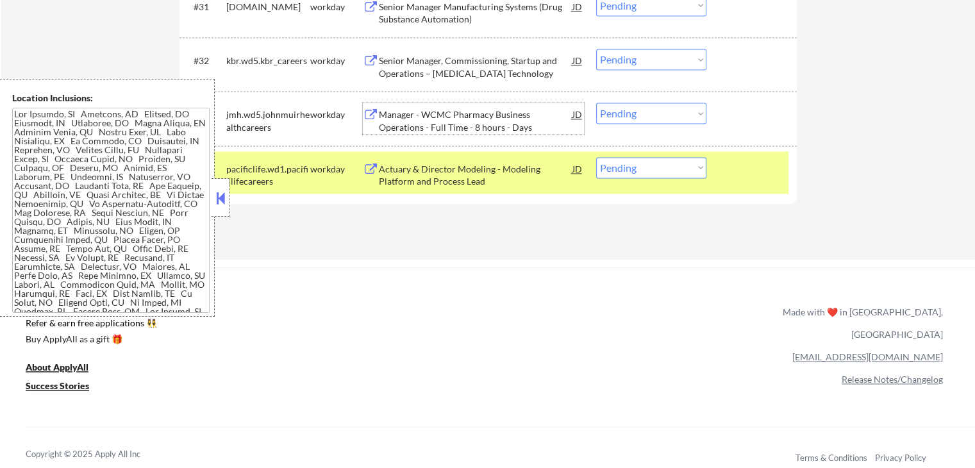
click at [445, 122] on div "Manager - WCMC Pharmacy Business Operations - Full Time - 8 hours - Days" at bounding box center [476, 120] width 194 height 25
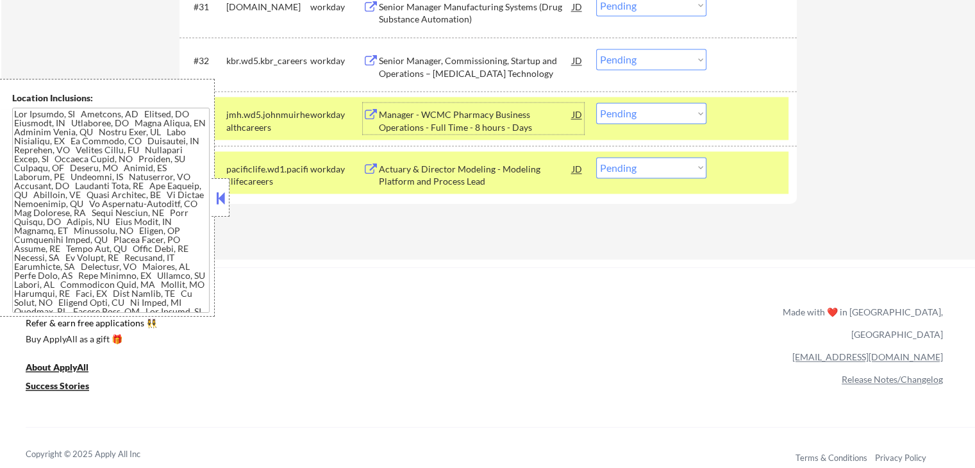
click at [623, 165] on select "Choose an option... Pending Applied Excluded (Questions) Excluded (Expired) Exc…" at bounding box center [651, 167] width 110 height 21
select select ""applied""
click at [596, 157] on select "Choose an option... Pending Applied Excluded (Questions) Excluded (Expired) Exc…" at bounding box center [651, 167] width 110 height 21
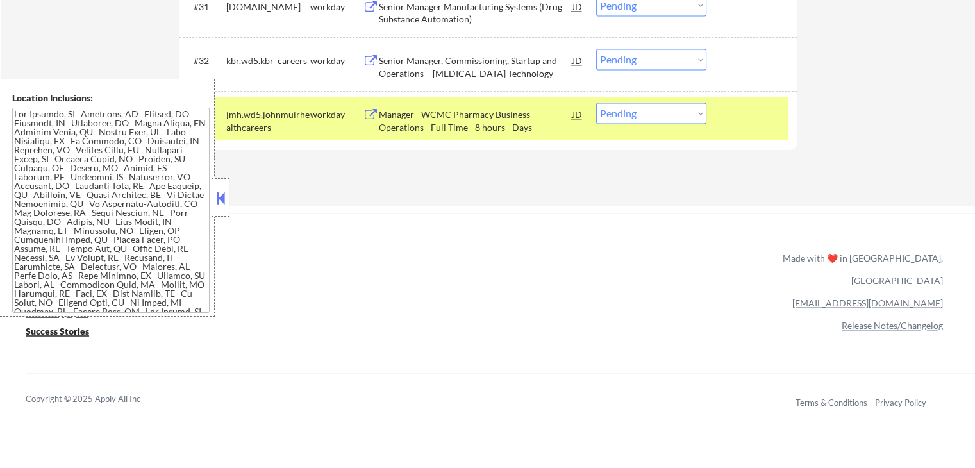
drag, startPoint x: 664, startPoint y: 111, endPoint x: 663, endPoint y: 119, distance: 7.8
click at [664, 111] on select "Choose an option... Pending Applied Excluded (Questions) Excluded (Expired) Exc…" at bounding box center [651, 113] width 110 height 21
select select ""applied""
click at [596, 103] on select "Choose an option... Pending Applied Excluded (Questions) Excluded (Expired) Exc…" at bounding box center [651, 113] width 110 height 21
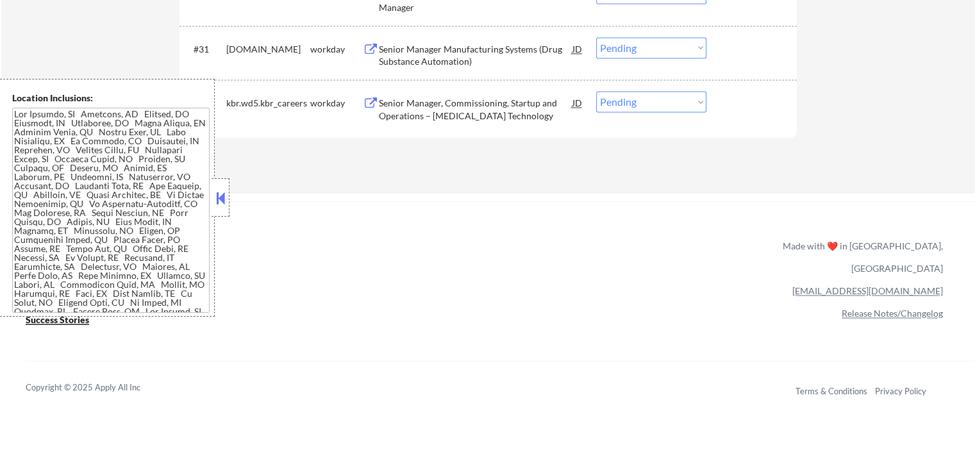
scroll to position [1940, 0]
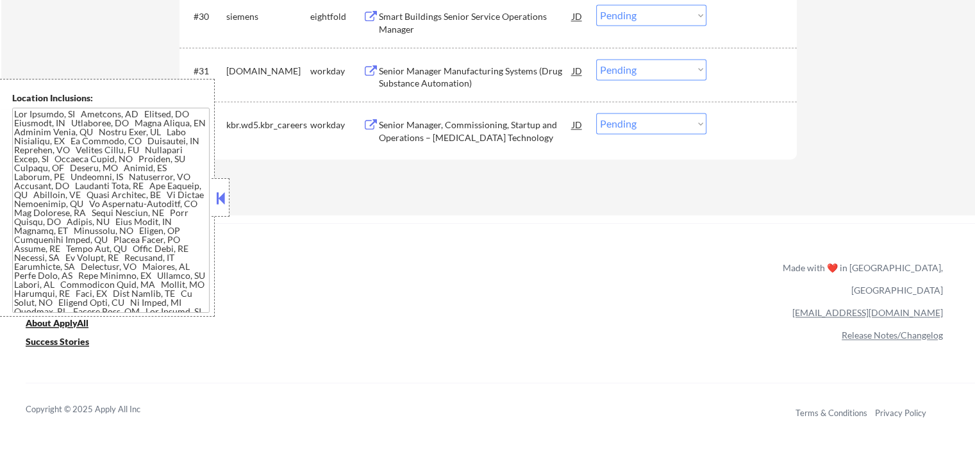
click at [409, 74] on div "Senior Manager Manufacturing Systems (Drug Substance Automation)" at bounding box center [476, 77] width 194 height 25
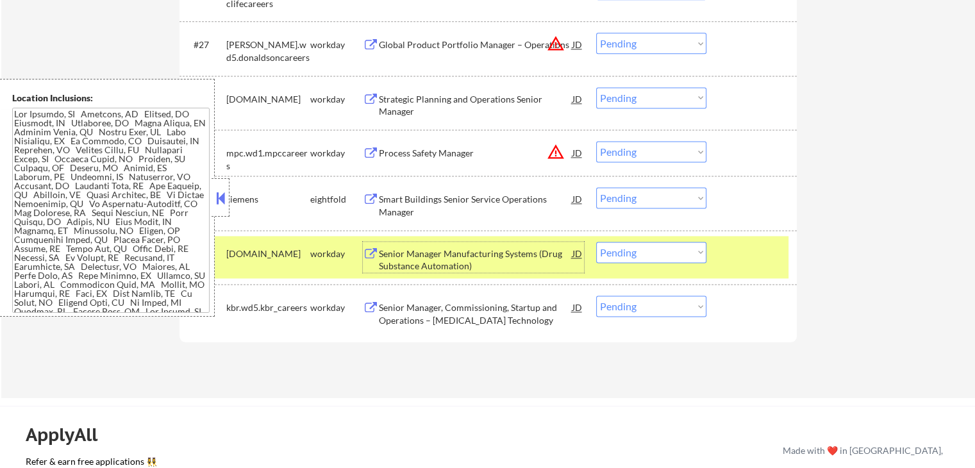
scroll to position [1811, 0]
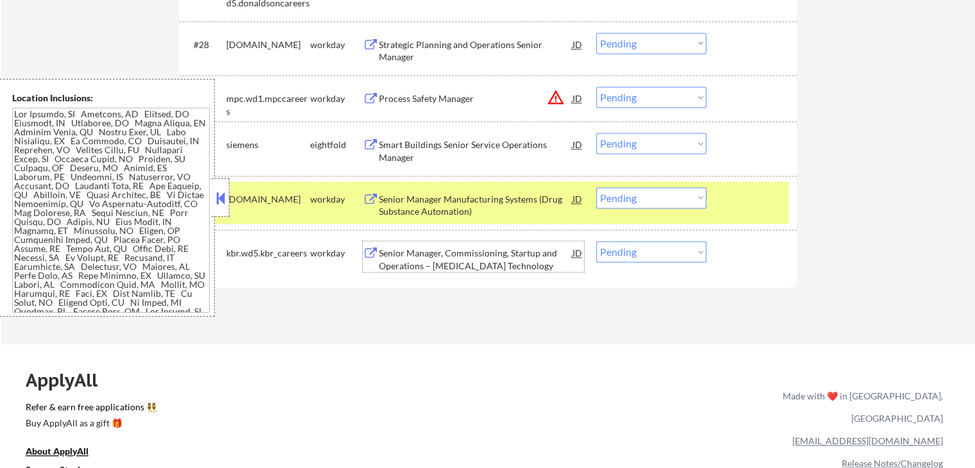
click at [498, 253] on div "Senior Manager, Commissioning, Startup and Operations – Ammonia Technology" at bounding box center [476, 259] width 194 height 25
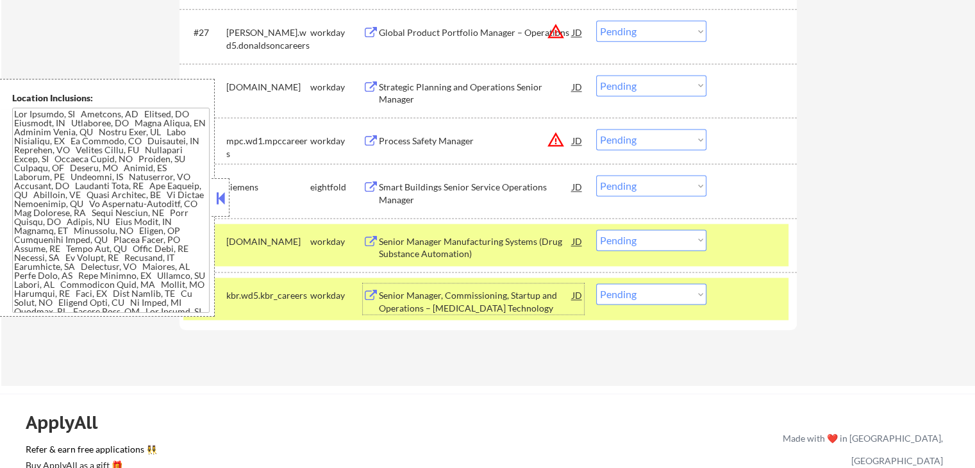
scroll to position [1747, 0]
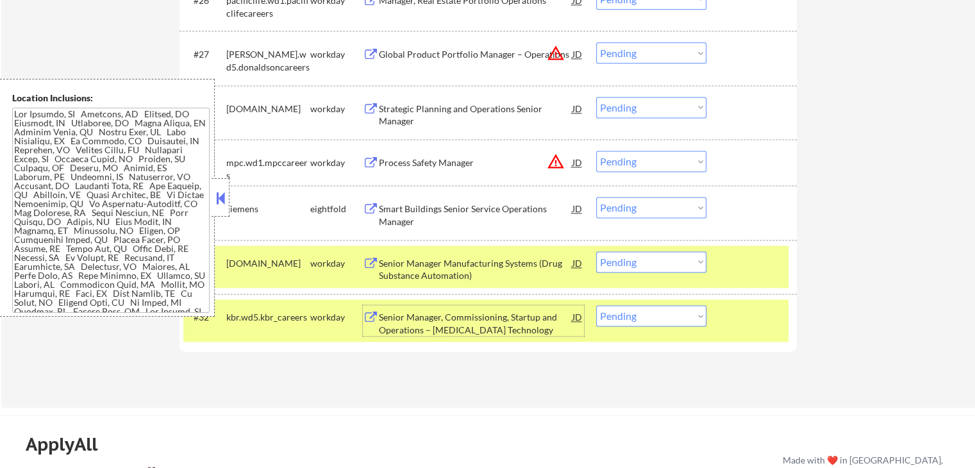
click at [649, 265] on select "Choose an option... Pending Applied Excluded (Questions) Excluded (Expired) Exc…" at bounding box center [651, 261] width 110 height 21
click at [596, 251] on select "Choose an option... Pending Applied Excluded (Questions) Excluded (Expired) Exc…" at bounding box center [651, 261] width 110 height 21
select select ""pending""
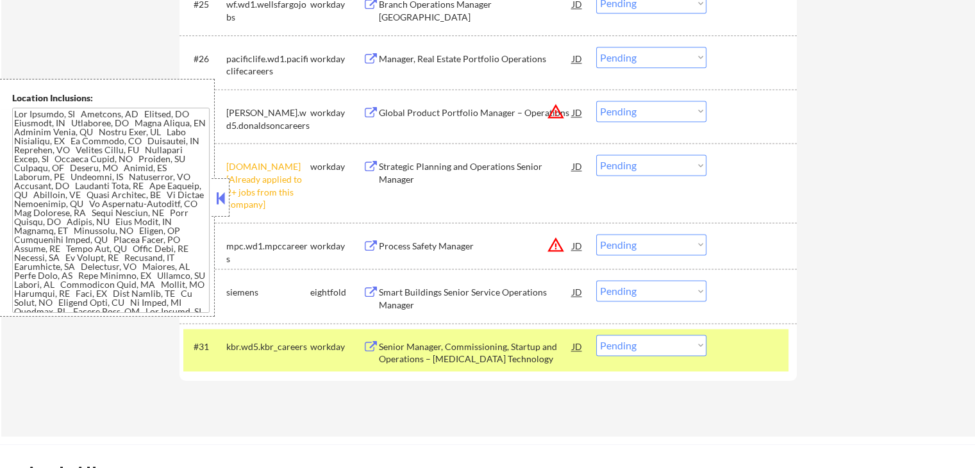
select select ""pending""
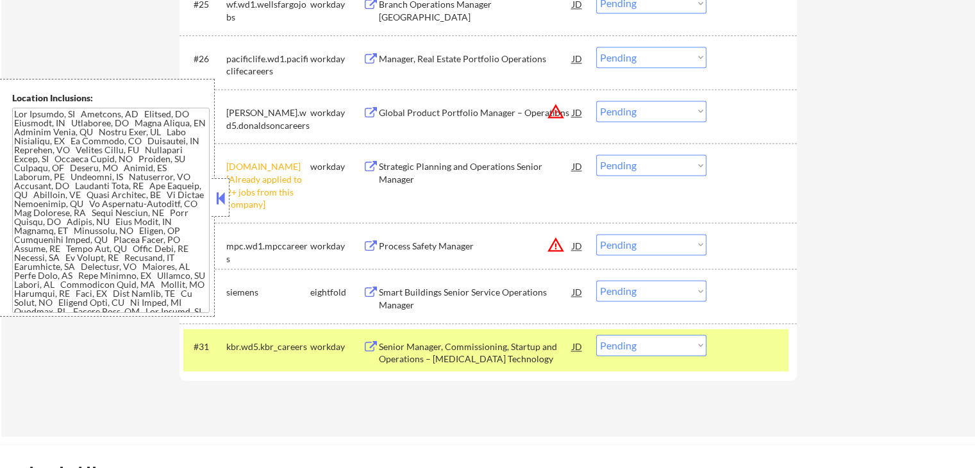
select select ""pending""
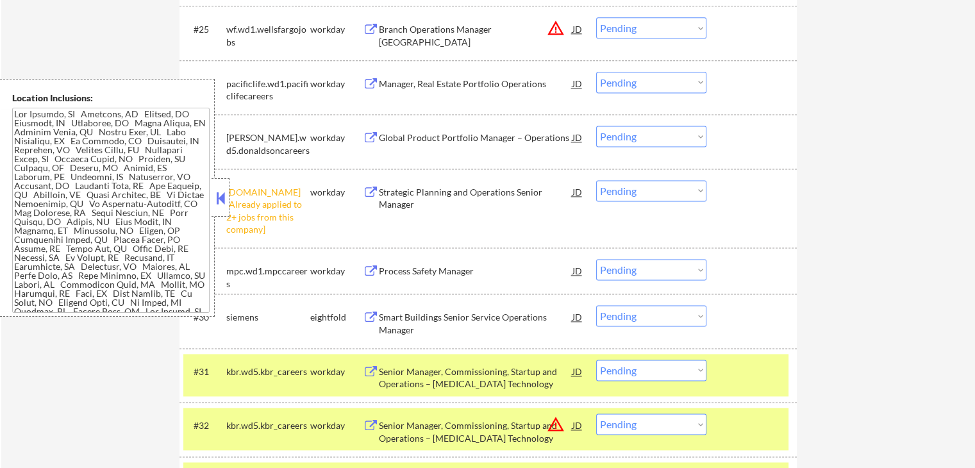
select select ""PLACEHOLDER_1427118222253""
select select ""pending""
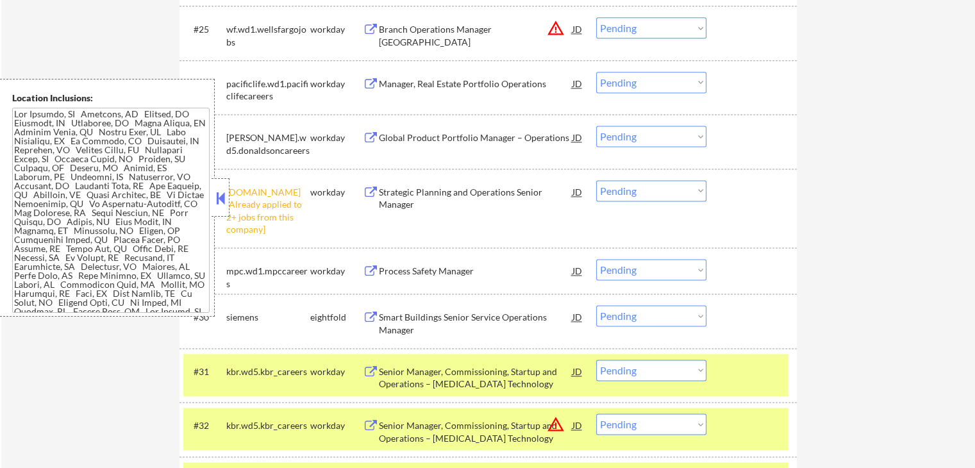
select select ""pending""
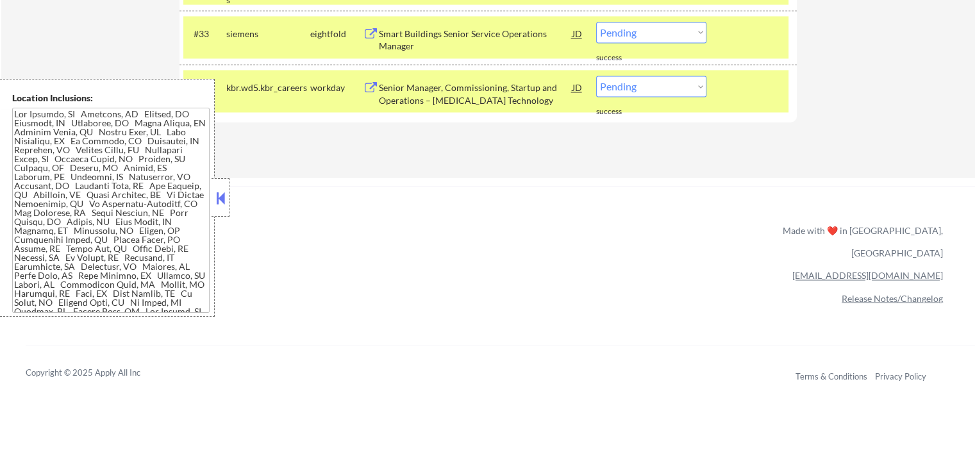
scroll to position [2068, 0]
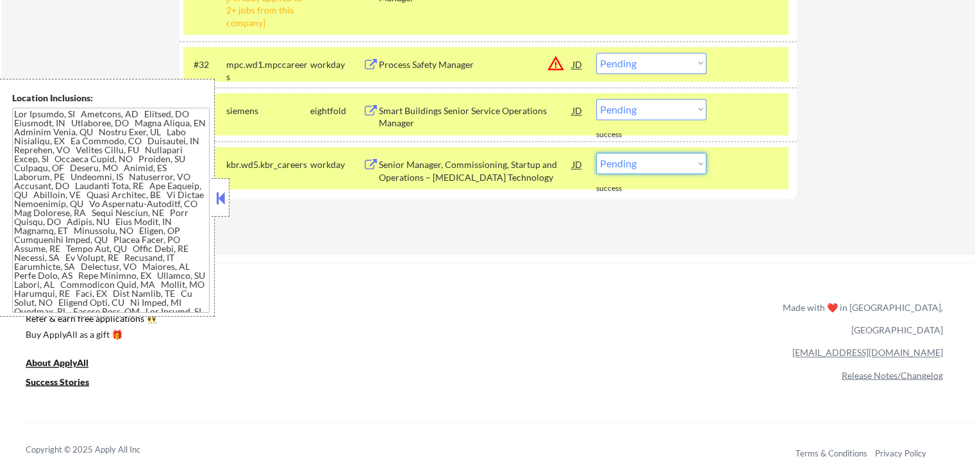
click at [649, 167] on select "Choose an option... Pending Applied Excluded (Questions) Excluded (Expired) Exc…" at bounding box center [651, 163] width 110 height 21
select select ""applied""
click at [596, 153] on select "Choose an option... Pending Applied Excluded (Questions) Excluded (Expired) Exc…" at bounding box center [651, 163] width 110 height 21
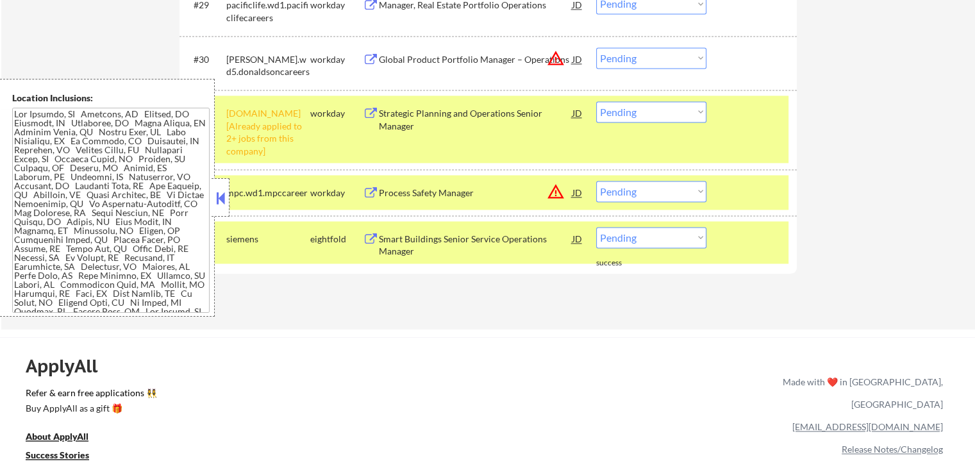
click at [645, 112] on select "Choose an option... Pending Applied Excluded (Questions) Excluded (Expired) Exc…" at bounding box center [651, 111] width 110 height 21
click at [596, 101] on select "Choose an option... Pending Applied Excluded (Questions) Excluded (Expired) Exc…" at bounding box center [651, 111] width 110 height 21
select select ""pending""
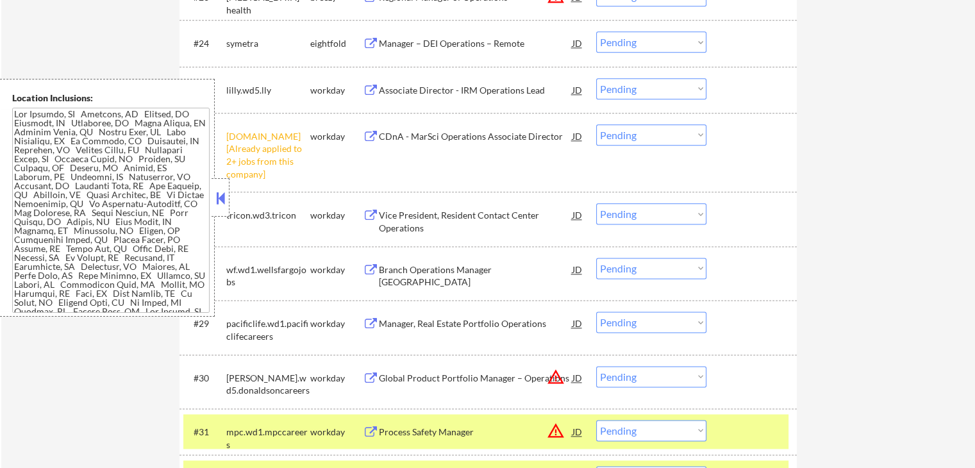
scroll to position [1619, 0]
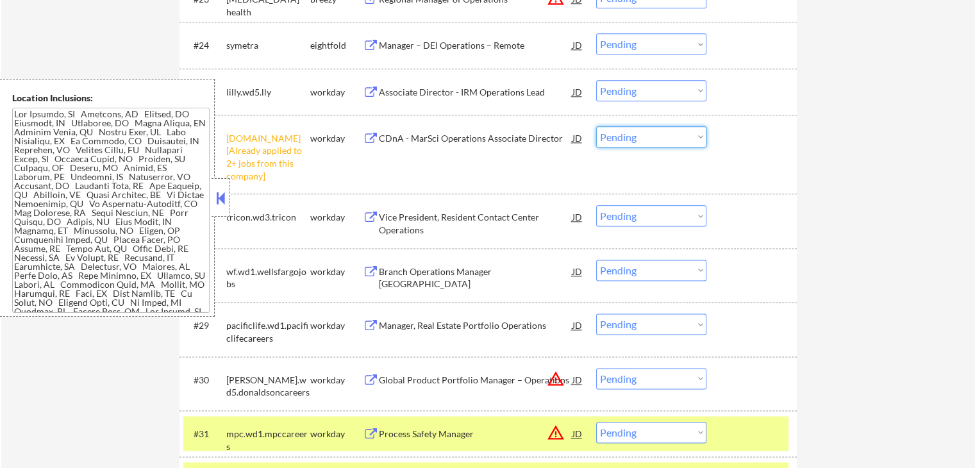
click at [608, 138] on select "Choose an option... Pending Applied Excluded (Questions) Excluded (Expired) Exc…" at bounding box center [651, 136] width 110 height 21
click at [596, 126] on select "Choose an option... Pending Applied Excluded (Questions) Excluded (Expired) Exc…" at bounding box center [651, 136] width 110 height 21
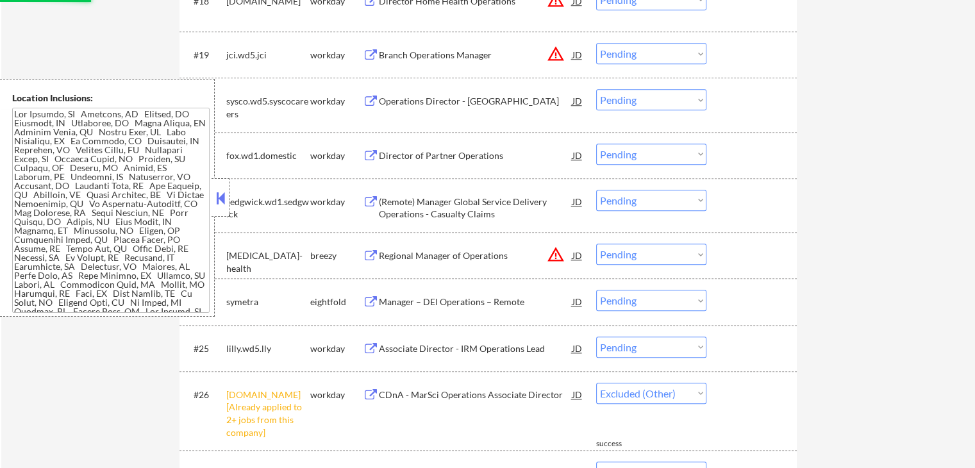
select select ""pending""
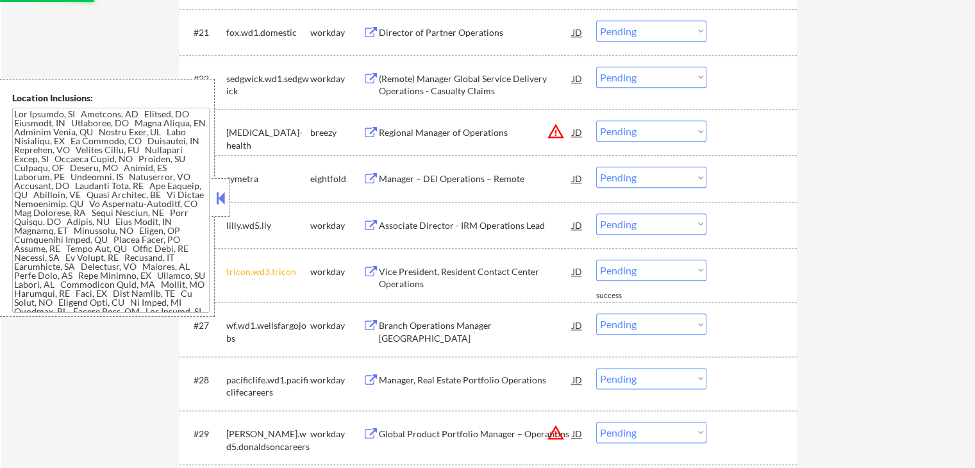
scroll to position [1491, 0]
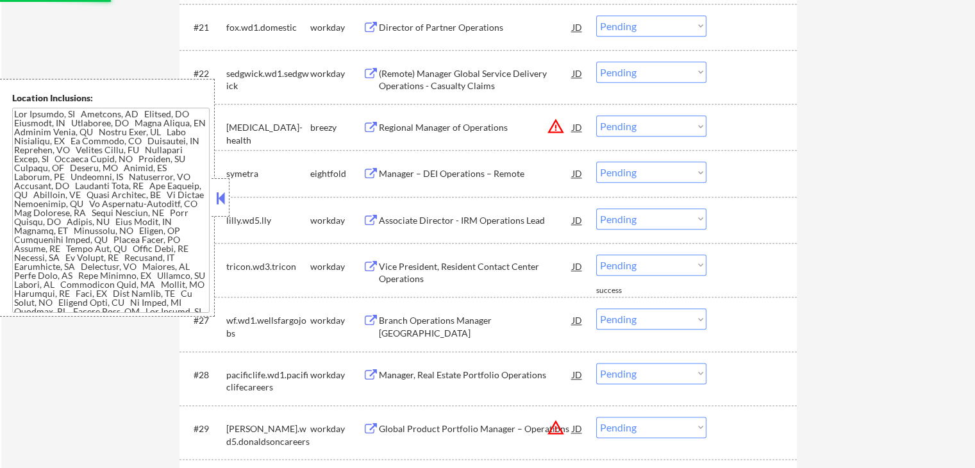
click at [419, 131] on div "Regional Manager of Operations" at bounding box center [476, 127] width 194 height 13
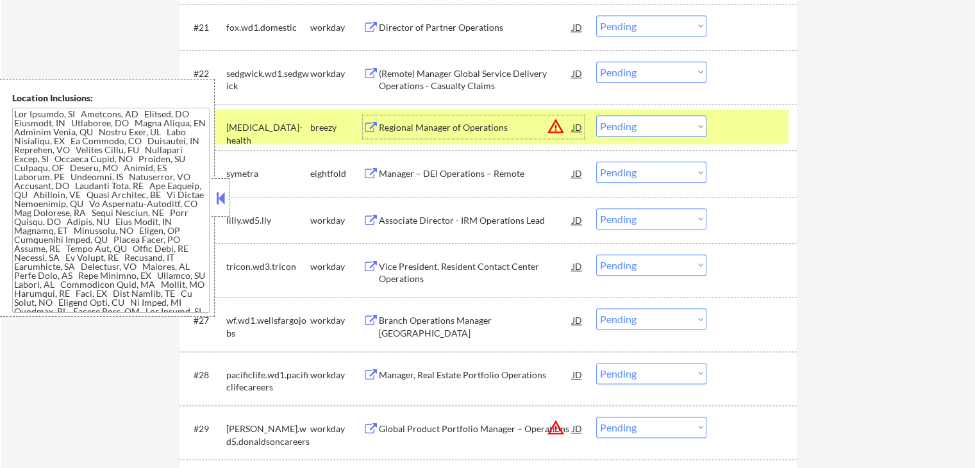
click at [659, 128] on select "Choose an option... Pending Applied Excluded (Questions) Excluded (Expired) Exc…" at bounding box center [651, 125] width 110 height 21
click at [596, 115] on select "Choose an option... Pending Applied Excluded (Questions) Excluded (Expired) Exc…" at bounding box center [651, 125] width 110 height 21
select select ""pending""
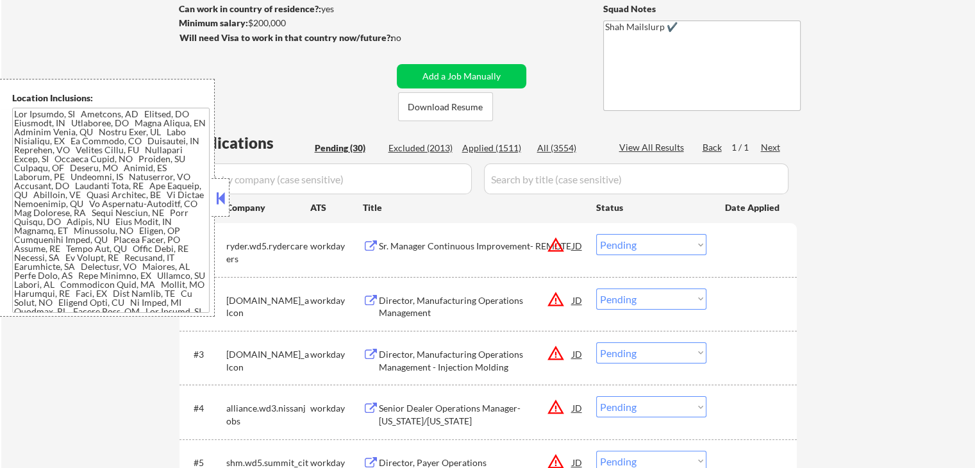
scroll to position [17, 0]
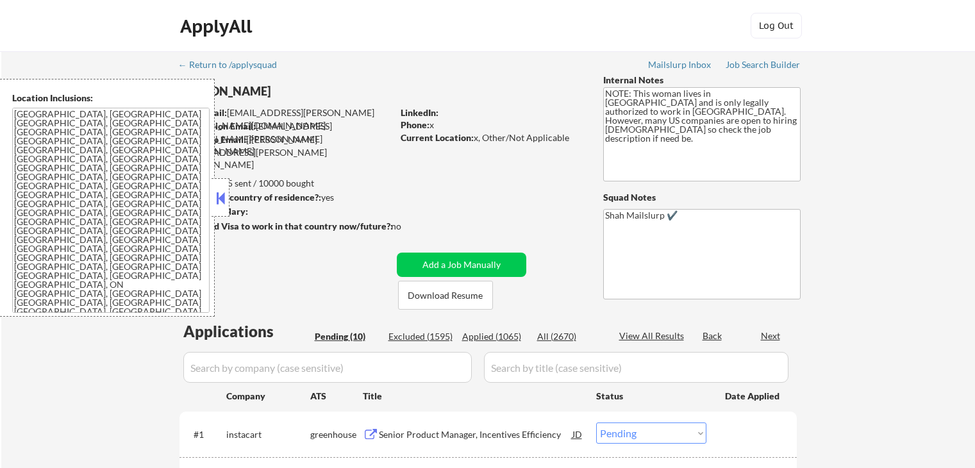
select select ""pending""
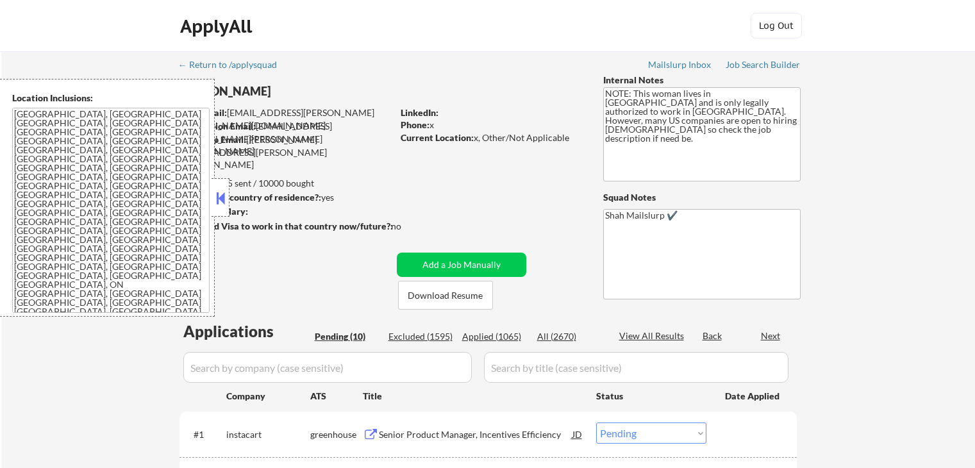
select select ""pending""
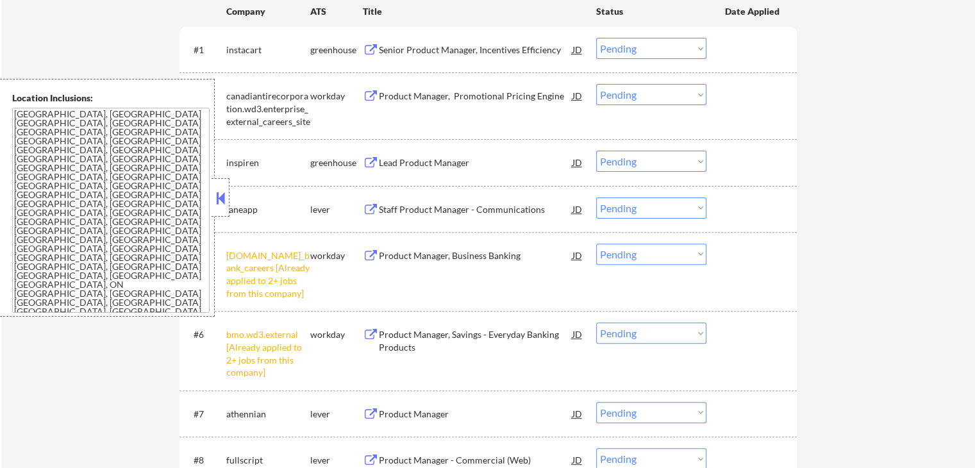
scroll to position [256, 0]
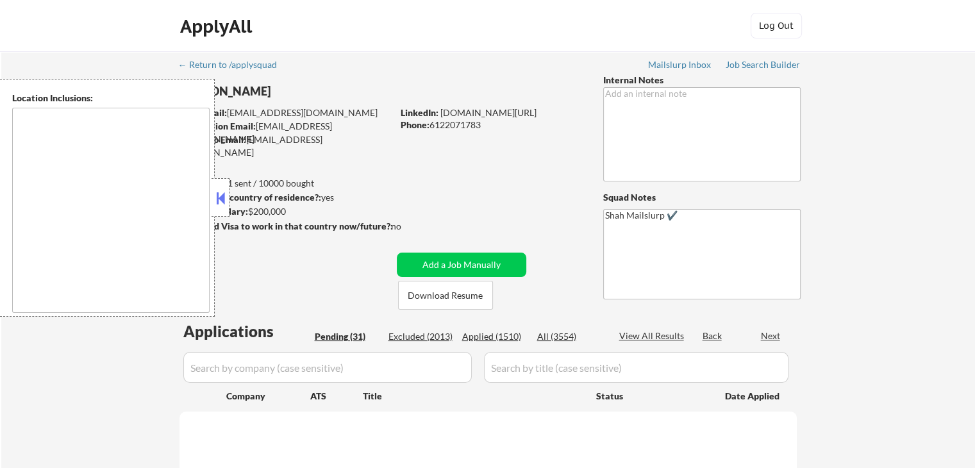
select select ""pending""
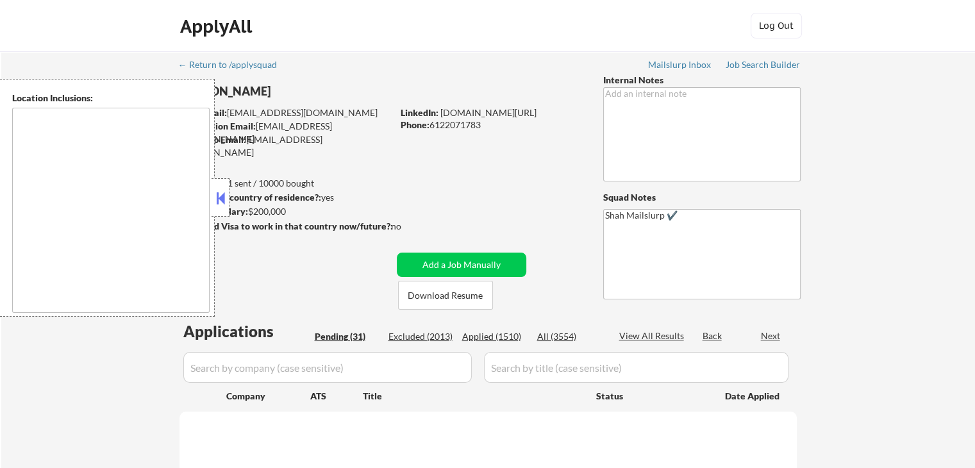
select select ""pending""
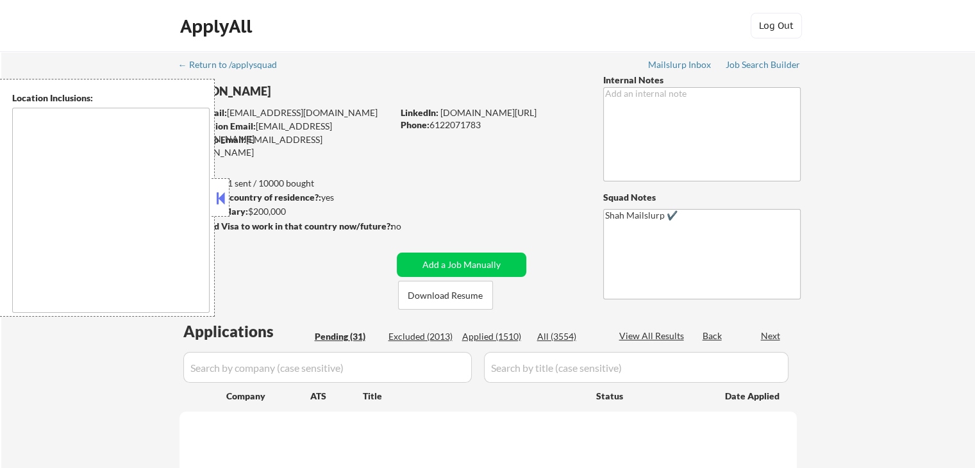
select select ""pending""
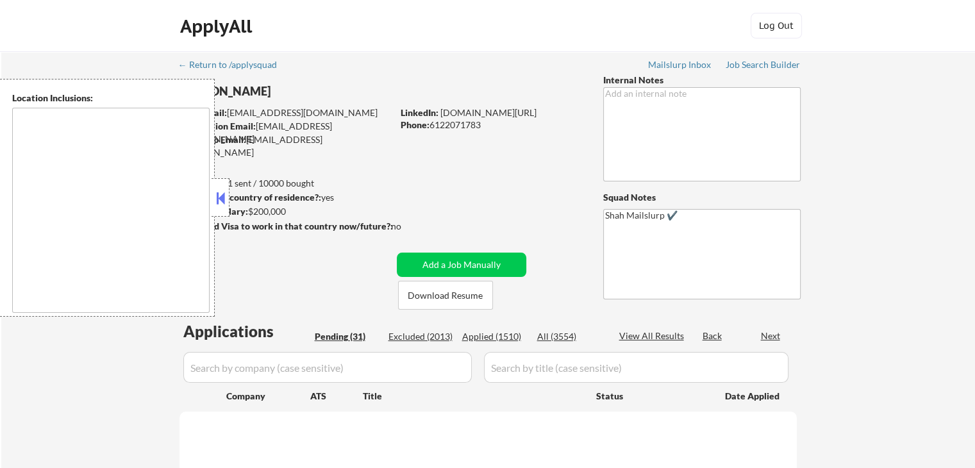
select select ""pending""
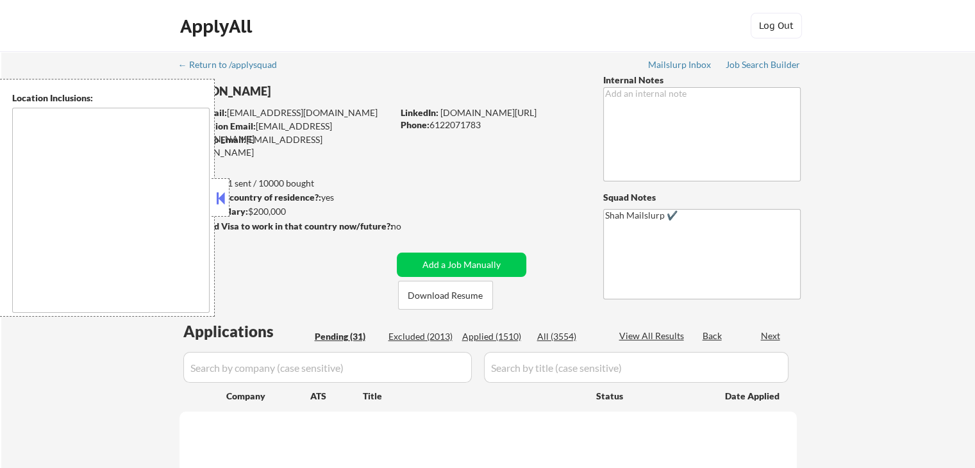
select select ""pending""
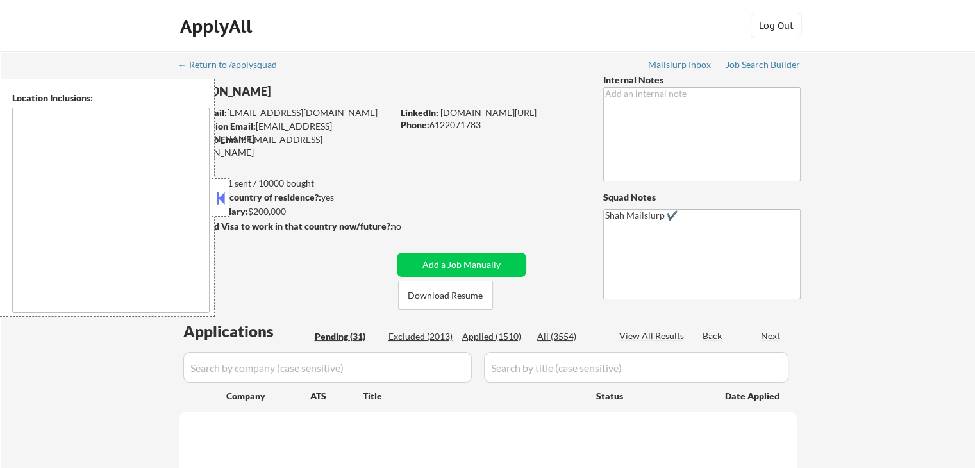
select select ""pending""
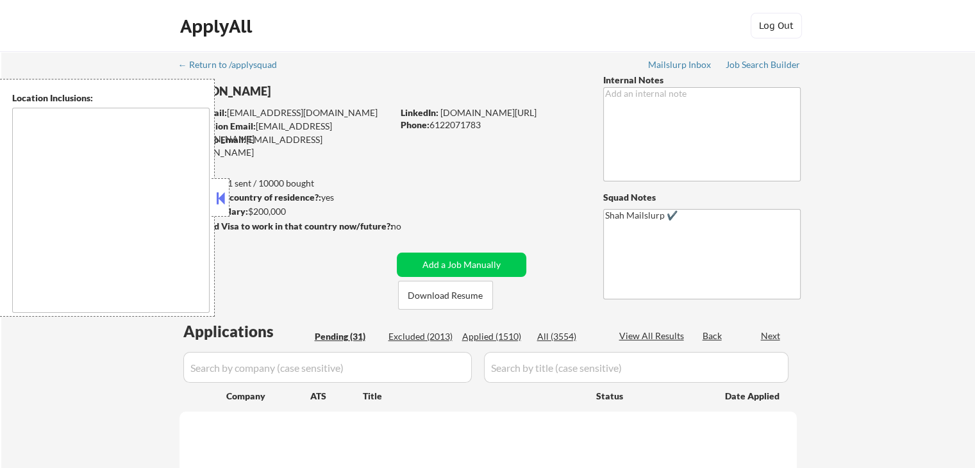
select select ""pending""
type textarea "Lor Ipsumdo, SI Ametcons, AD Elitsed, DO Eiusmodt, IN Utlaboree, DO Magna Aliqu…"
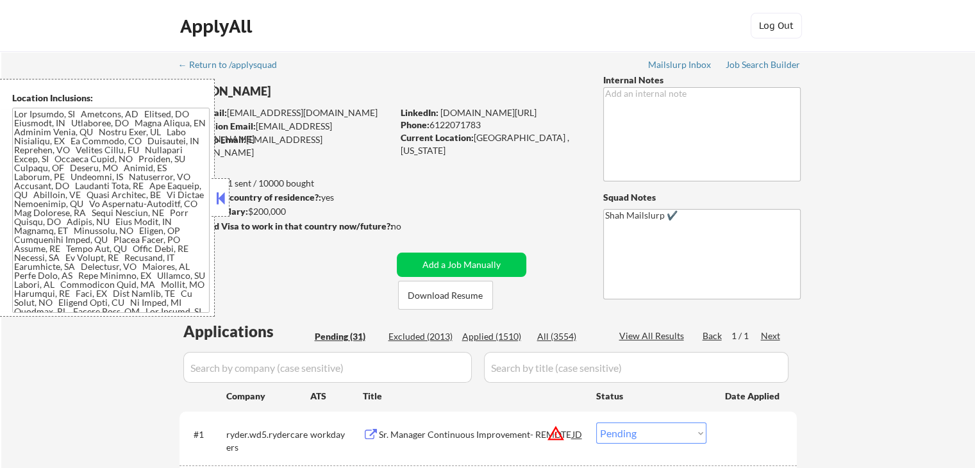
select select ""pending""
